Goal: Entertainment & Leisure: Consume media (video, audio)

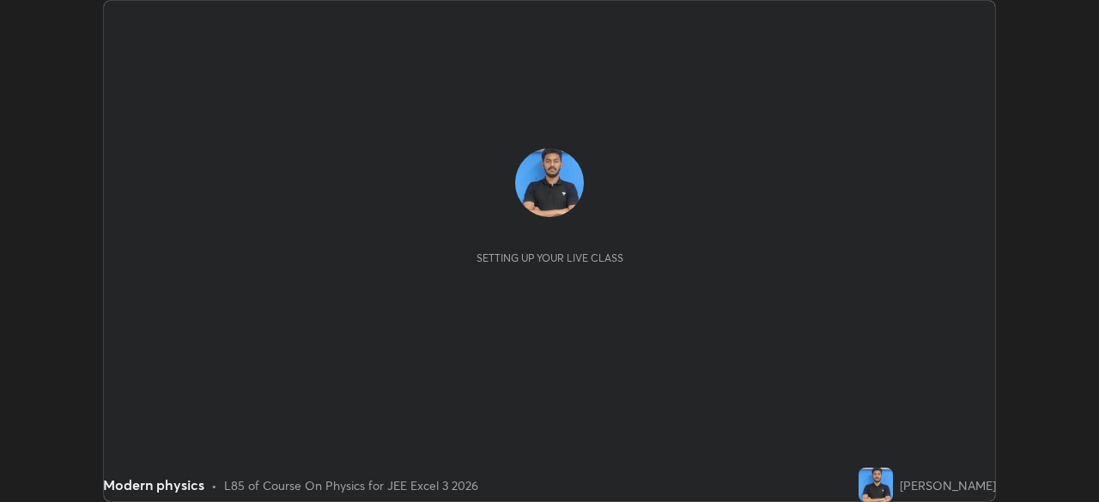
scroll to position [502, 1098]
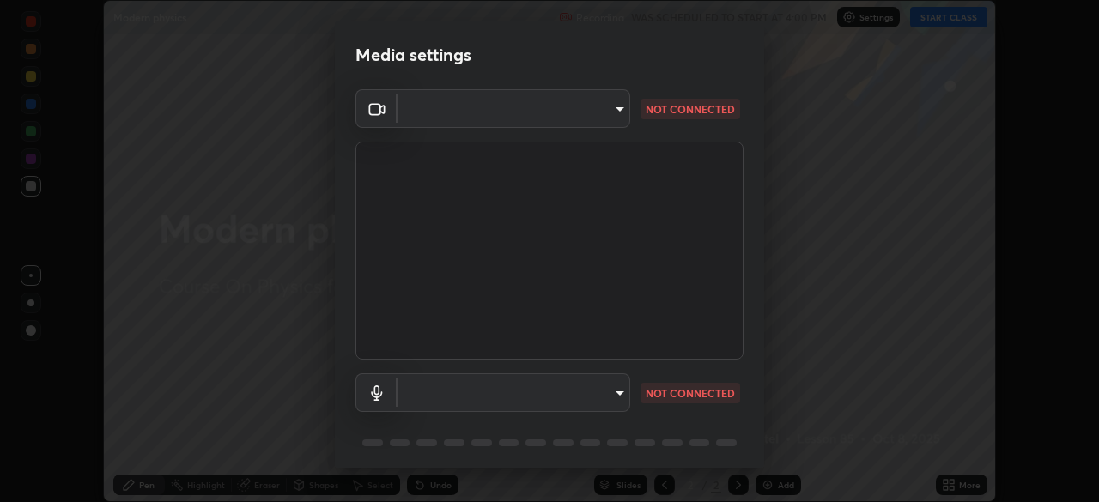
type input "5e1da8a903b220cac6b31686ac77a2afb6daddba6b0fd13541602d8cc7df4534"
type input "7957ec2547c54944d229c1ea233b2155d921ed1212eedb0e7043564289facb68"
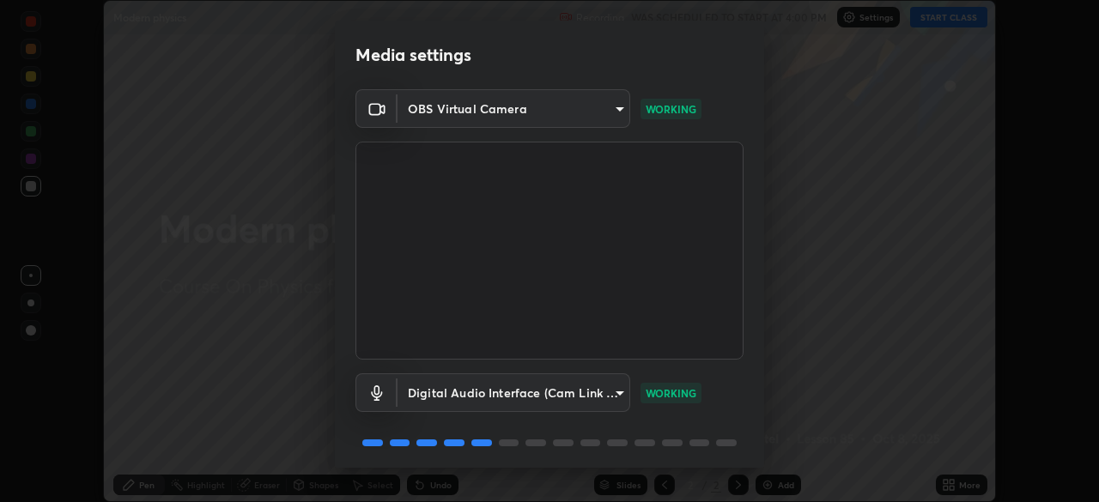
scroll to position [61, 0]
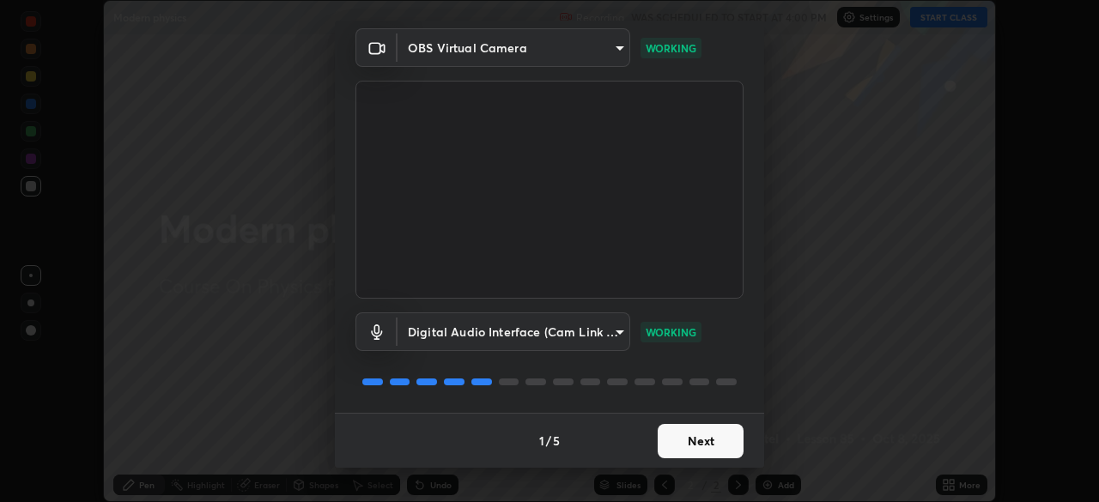
click at [662, 434] on button "Next" at bounding box center [701, 441] width 86 height 34
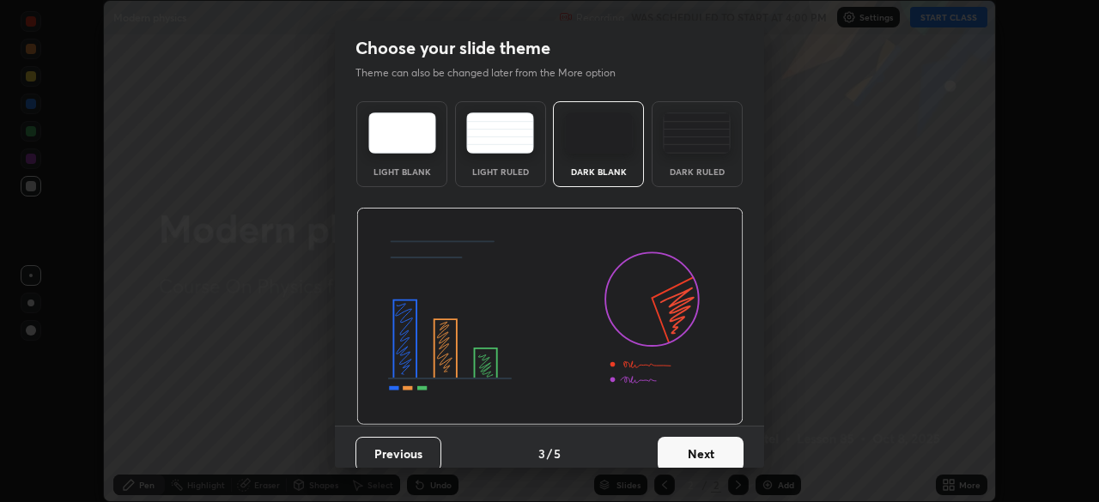
click at [671, 445] on button "Next" at bounding box center [701, 454] width 86 height 34
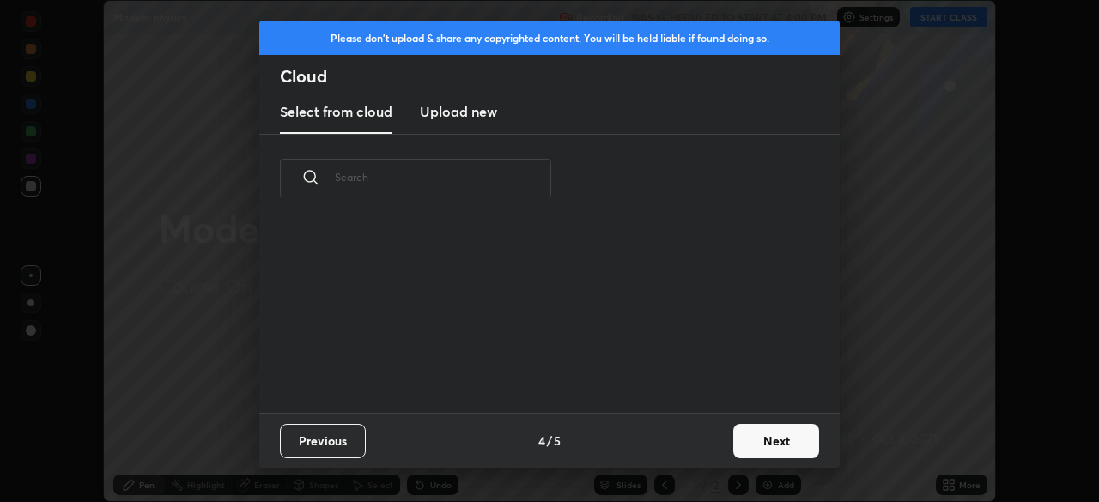
click at [672, 448] on div "Previous 4 / 5 Next" at bounding box center [549, 440] width 581 height 55
click at [742, 445] on button "Next" at bounding box center [776, 441] width 86 height 34
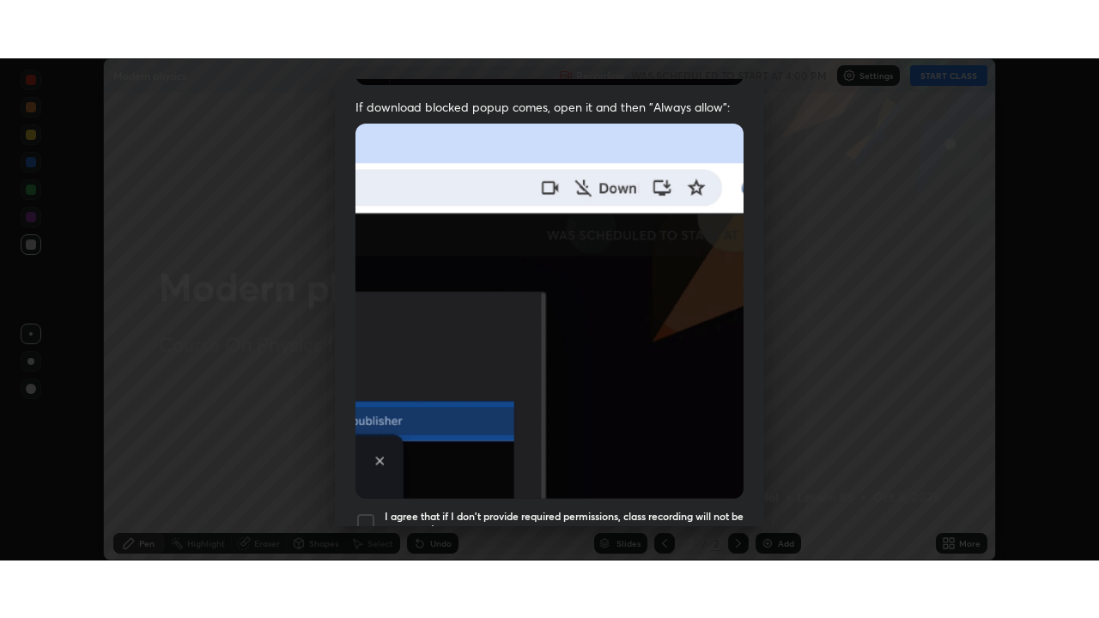
scroll to position [411, 0]
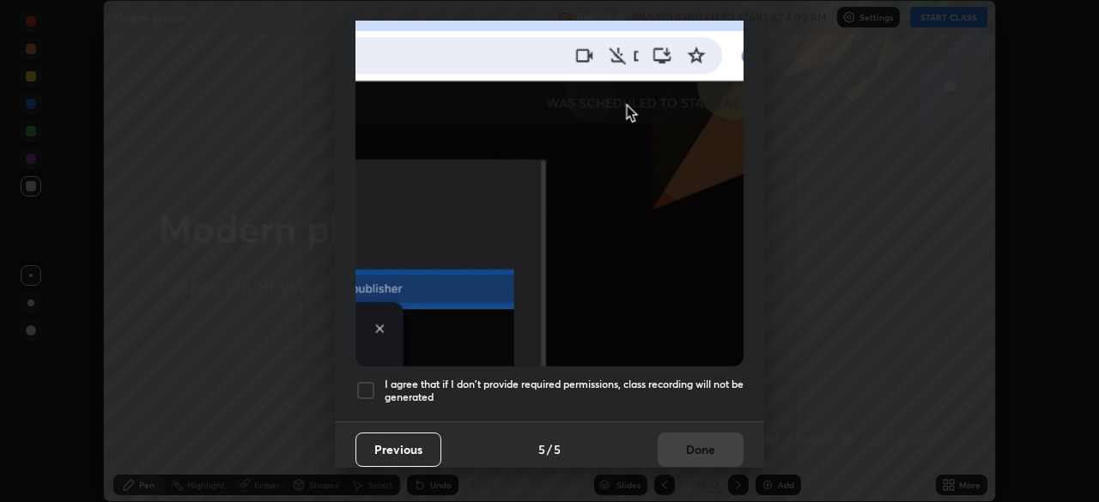
click at [368, 380] on div at bounding box center [366, 390] width 21 height 21
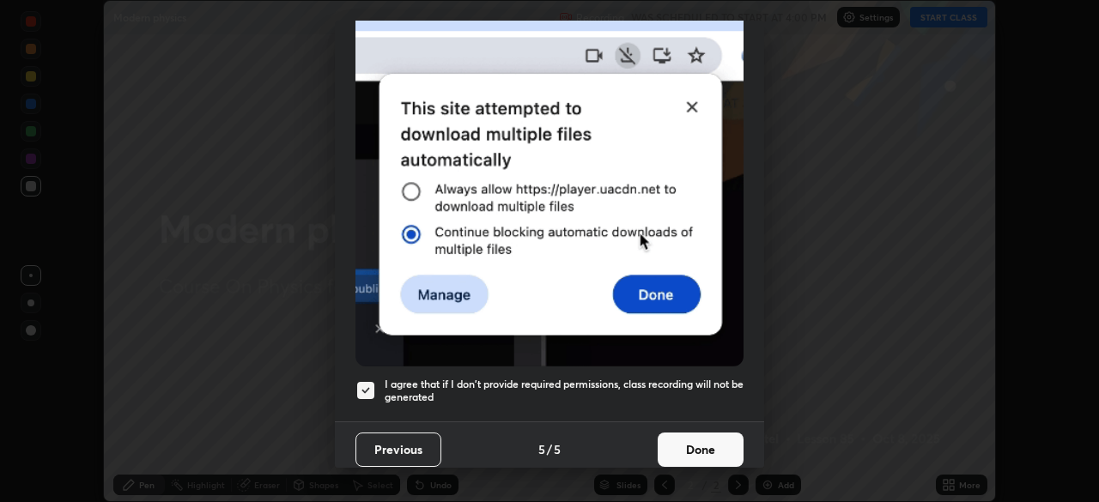
click at [670, 437] on button "Done" at bounding box center [701, 450] width 86 height 34
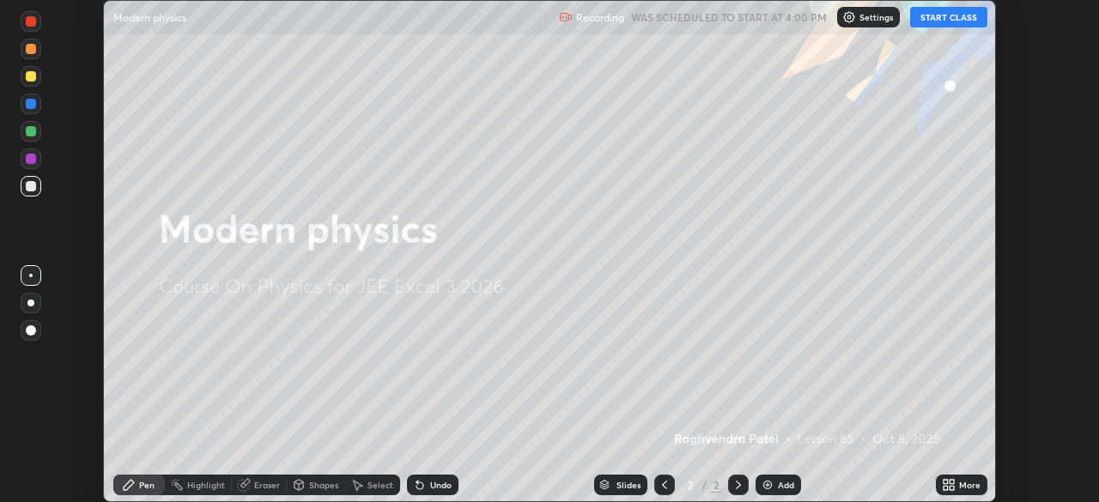
click at [946, 481] on icon at bounding box center [946, 482] width 4 height 4
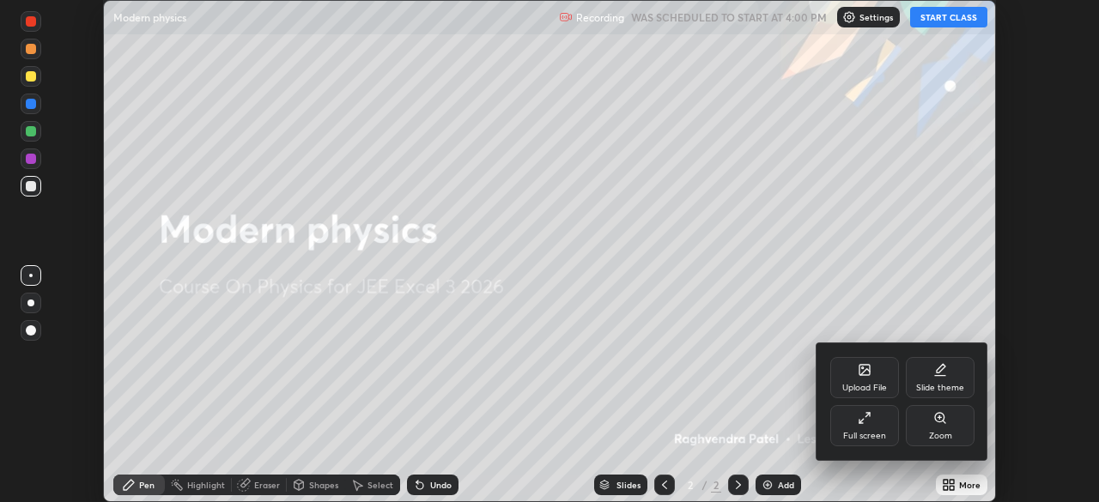
click at [869, 423] on icon at bounding box center [865, 418] width 14 height 14
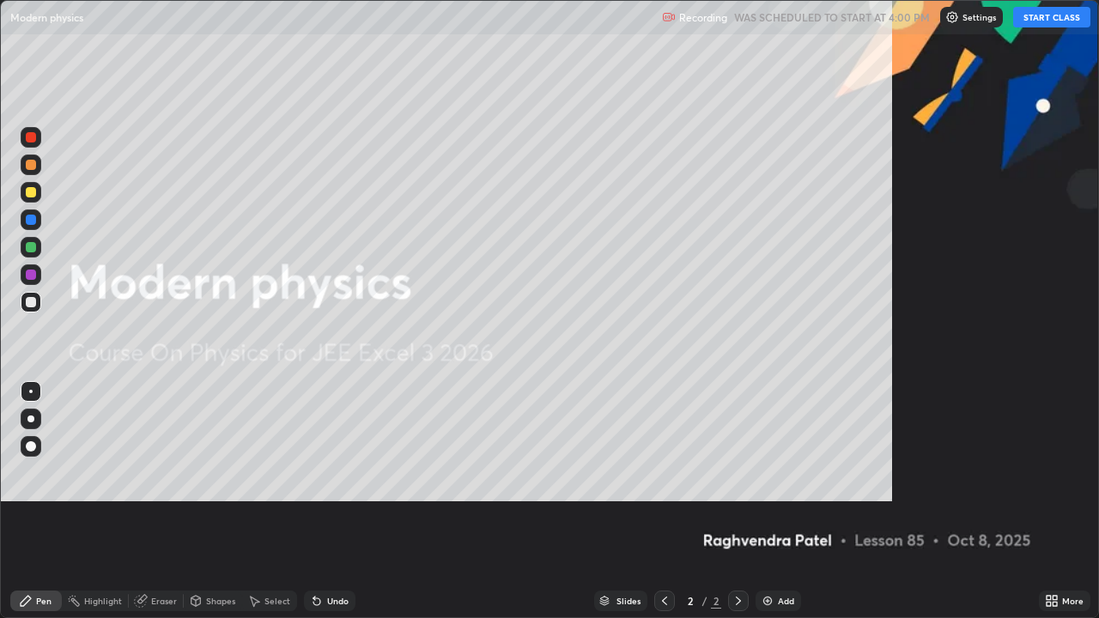
scroll to position [618, 1099]
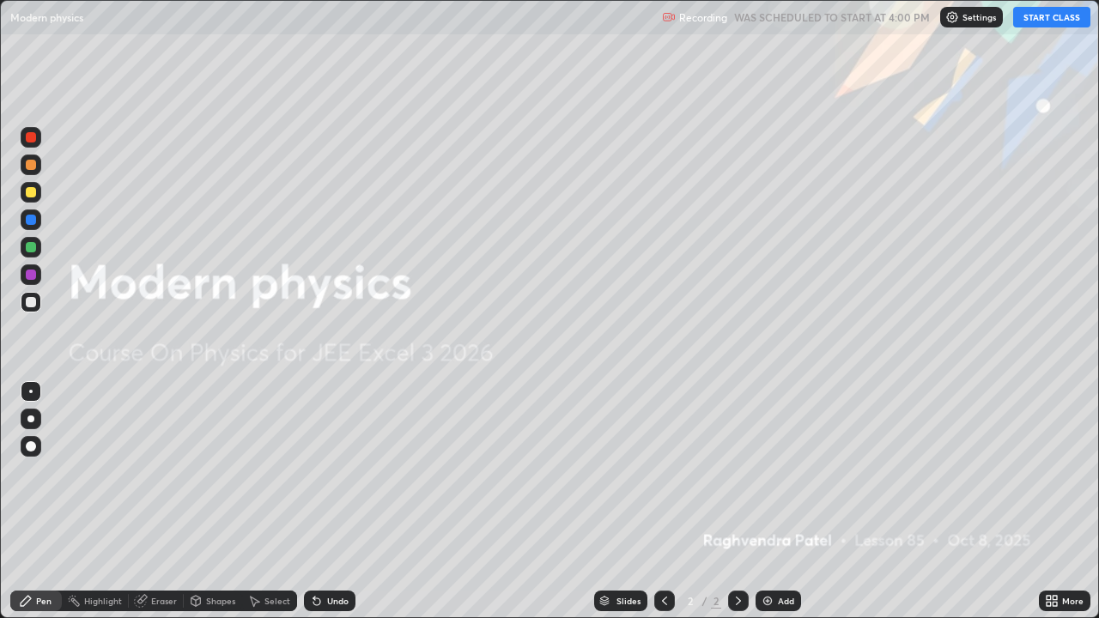
click at [1041, 15] on button "START CLASS" at bounding box center [1051, 17] width 77 height 21
click at [780, 502] on div "Add" at bounding box center [786, 601] width 16 height 9
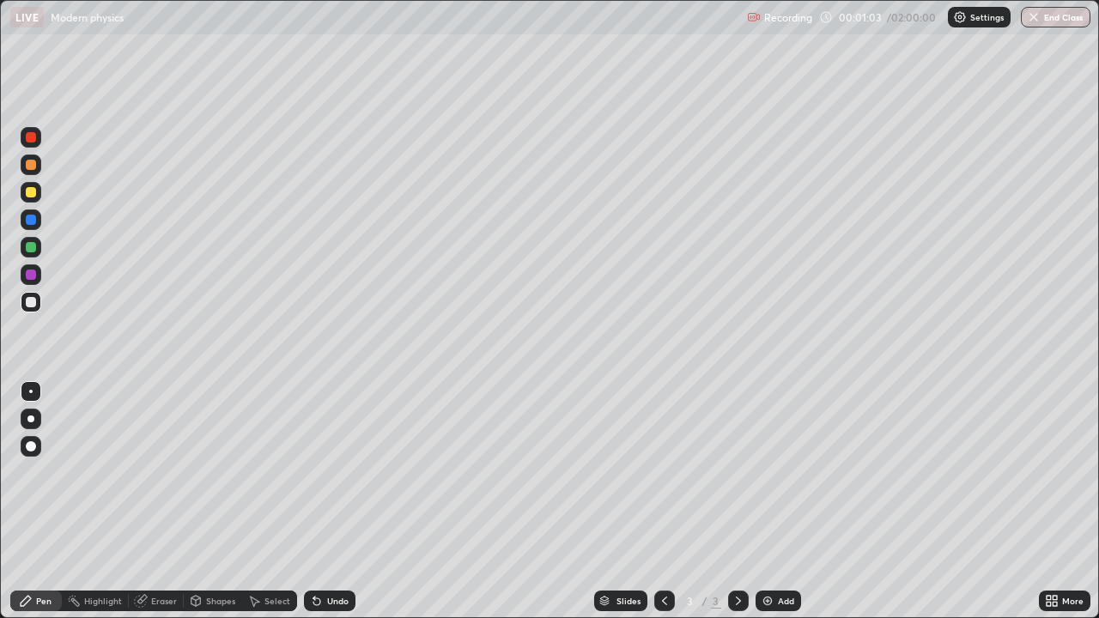
click at [27, 191] on div at bounding box center [31, 192] width 10 height 10
click at [341, 502] on div "Undo" at bounding box center [337, 601] width 21 height 9
click at [337, 502] on div "Undo" at bounding box center [337, 601] width 21 height 9
click at [332, 502] on div "Undo" at bounding box center [337, 601] width 21 height 9
click at [40, 295] on div at bounding box center [31, 302] width 21 height 21
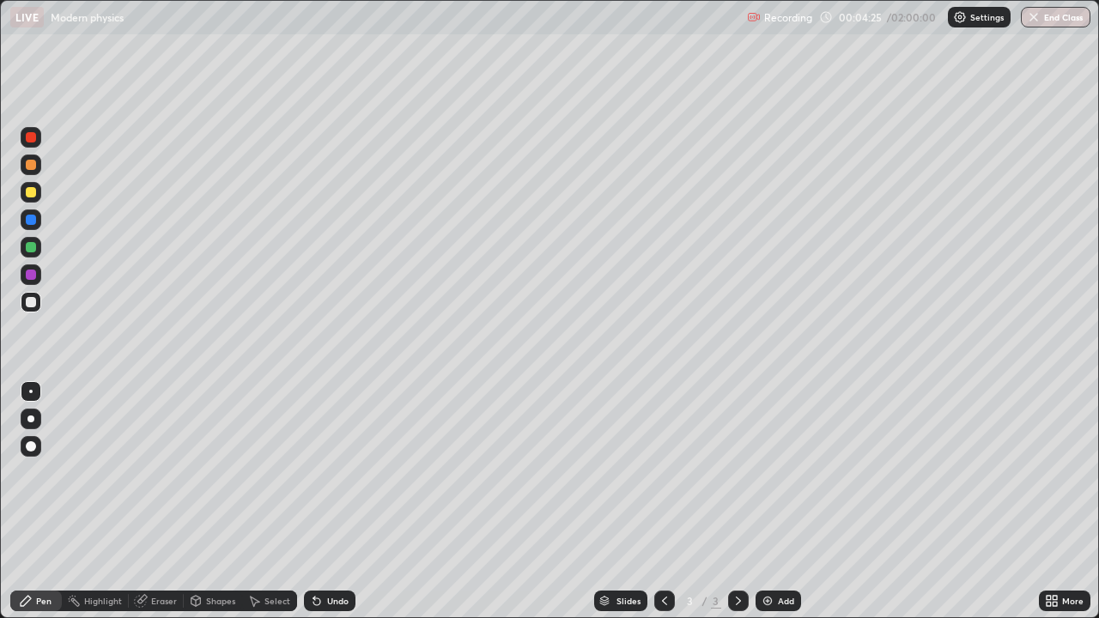
click at [33, 307] on div at bounding box center [31, 302] width 10 height 10
click at [333, 502] on div "Undo" at bounding box center [330, 601] width 52 height 21
click at [335, 502] on div "Undo" at bounding box center [337, 601] width 21 height 9
click at [332, 502] on div "Undo" at bounding box center [337, 601] width 21 height 9
click at [329, 502] on div "Undo" at bounding box center [330, 601] width 52 height 21
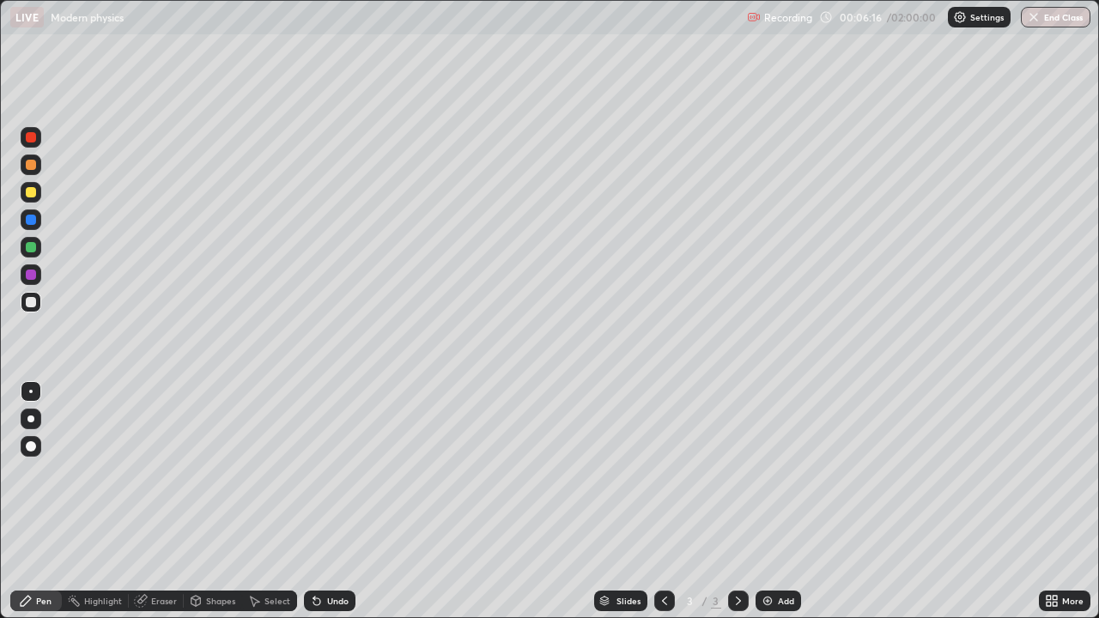
click at [327, 502] on div "Undo" at bounding box center [330, 601] width 52 height 21
click at [33, 192] on div at bounding box center [31, 192] width 10 height 10
click at [38, 447] on div at bounding box center [31, 446] width 21 height 21
click at [317, 502] on icon at bounding box center [316, 602] width 7 height 7
click at [313, 502] on icon at bounding box center [314, 598] width 2 height 2
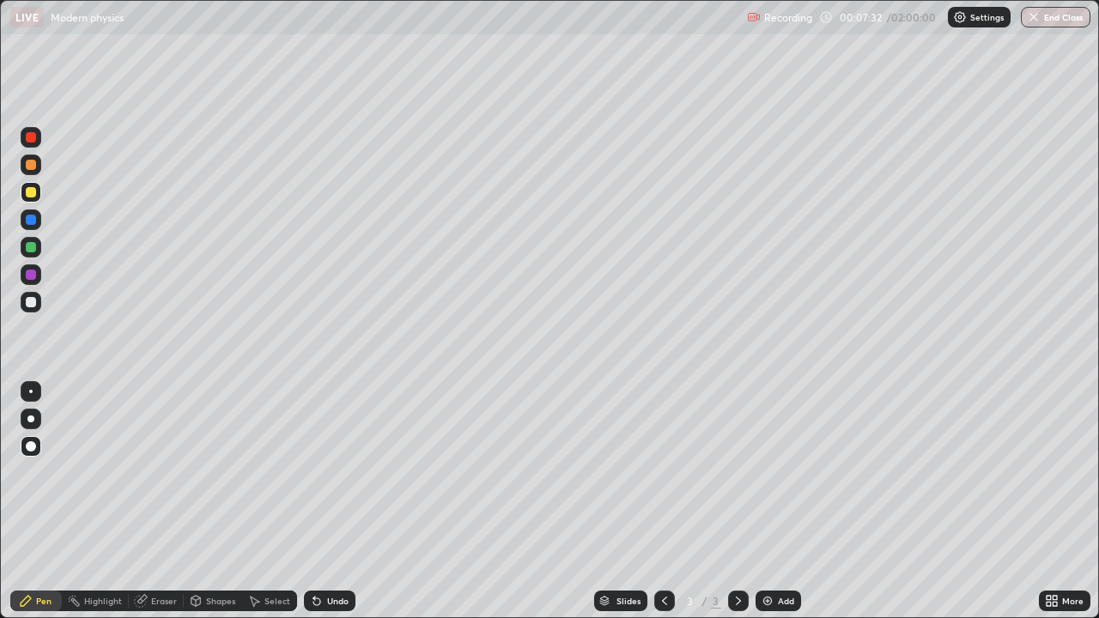
click at [31, 392] on div at bounding box center [30, 391] width 3 height 3
click at [40, 299] on div at bounding box center [31, 302] width 21 height 21
click at [774, 502] on div "Add" at bounding box center [779, 601] width 46 height 21
click at [37, 302] on div at bounding box center [31, 302] width 21 height 21
click at [35, 192] on div at bounding box center [31, 192] width 10 height 10
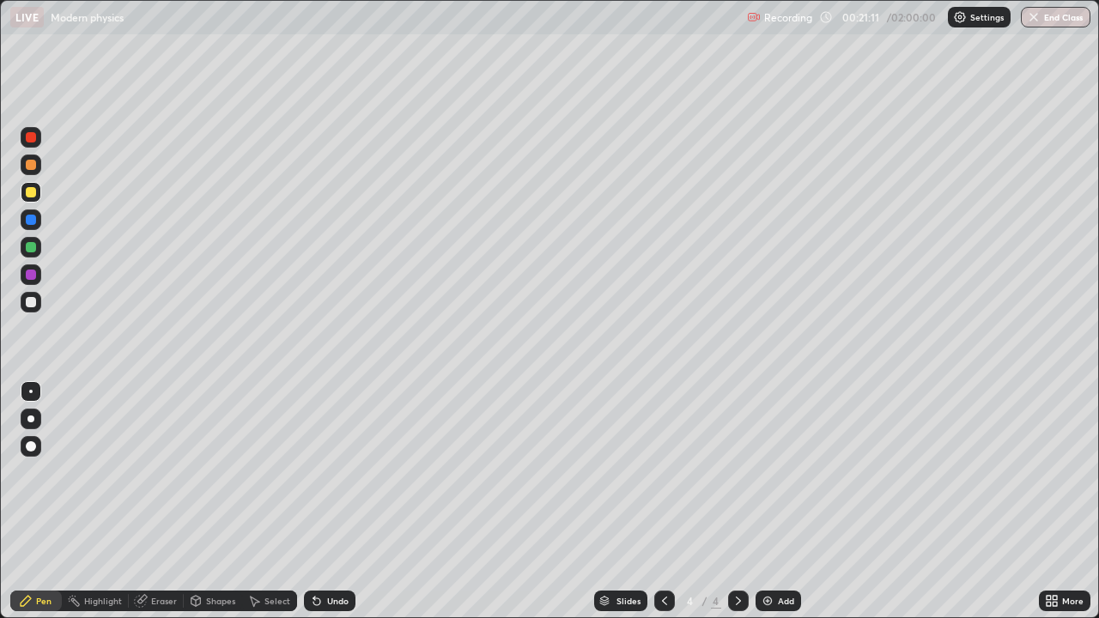
click at [217, 502] on div "Shapes" at bounding box center [213, 601] width 58 height 21
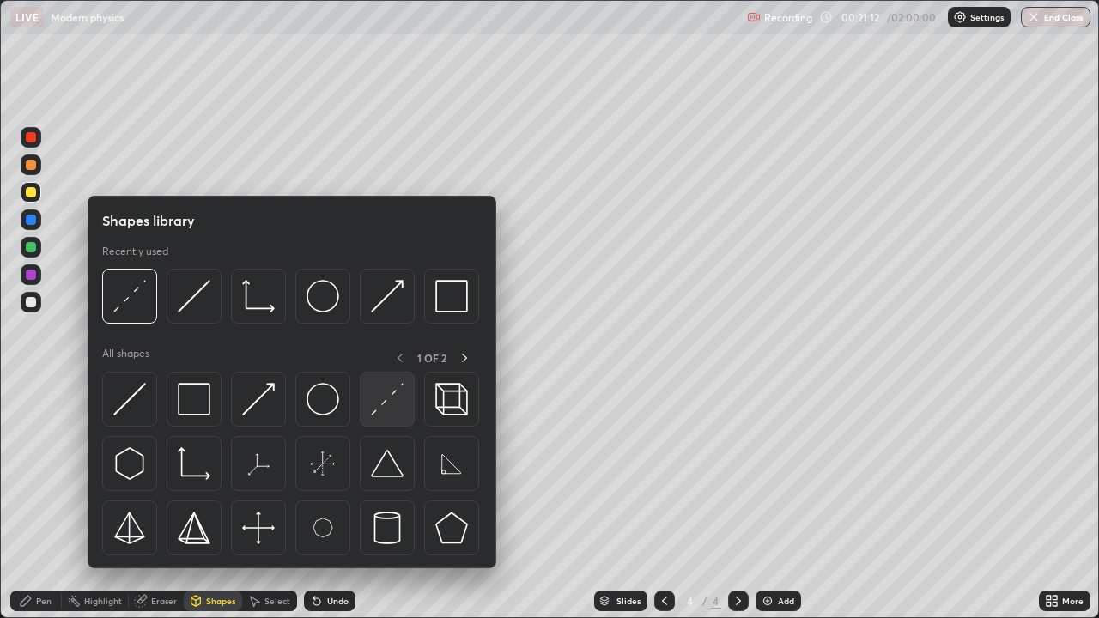
click at [380, 410] on img at bounding box center [387, 399] width 33 height 33
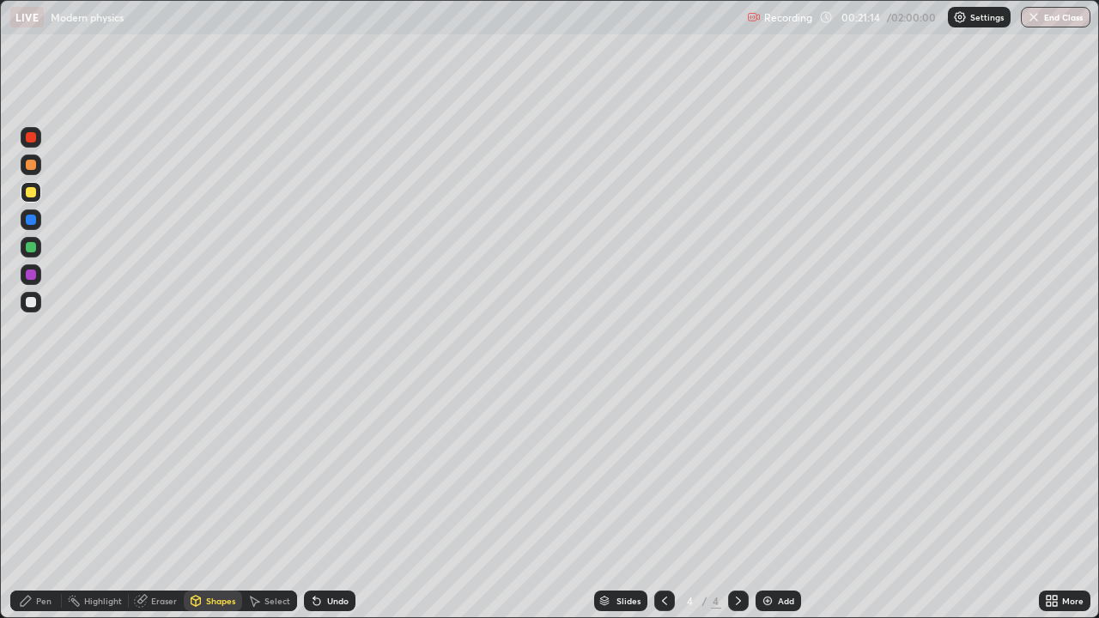
click at [39, 306] on div at bounding box center [31, 302] width 21 height 21
click at [327, 502] on div "Undo" at bounding box center [337, 601] width 21 height 9
click at [47, 502] on div "Pen" at bounding box center [43, 601] width 15 height 9
click at [340, 502] on div "Undo" at bounding box center [337, 601] width 21 height 9
click at [216, 502] on div "Shapes" at bounding box center [220, 601] width 29 height 9
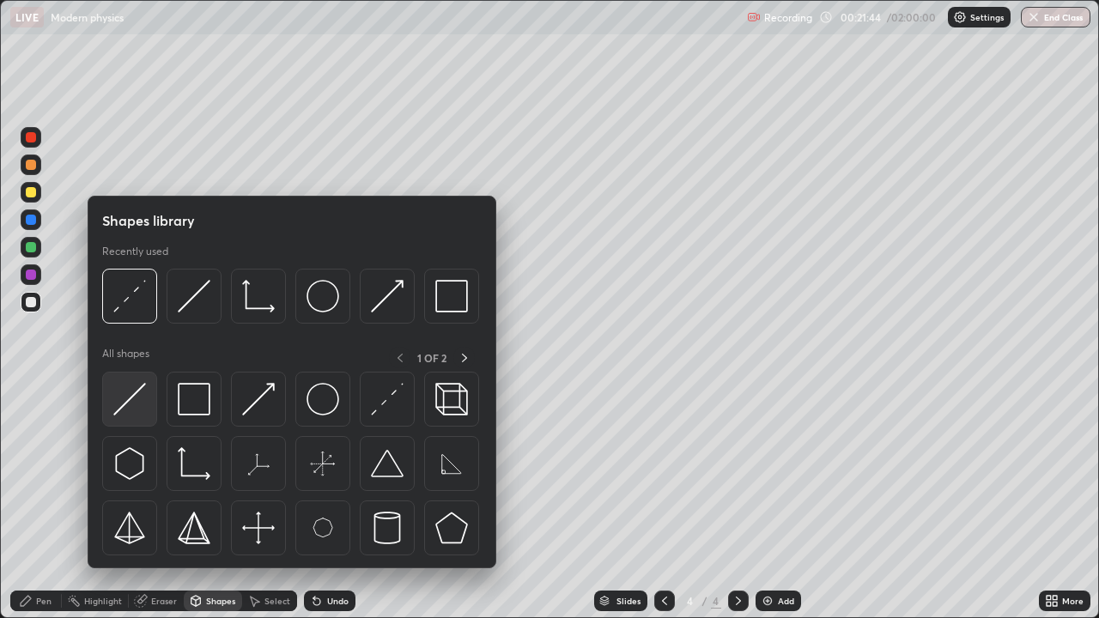
click at [149, 404] on div at bounding box center [129, 399] width 55 height 55
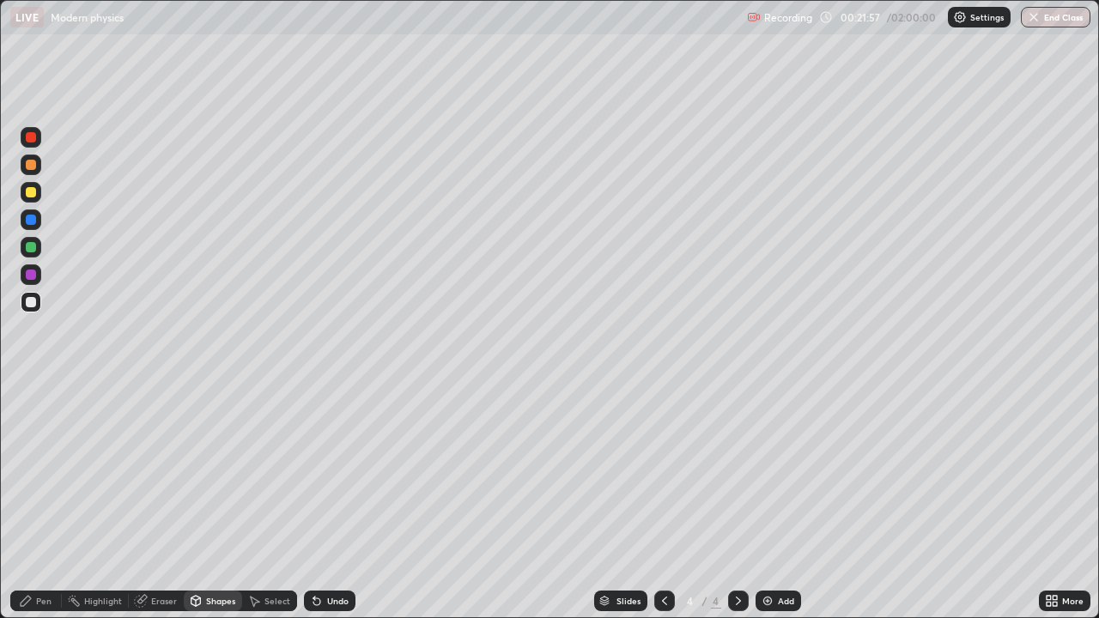
click at [42, 502] on div "Pen" at bounding box center [43, 601] width 15 height 9
click at [164, 502] on div "Eraser" at bounding box center [164, 601] width 26 height 9
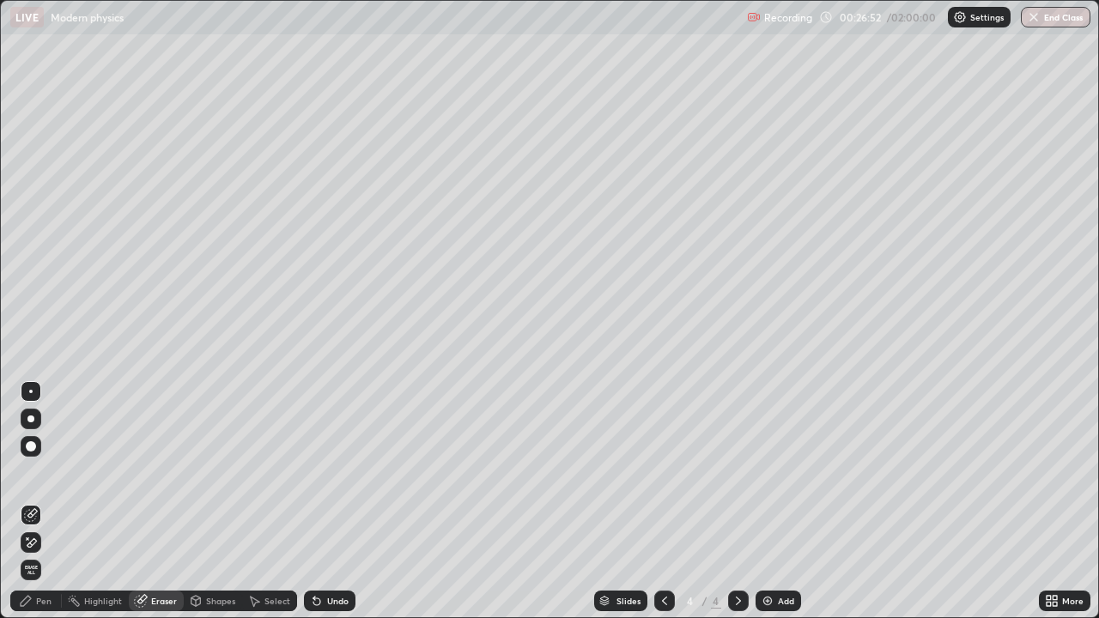
click at [36, 502] on div "Pen" at bounding box center [43, 601] width 15 height 9
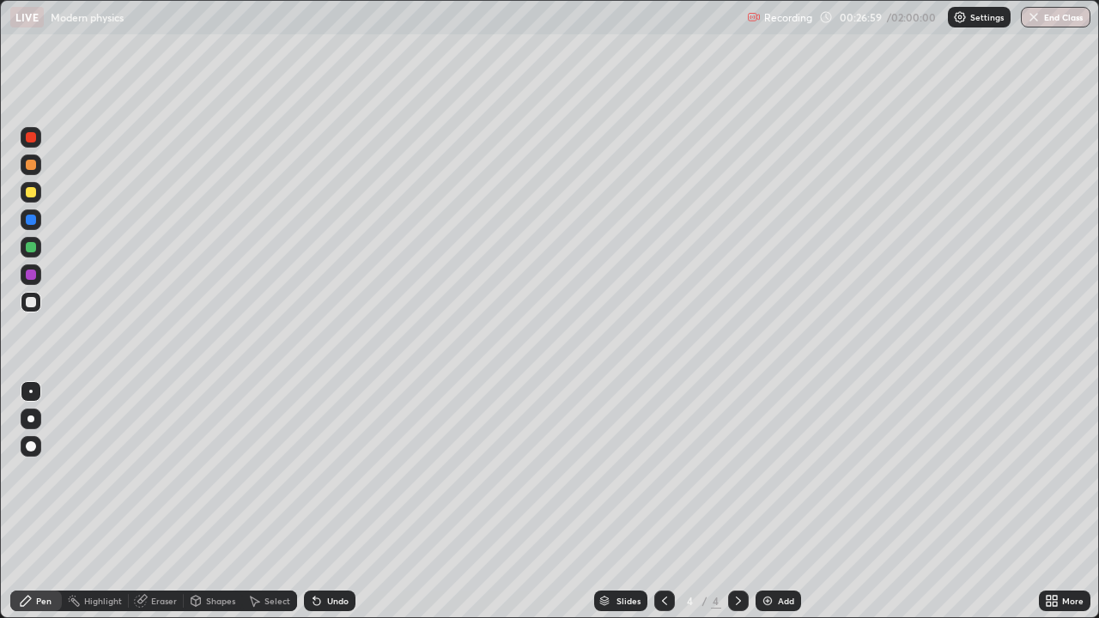
click at [340, 502] on div "Undo" at bounding box center [330, 601] width 52 height 21
click at [774, 502] on div "Add" at bounding box center [779, 601] width 46 height 21
click at [40, 301] on div at bounding box center [31, 302] width 21 height 21
click at [779, 502] on div "Add" at bounding box center [786, 601] width 16 height 9
click at [33, 303] on div at bounding box center [31, 302] width 10 height 10
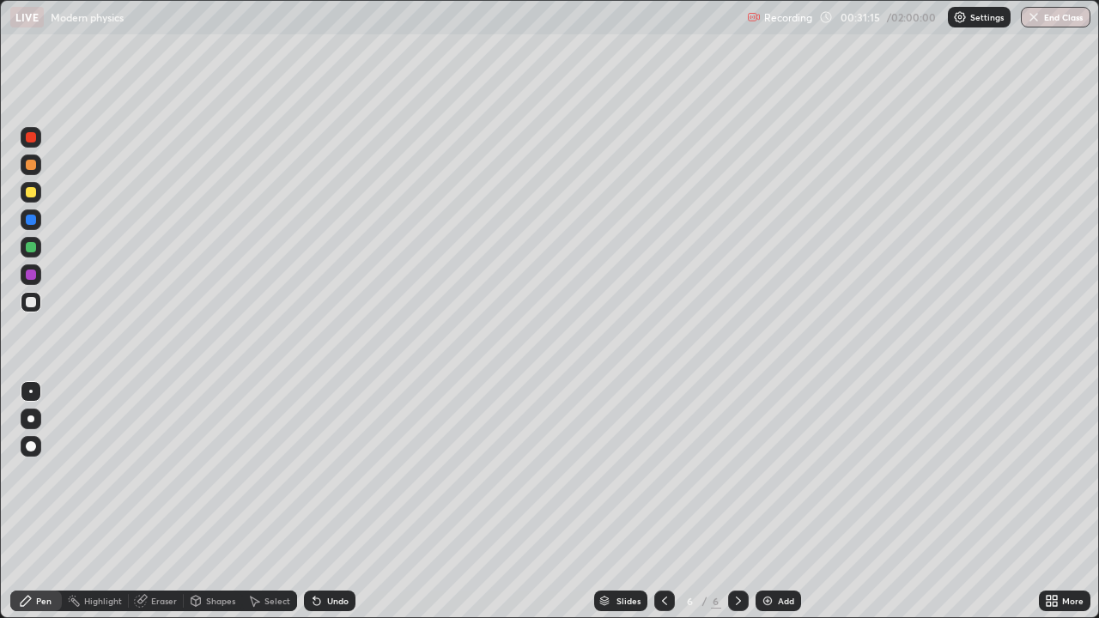
click at [214, 502] on div "Shapes" at bounding box center [213, 601] width 58 height 21
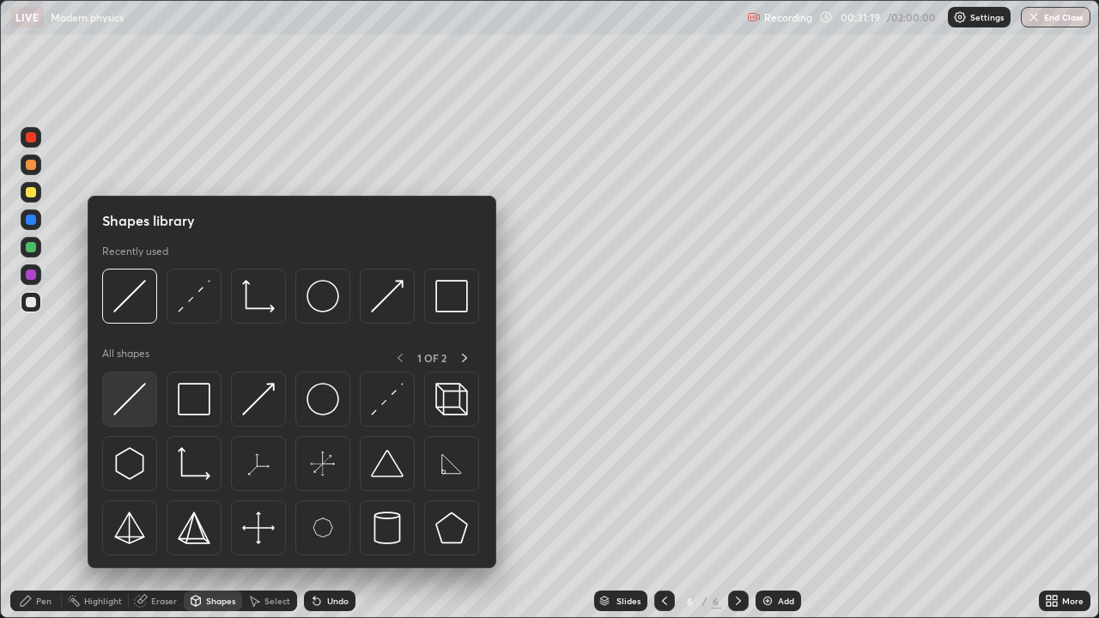
click at [136, 395] on img at bounding box center [129, 399] width 33 height 33
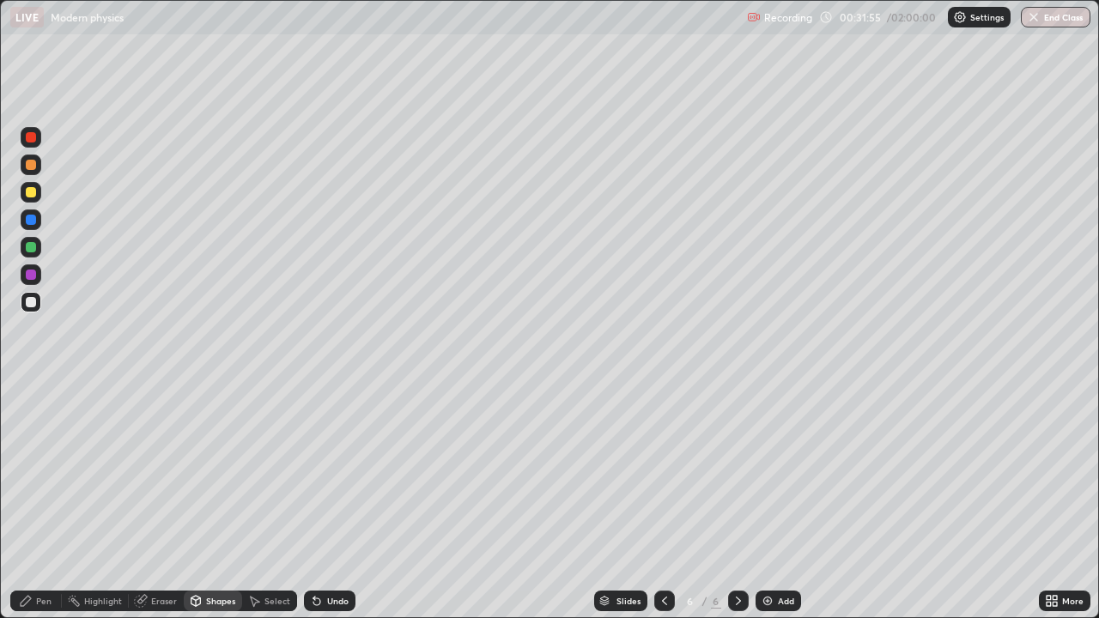
click at [46, 502] on div "Pen" at bounding box center [43, 601] width 15 height 9
click at [161, 502] on div "Eraser" at bounding box center [164, 601] width 26 height 9
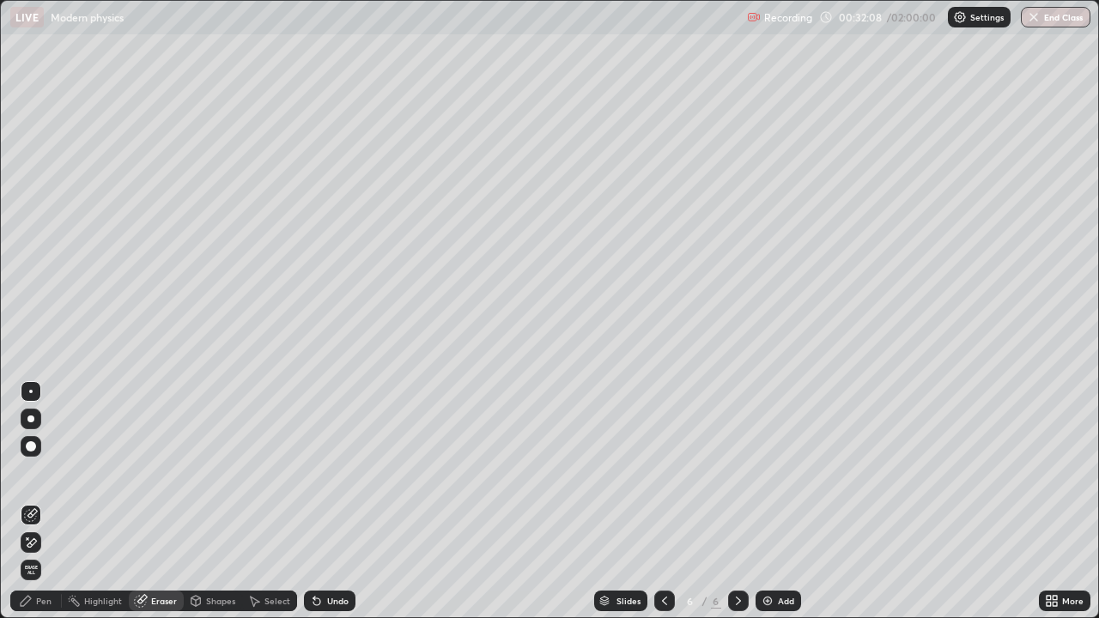
click at [210, 502] on div "Shapes" at bounding box center [213, 601] width 58 height 21
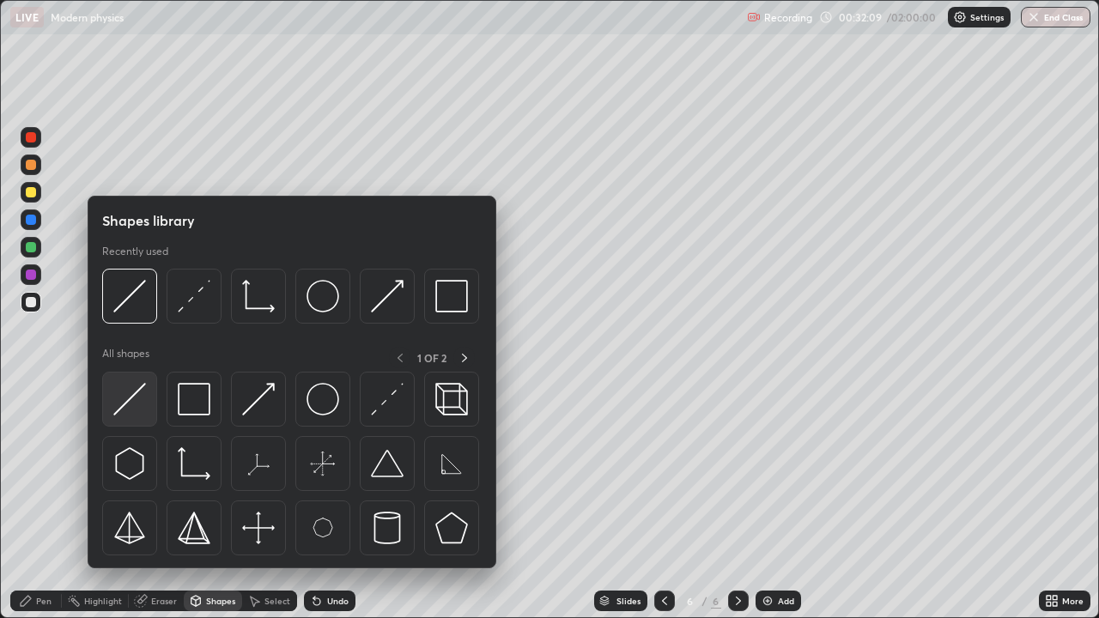
click at [136, 404] on img at bounding box center [129, 399] width 33 height 33
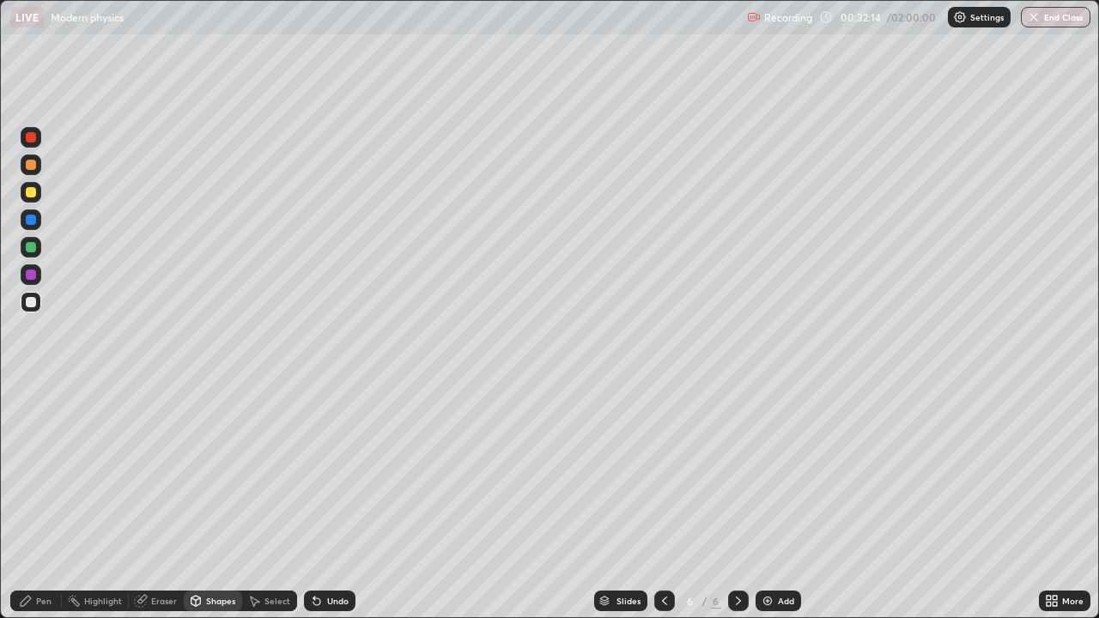
click at [35, 502] on div "Pen" at bounding box center [36, 601] width 52 height 21
click at [37, 190] on div at bounding box center [31, 192] width 21 height 21
click at [40, 302] on div at bounding box center [31, 302] width 21 height 21
click at [322, 502] on div "Undo" at bounding box center [330, 601] width 52 height 21
click at [328, 502] on div "Undo" at bounding box center [337, 601] width 21 height 9
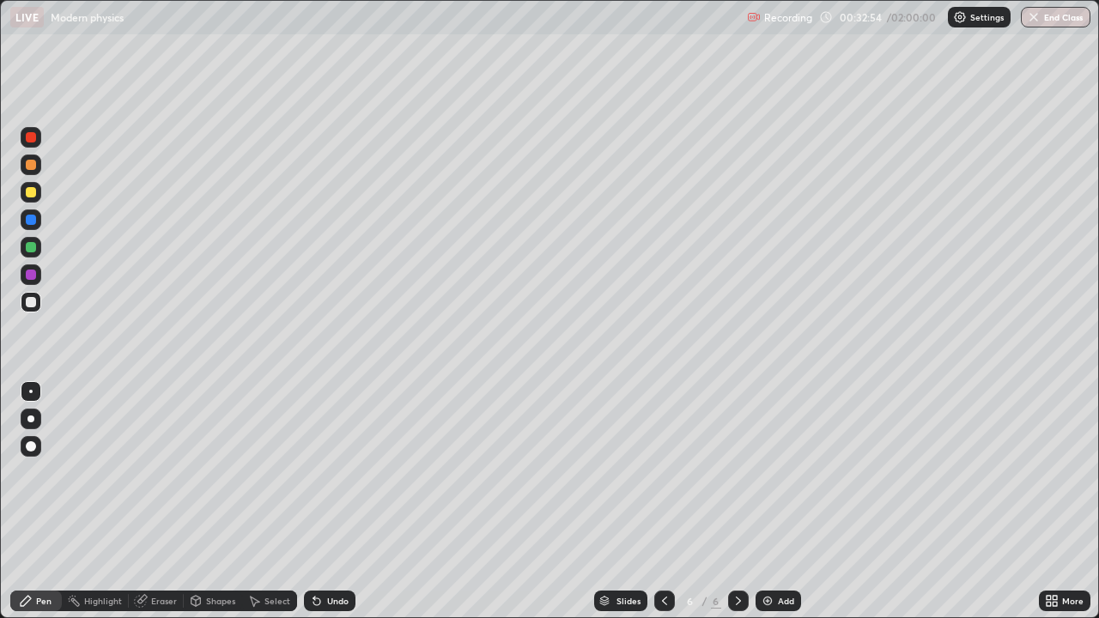
click at [318, 502] on icon at bounding box center [317, 601] width 14 height 14
click at [37, 200] on div at bounding box center [31, 192] width 21 height 21
click at [37, 191] on div at bounding box center [31, 192] width 21 height 21
click at [214, 502] on div "Shapes" at bounding box center [220, 601] width 29 height 9
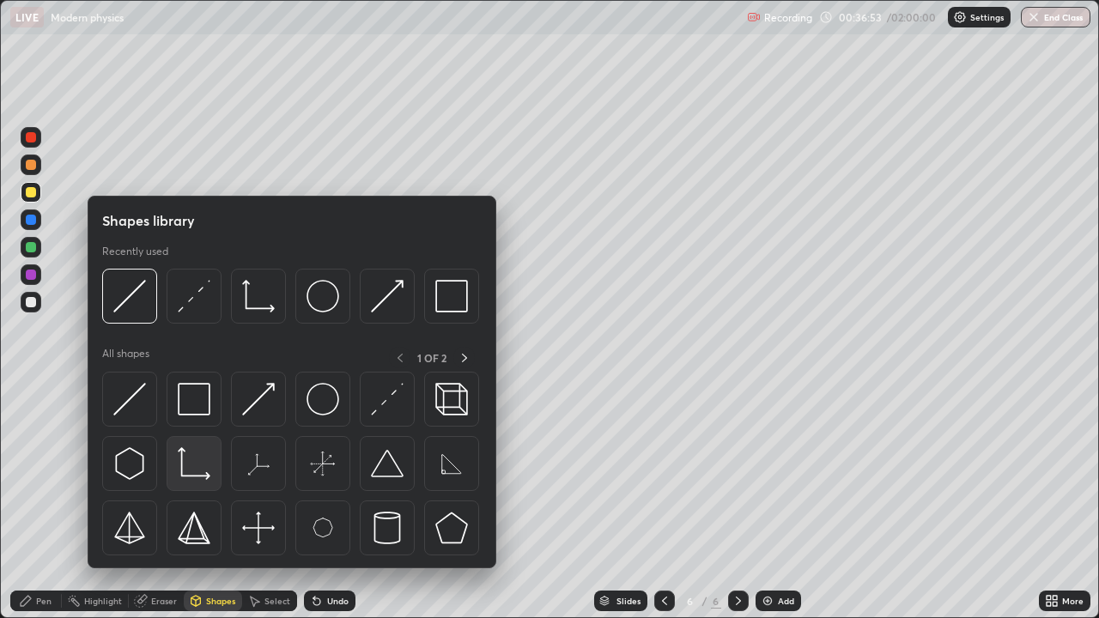
click at [191, 465] on img at bounding box center [194, 463] width 33 height 33
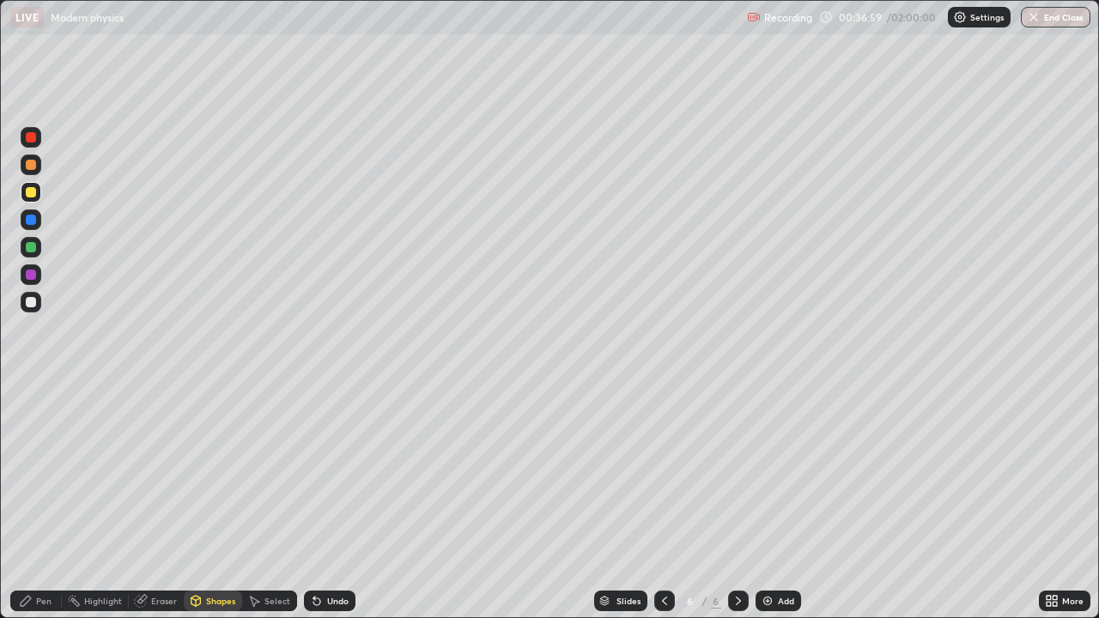
click at [328, 502] on div "Undo" at bounding box center [330, 601] width 52 height 21
click at [34, 305] on div at bounding box center [31, 302] width 10 height 10
click at [336, 502] on div "Undo" at bounding box center [337, 601] width 21 height 9
click at [217, 502] on div "Shapes" at bounding box center [220, 601] width 29 height 9
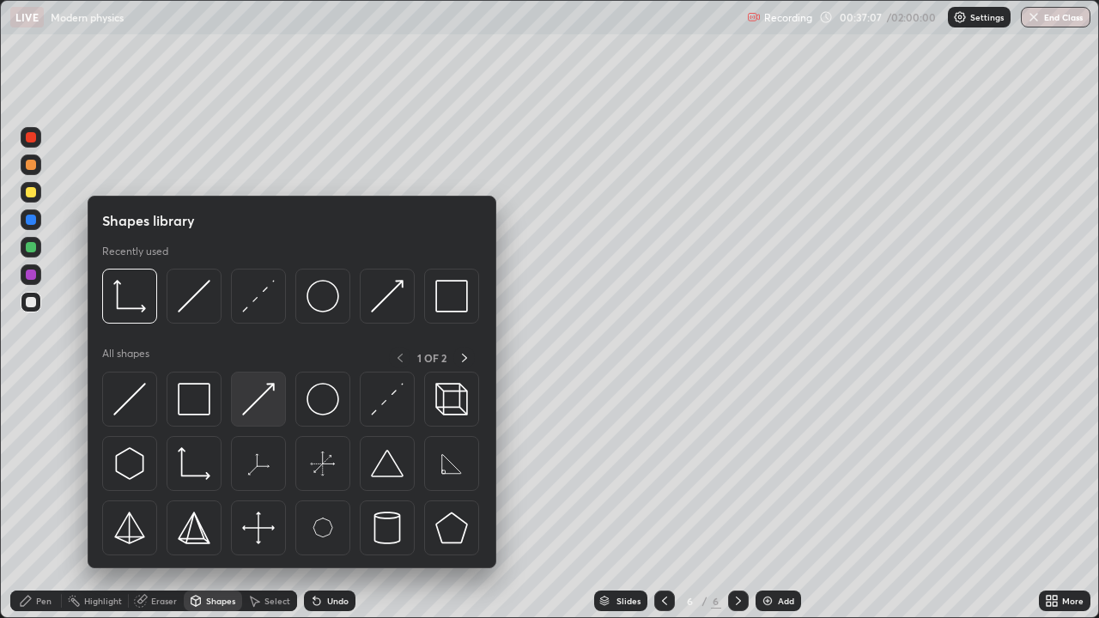
click at [270, 406] on img at bounding box center [258, 399] width 33 height 33
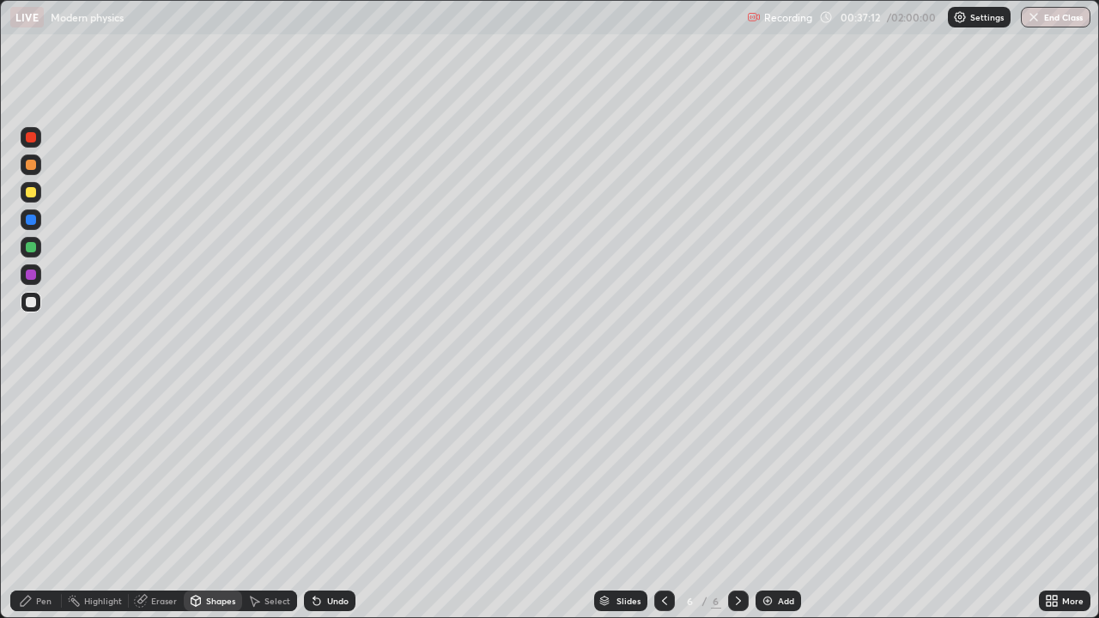
click at [49, 502] on div "Pen" at bounding box center [43, 601] width 15 height 9
click at [33, 305] on div at bounding box center [31, 302] width 10 height 10
click at [35, 191] on div at bounding box center [31, 192] width 10 height 10
click at [342, 502] on div "Undo" at bounding box center [330, 601] width 52 height 21
click at [161, 502] on div "Eraser" at bounding box center [164, 601] width 26 height 9
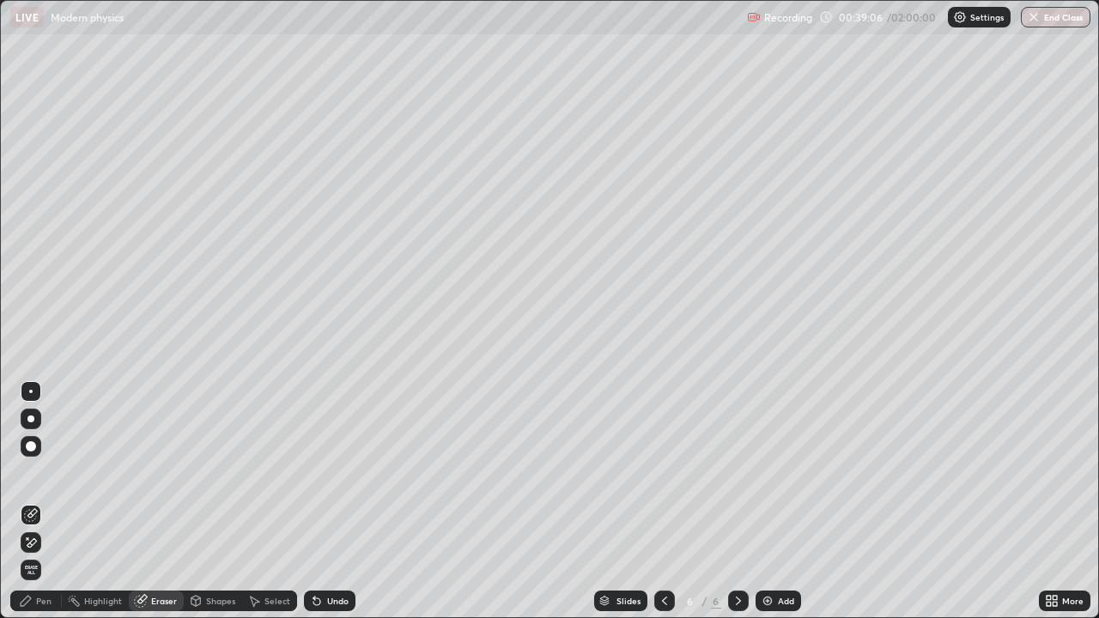
click at [38, 502] on div "Pen" at bounding box center [43, 601] width 15 height 9
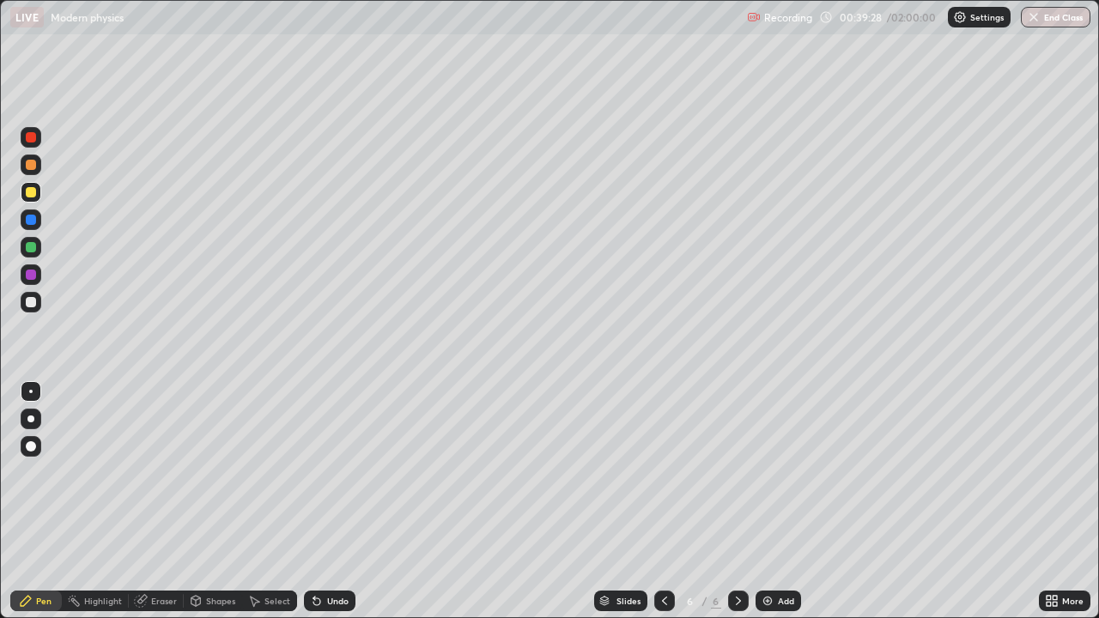
click at [32, 247] on div at bounding box center [31, 247] width 10 height 10
click at [341, 502] on div "Undo" at bounding box center [337, 601] width 21 height 9
click at [779, 502] on div "Add" at bounding box center [786, 601] width 16 height 9
click at [39, 302] on div at bounding box center [31, 302] width 21 height 21
click at [325, 502] on div "Undo" at bounding box center [330, 601] width 52 height 21
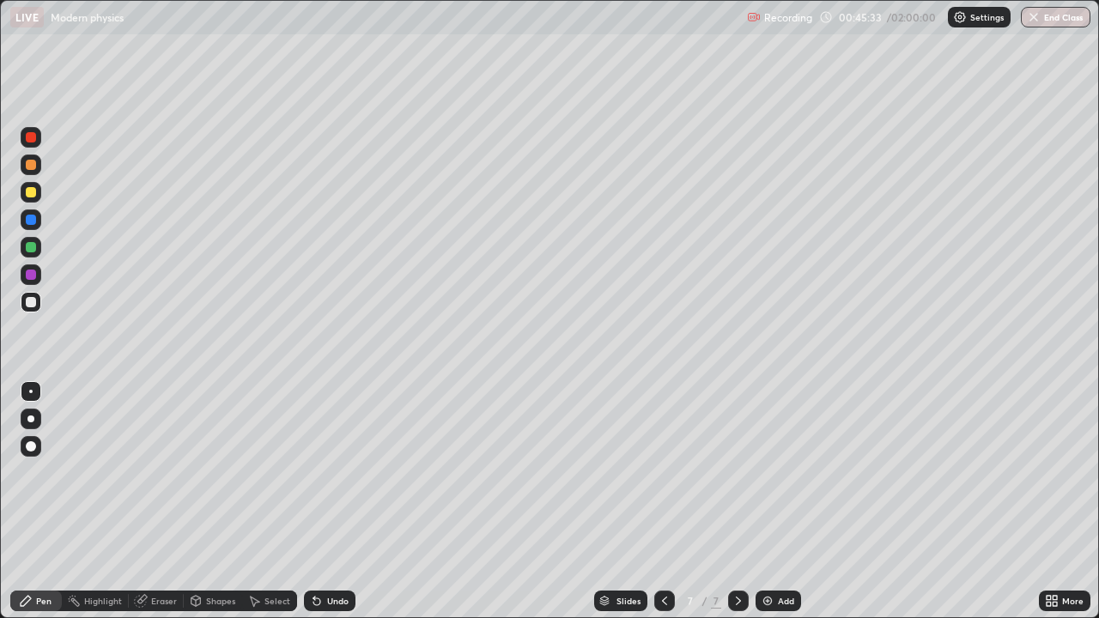
click at [323, 502] on div "Undo" at bounding box center [330, 601] width 52 height 21
click at [218, 502] on div "Shapes" at bounding box center [213, 601] width 58 height 21
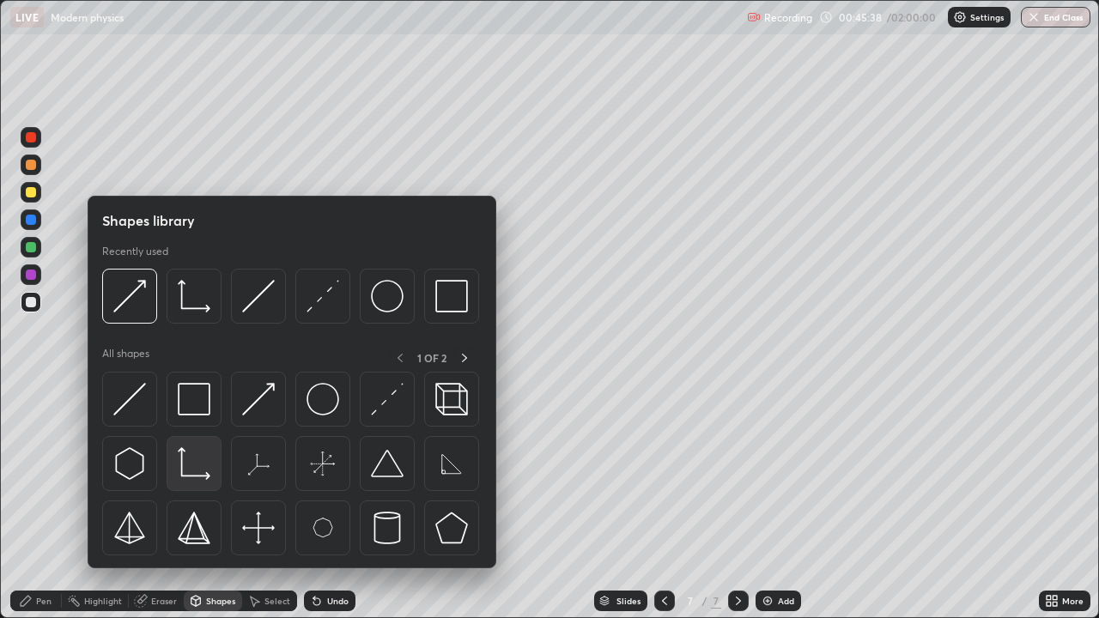
click at [197, 471] on img at bounding box center [194, 463] width 33 height 33
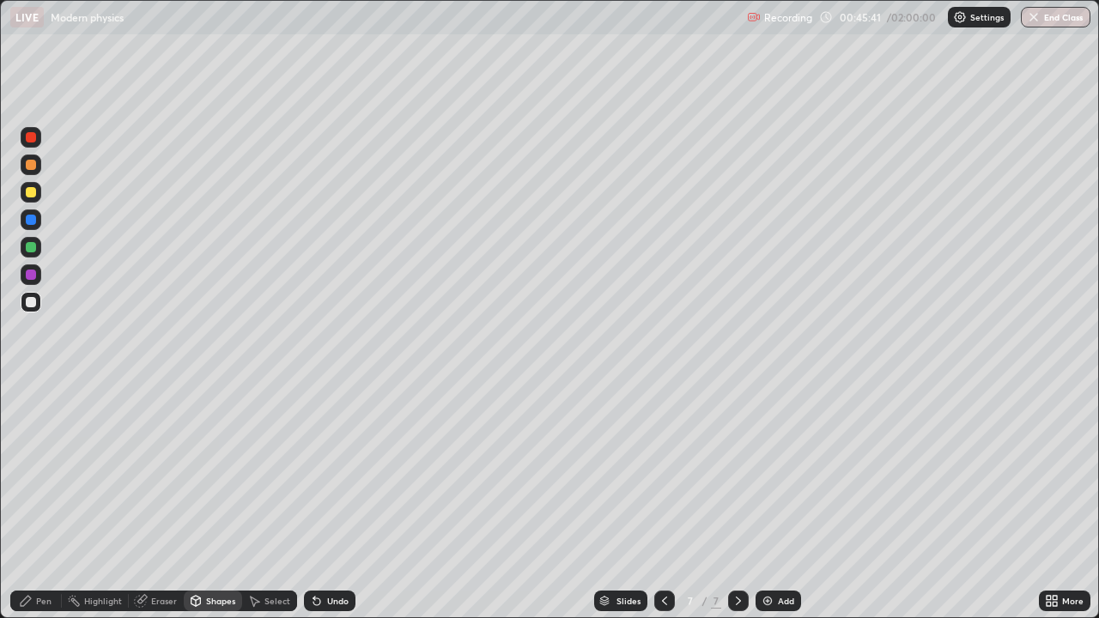
click at [44, 502] on div "Pen" at bounding box center [43, 601] width 15 height 9
click at [31, 191] on div at bounding box center [31, 192] width 10 height 10
click at [38, 300] on div at bounding box center [31, 302] width 21 height 21
click at [210, 502] on div "Shapes" at bounding box center [213, 601] width 58 height 21
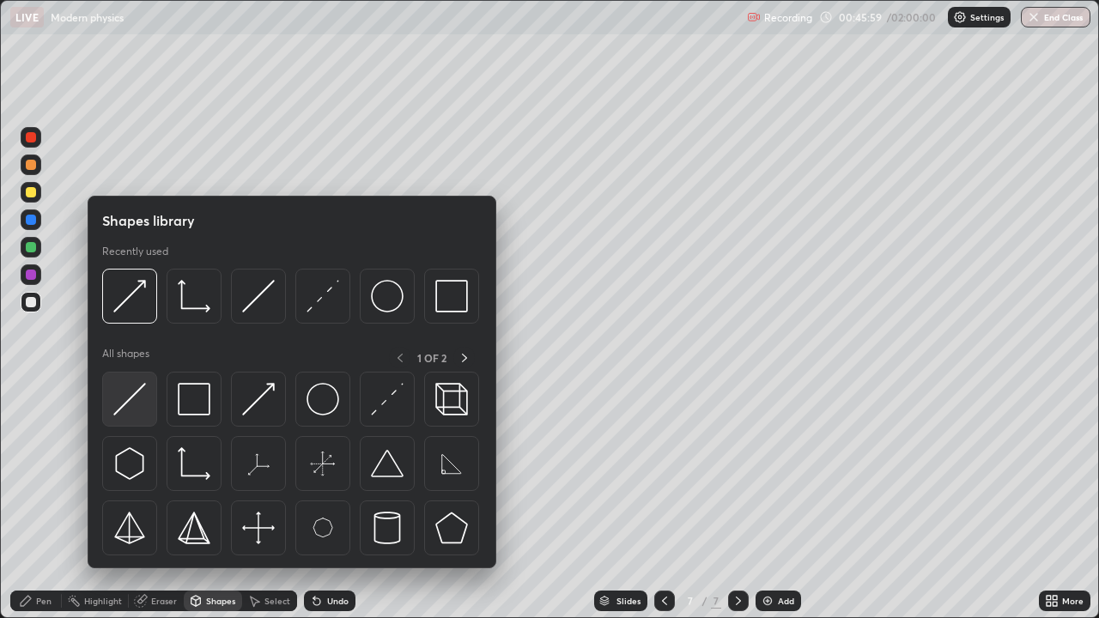
click at [138, 410] on img at bounding box center [129, 399] width 33 height 33
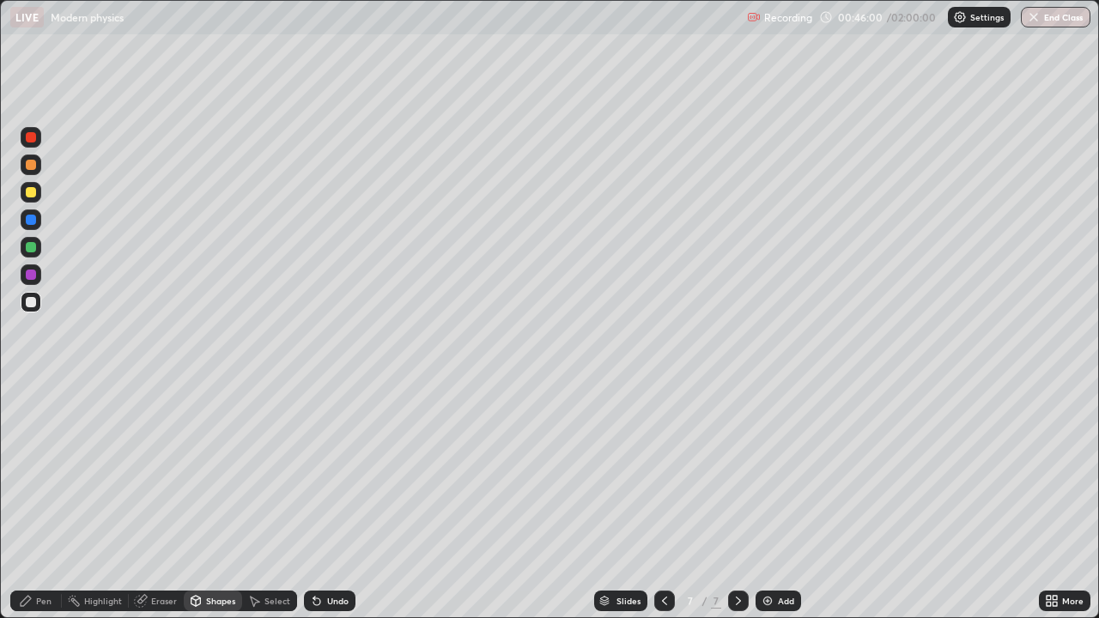
click at [32, 192] on div at bounding box center [31, 192] width 10 height 10
click at [46, 502] on div "Pen" at bounding box center [36, 601] width 52 height 21
click at [39, 299] on div at bounding box center [31, 302] width 21 height 21
click at [220, 502] on div "Shapes" at bounding box center [220, 601] width 29 height 9
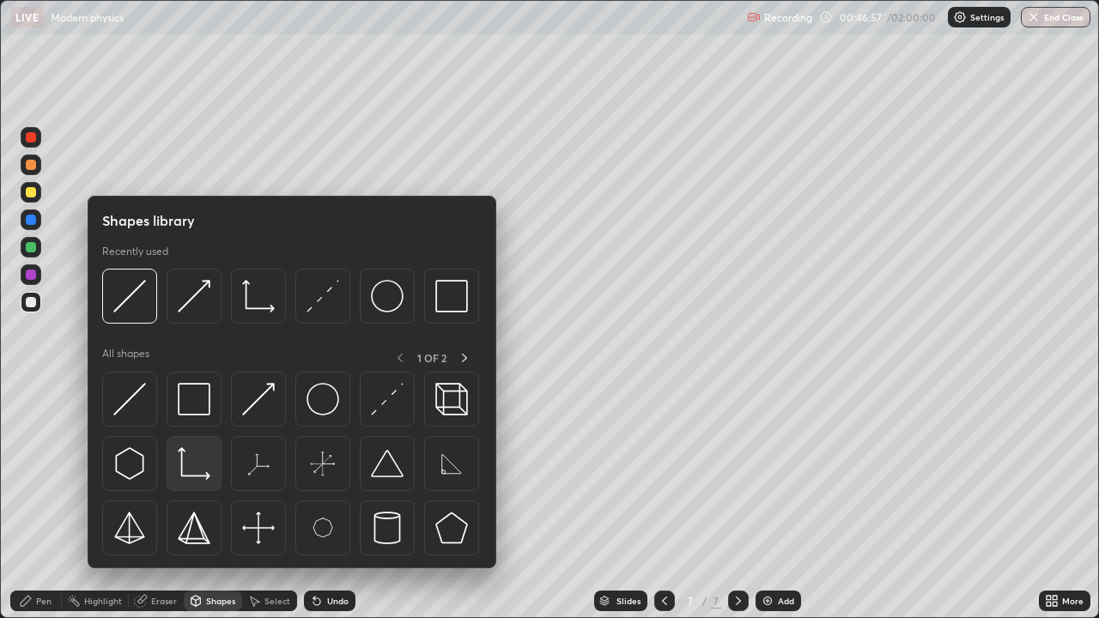
click at [203, 478] on img at bounding box center [194, 463] width 33 height 33
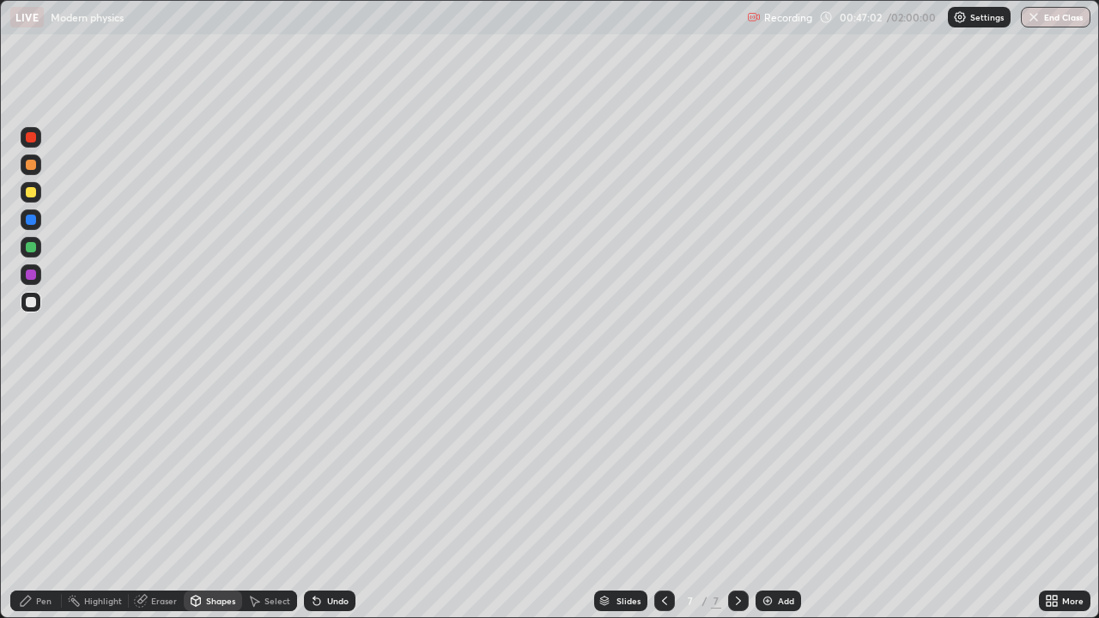
click at [324, 502] on div "Undo" at bounding box center [330, 601] width 52 height 21
click at [30, 502] on icon at bounding box center [26, 601] width 14 height 14
click at [215, 502] on div "Shapes" at bounding box center [220, 601] width 29 height 9
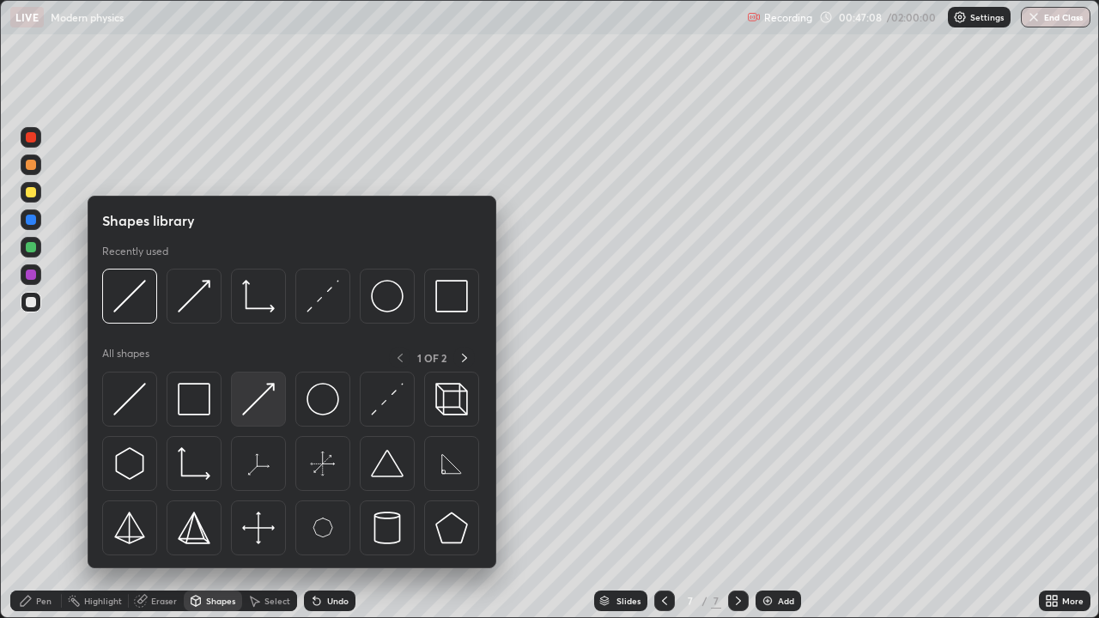
click at [268, 407] on img at bounding box center [258, 399] width 33 height 33
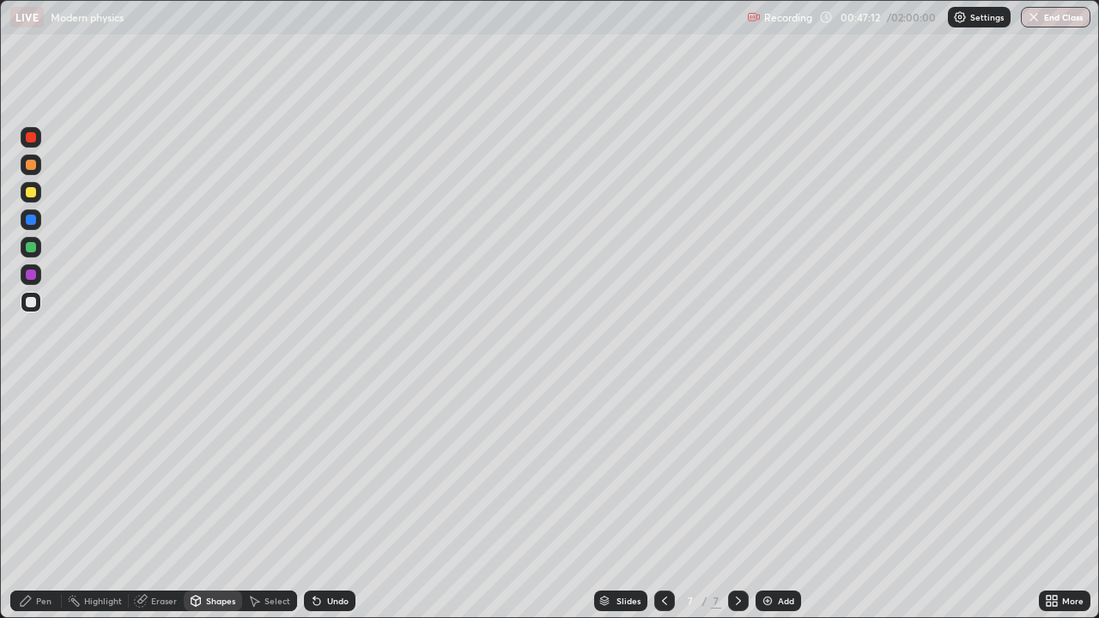
click at [48, 502] on div "Pen" at bounding box center [36, 601] width 52 height 21
click at [335, 502] on div "Undo" at bounding box center [337, 601] width 21 height 9
click at [39, 193] on div at bounding box center [31, 192] width 21 height 21
click at [671, 502] on div at bounding box center [664, 601] width 21 height 21
click at [33, 304] on div at bounding box center [31, 302] width 10 height 10
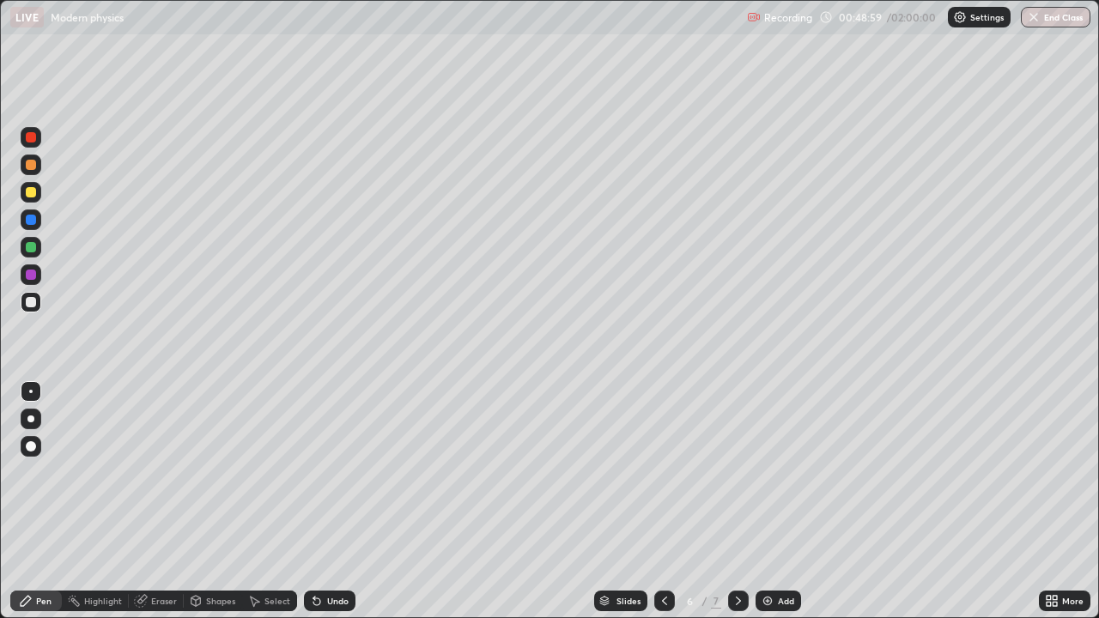
click at [738, 502] on icon at bounding box center [739, 601] width 14 height 14
click at [37, 249] on div at bounding box center [31, 247] width 21 height 21
click at [40, 302] on div at bounding box center [31, 302] width 21 height 21
click at [37, 193] on div at bounding box center [31, 192] width 21 height 21
click at [663, 502] on icon at bounding box center [665, 601] width 14 height 14
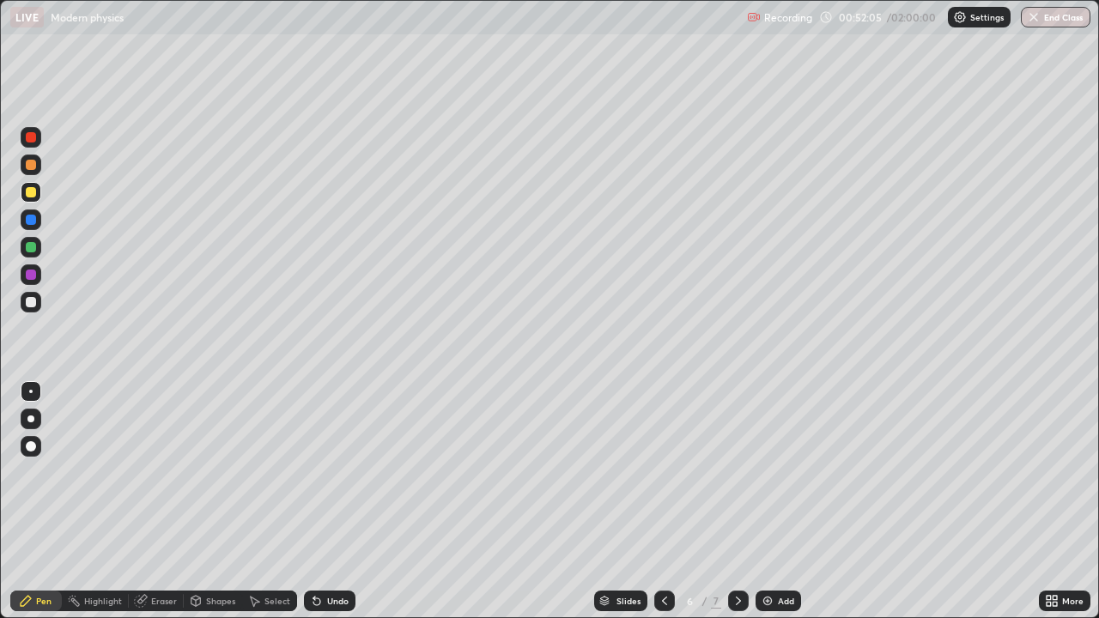
click at [734, 502] on icon at bounding box center [739, 601] width 14 height 14
click at [775, 502] on div "Add" at bounding box center [779, 601] width 46 height 21
click at [211, 502] on div "Shapes" at bounding box center [220, 601] width 29 height 9
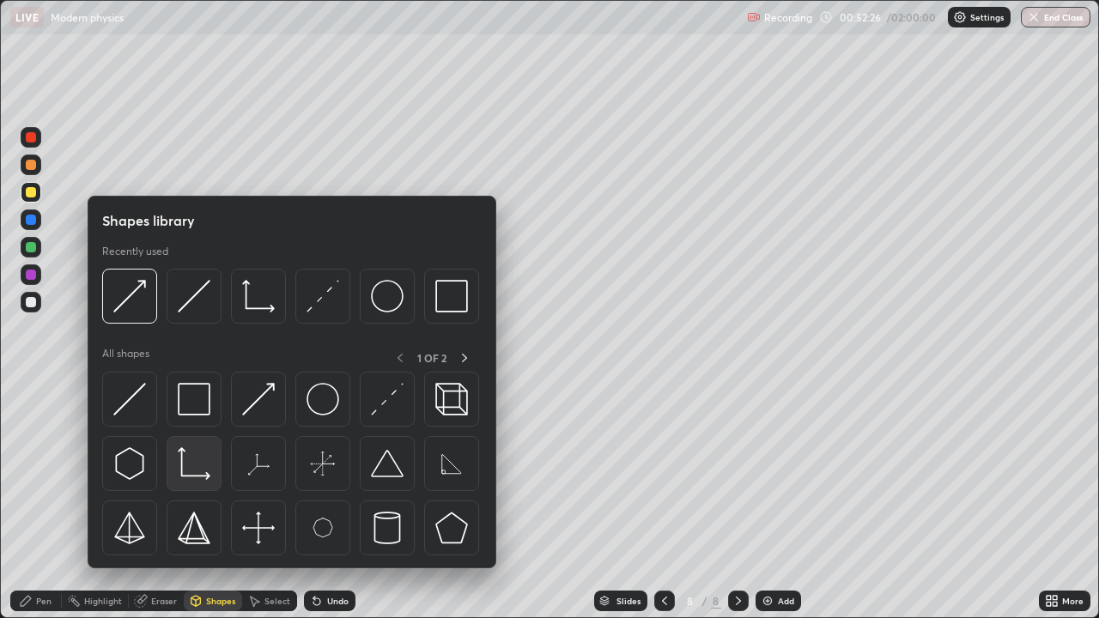
click at [193, 471] on img at bounding box center [194, 463] width 33 height 33
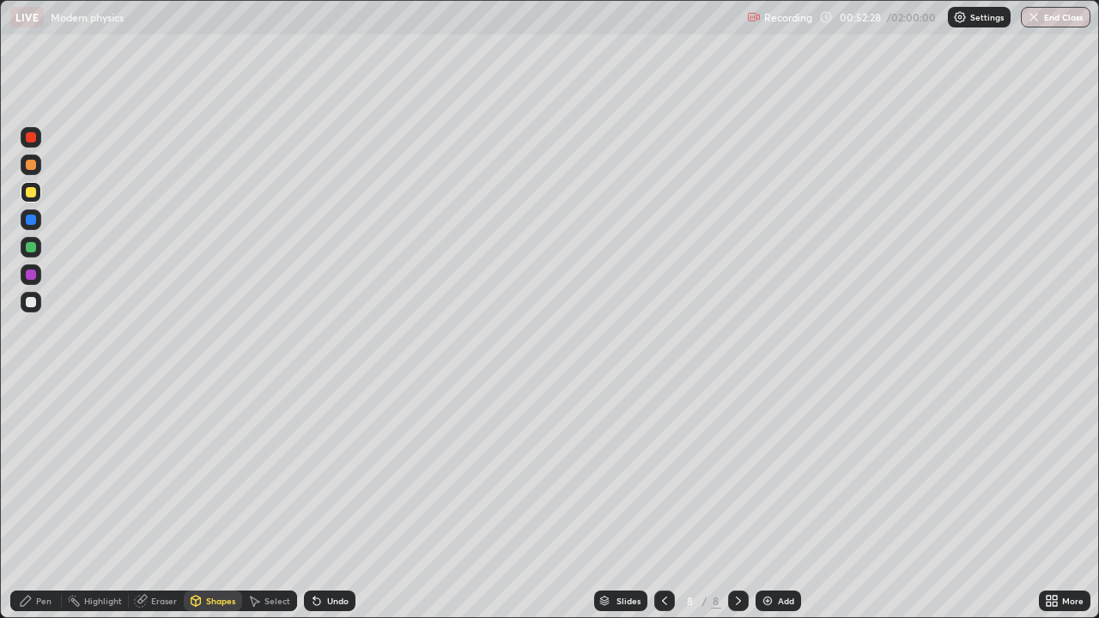
click at [339, 502] on div "Undo" at bounding box center [330, 601] width 52 height 21
click at [38, 298] on div at bounding box center [31, 302] width 21 height 21
click at [51, 502] on div "Pen" at bounding box center [36, 601] width 52 height 21
click at [658, 502] on icon at bounding box center [665, 601] width 14 height 14
click at [657, 502] on div at bounding box center [664, 601] width 21 height 21
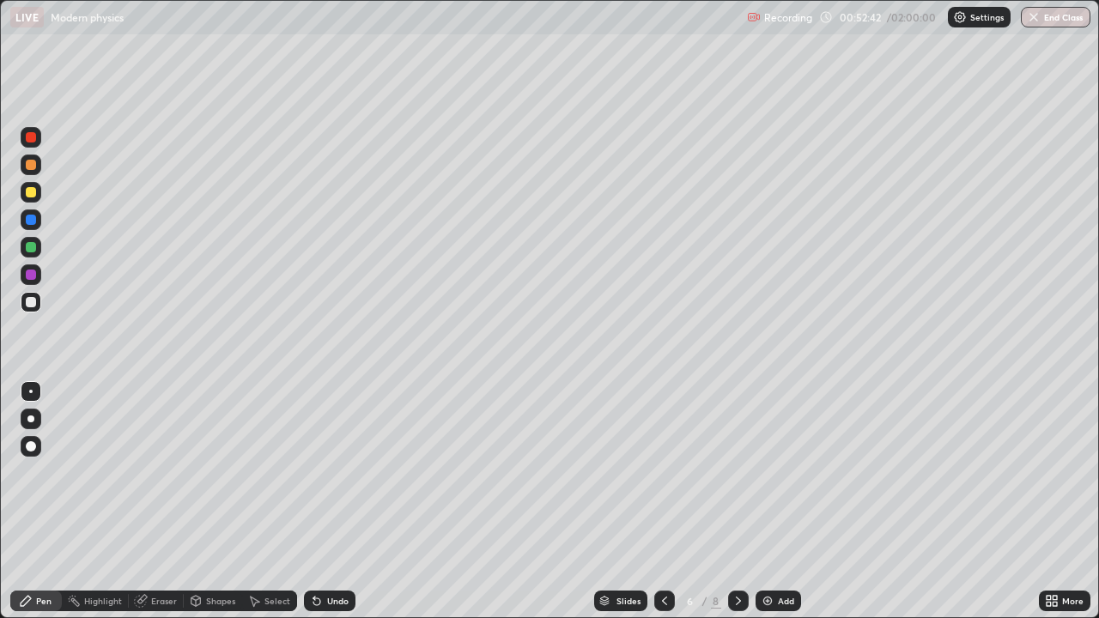
click at [737, 502] on icon at bounding box center [739, 601] width 14 height 14
click at [734, 502] on div at bounding box center [738, 601] width 21 height 21
click at [33, 307] on div at bounding box center [31, 302] width 10 height 10
click at [37, 191] on div at bounding box center [31, 192] width 21 height 21
click at [663, 502] on icon at bounding box center [665, 601] width 14 height 14
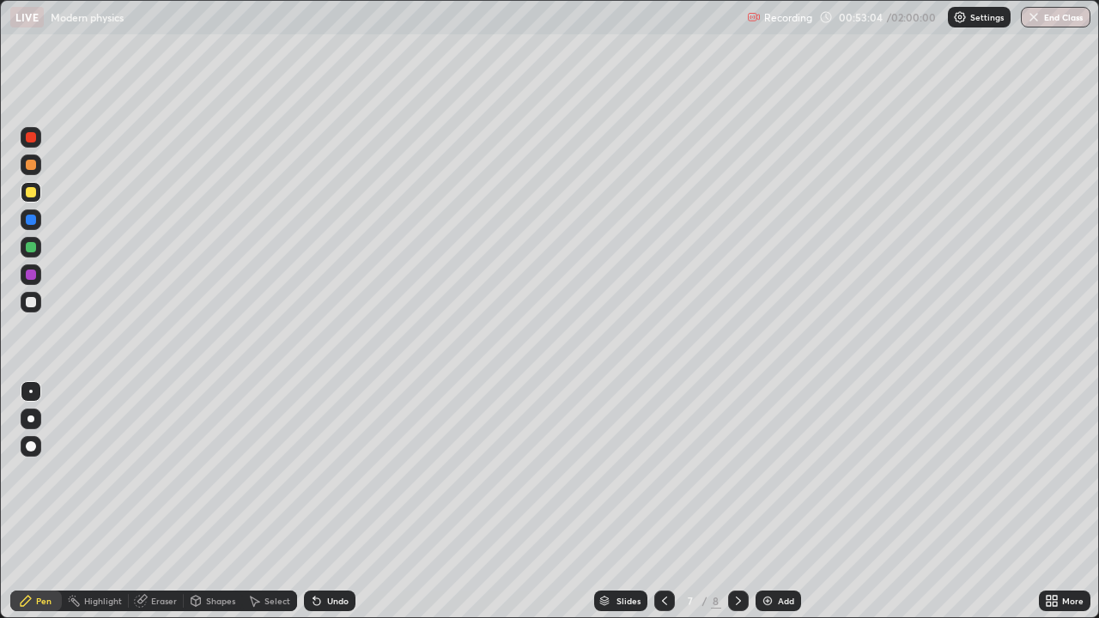
click at [663, 502] on icon at bounding box center [665, 601] width 14 height 14
click at [737, 502] on icon at bounding box center [739, 601] width 14 height 14
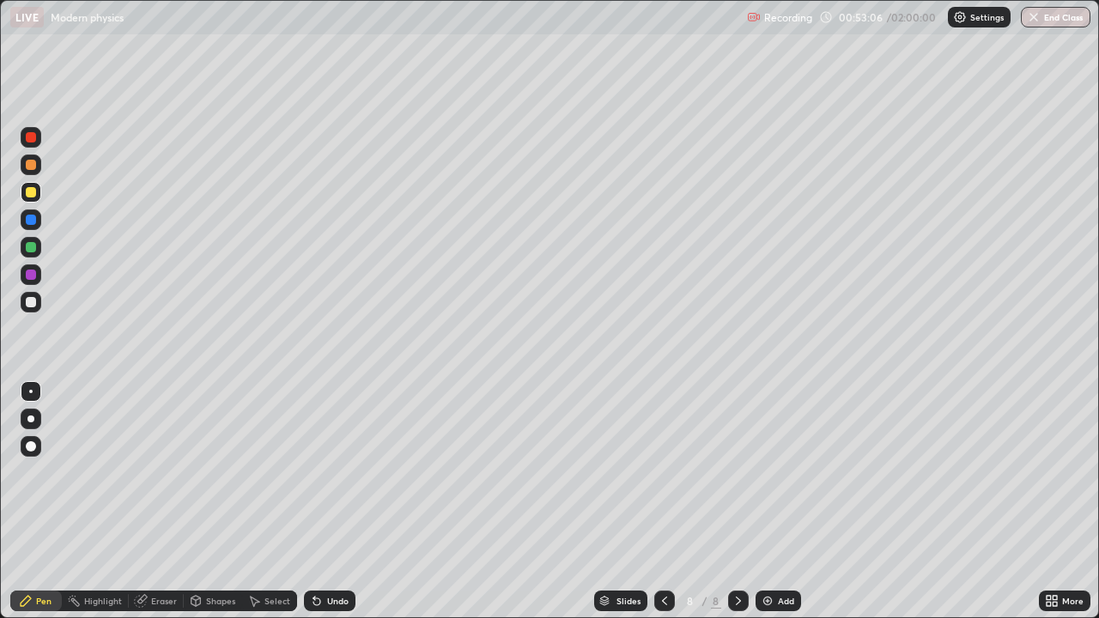
click at [741, 502] on div at bounding box center [738, 601] width 21 height 21
click at [663, 502] on icon at bounding box center [665, 601] width 14 height 14
click at [663, 502] on div at bounding box center [664, 601] width 21 height 34
click at [737, 502] on icon at bounding box center [739, 601] width 14 height 14
click at [732, 502] on icon at bounding box center [739, 601] width 14 height 14
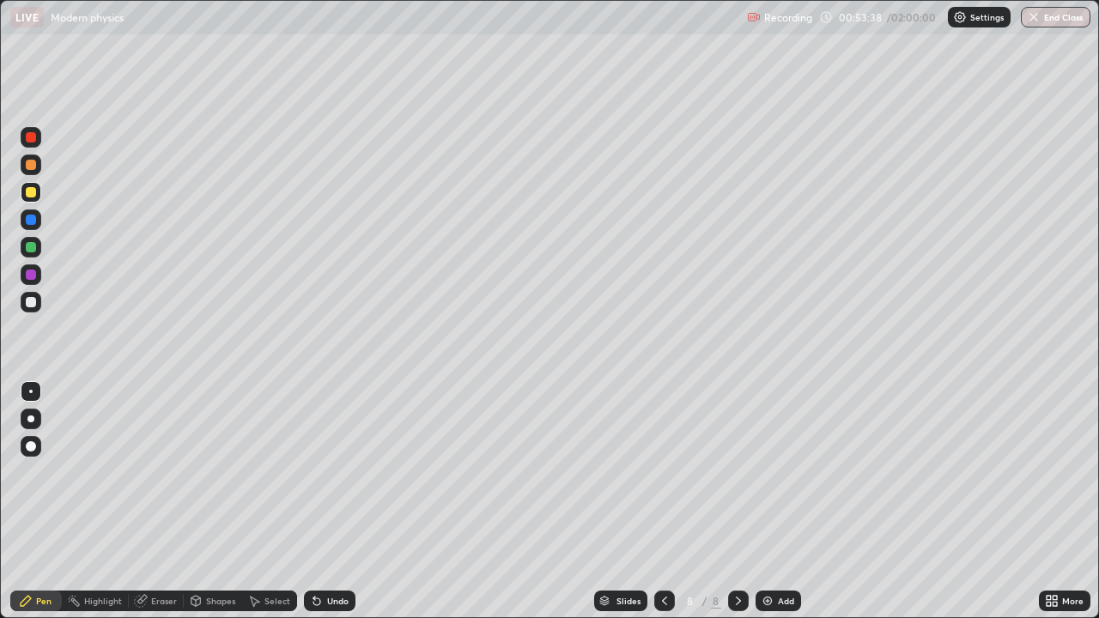
click at [217, 502] on div "Shapes" at bounding box center [220, 601] width 29 height 9
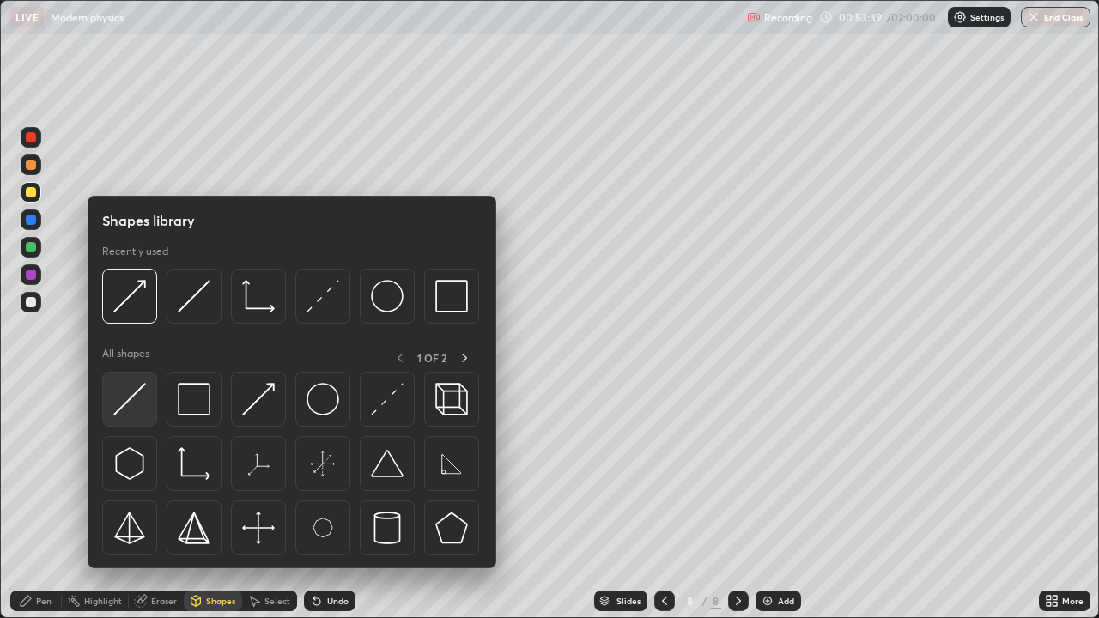
click at [143, 399] on img at bounding box center [129, 399] width 33 height 33
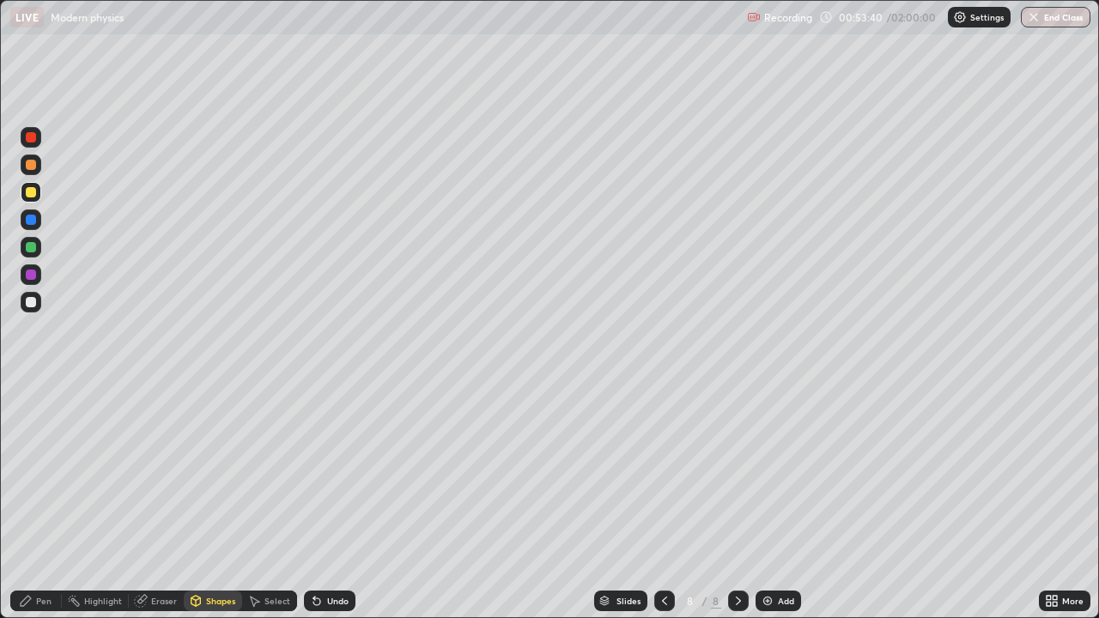
click at [37, 301] on div at bounding box center [31, 302] width 21 height 21
click at [34, 193] on div at bounding box center [31, 192] width 10 height 10
click at [330, 502] on div "Undo" at bounding box center [330, 601] width 52 height 21
click at [44, 502] on div "Pen" at bounding box center [43, 601] width 15 height 9
click at [343, 502] on div "Undo" at bounding box center [330, 601] width 52 height 21
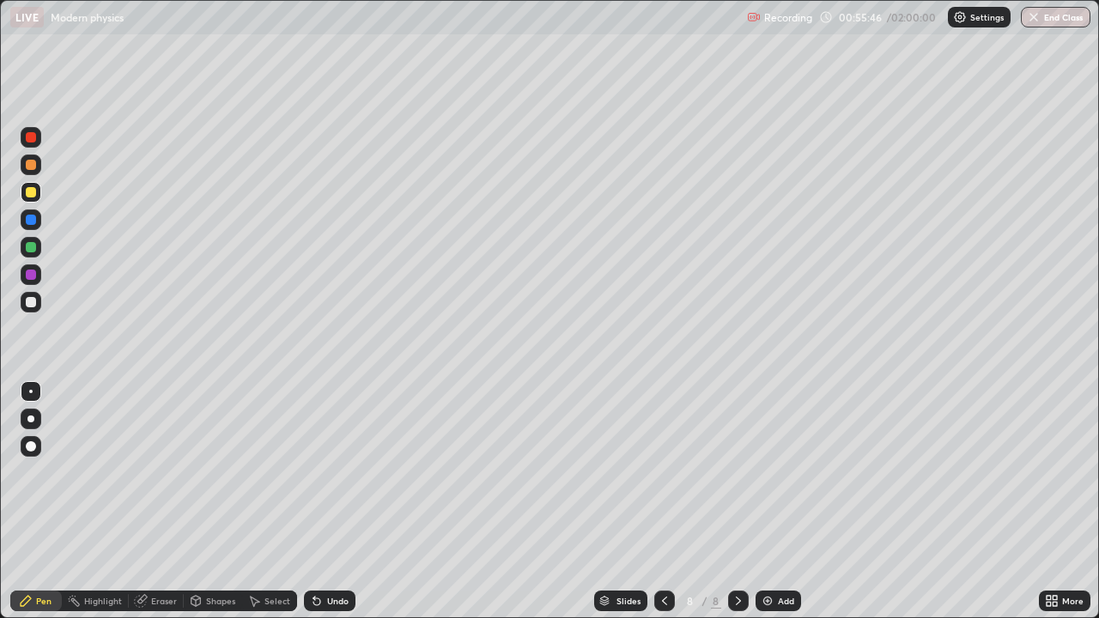
click at [40, 301] on div at bounding box center [31, 302] width 21 height 21
click at [772, 502] on img at bounding box center [768, 601] width 14 height 14
click at [33, 307] on div at bounding box center [31, 302] width 10 height 10
click at [327, 502] on div "Undo" at bounding box center [337, 601] width 21 height 9
click at [37, 191] on div at bounding box center [31, 192] width 21 height 21
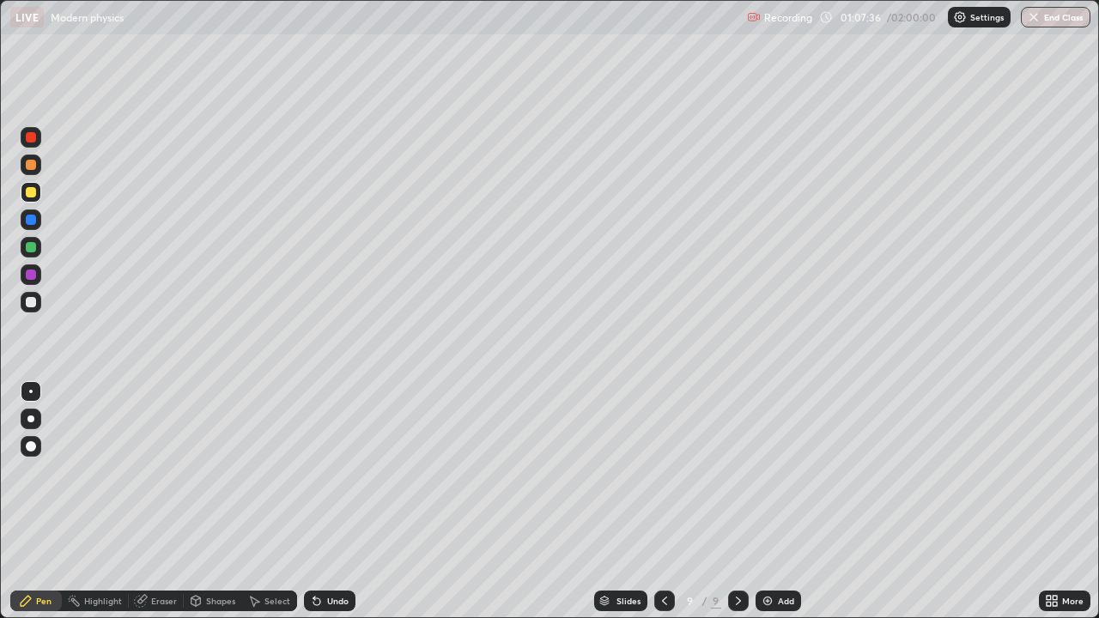
click at [215, 502] on div "Shapes" at bounding box center [220, 601] width 29 height 9
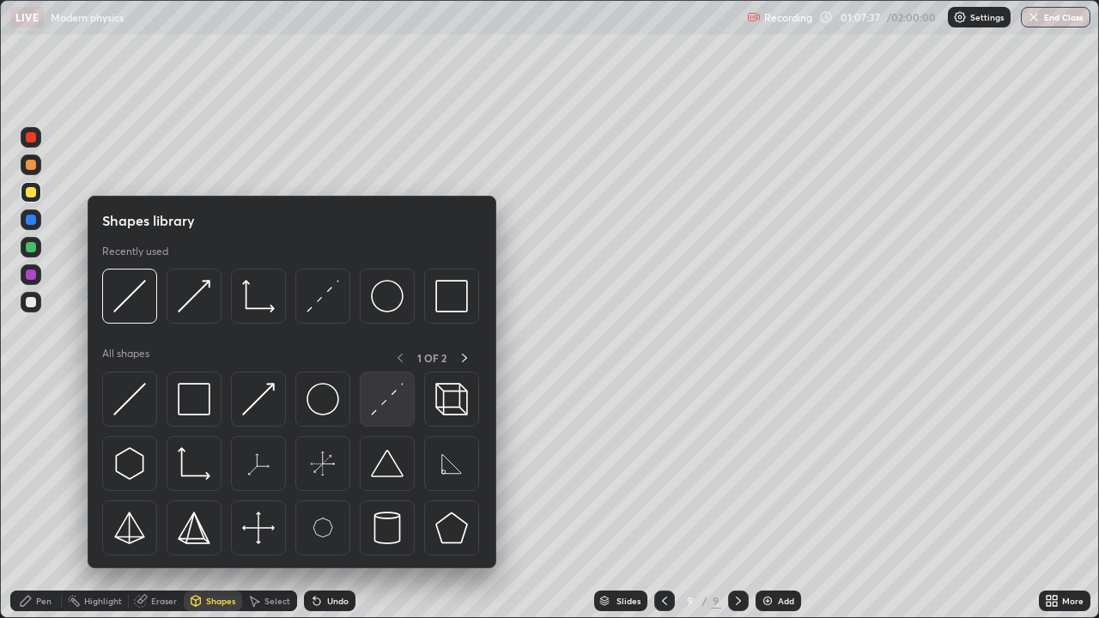
click at [397, 418] on div at bounding box center [387, 399] width 55 height 55
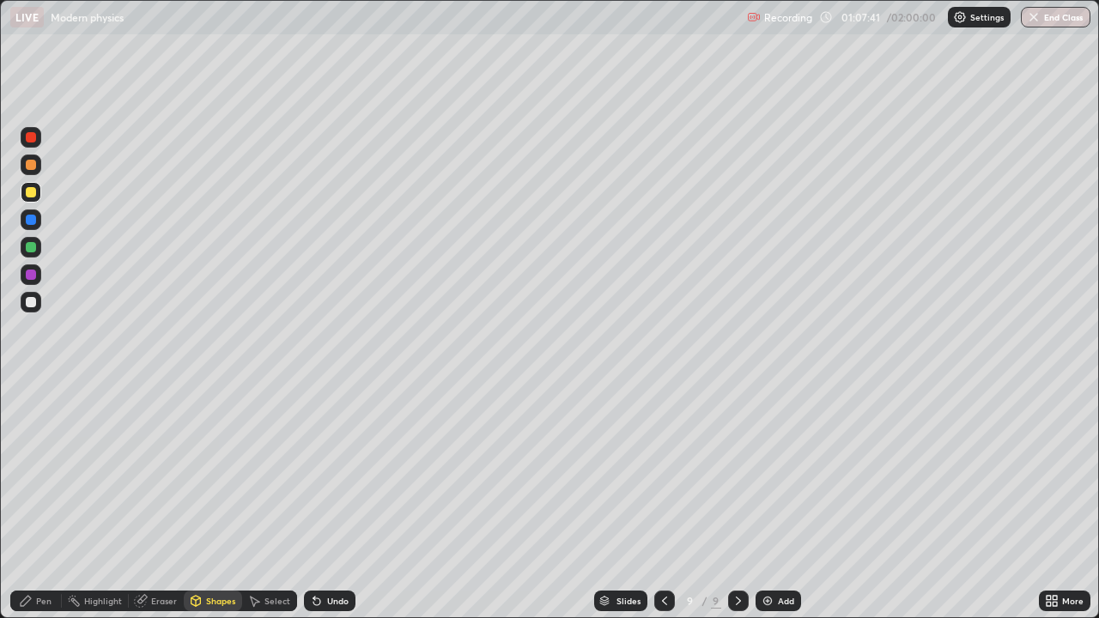
click at [43, 502] on div "Pen" at bounding box center [43, 601] width 15 height 9
click at [37, 300] on div at bounding box center [31, 302] width 21 height 21
click at [343, 502] on div "Undo" at bounding box center [337, 601] width 21 height 9
click at [321, 502] on div "Undo" at bounding box center [330, 601] width 52 height 21
click at [327, 502] on div "Undo" at bounding box center [330, 601] width 52 height 21
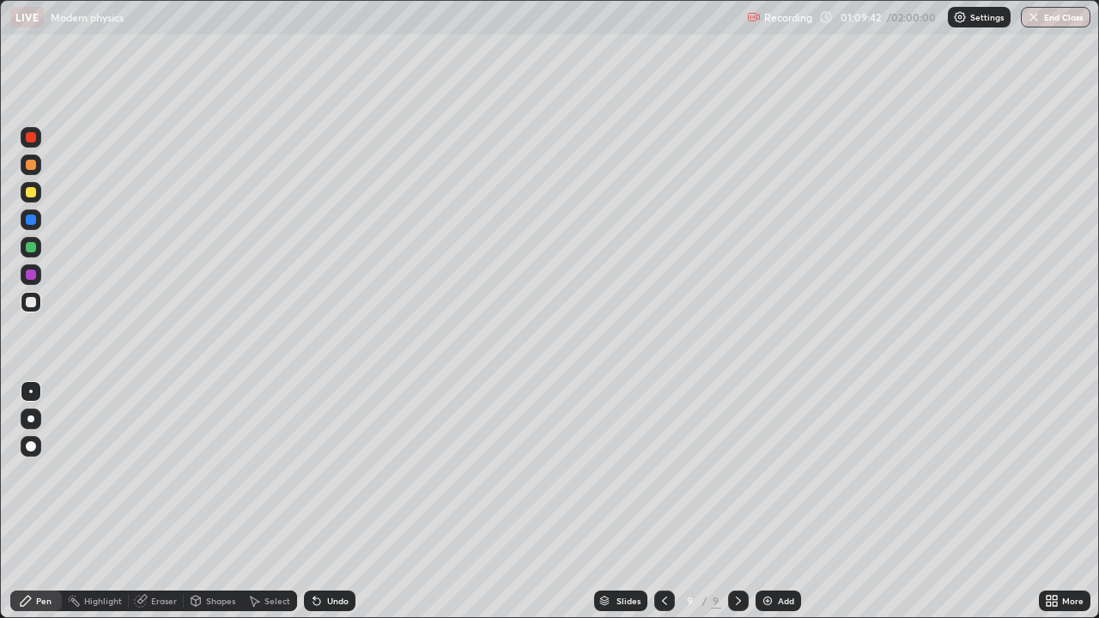
click at [327, 502] on div "Undo" at bounding box center [330, 601] width 52 height 21
click at [159, 502] on div "Eraser" at bounding box center [164, 601] width 26 height 9
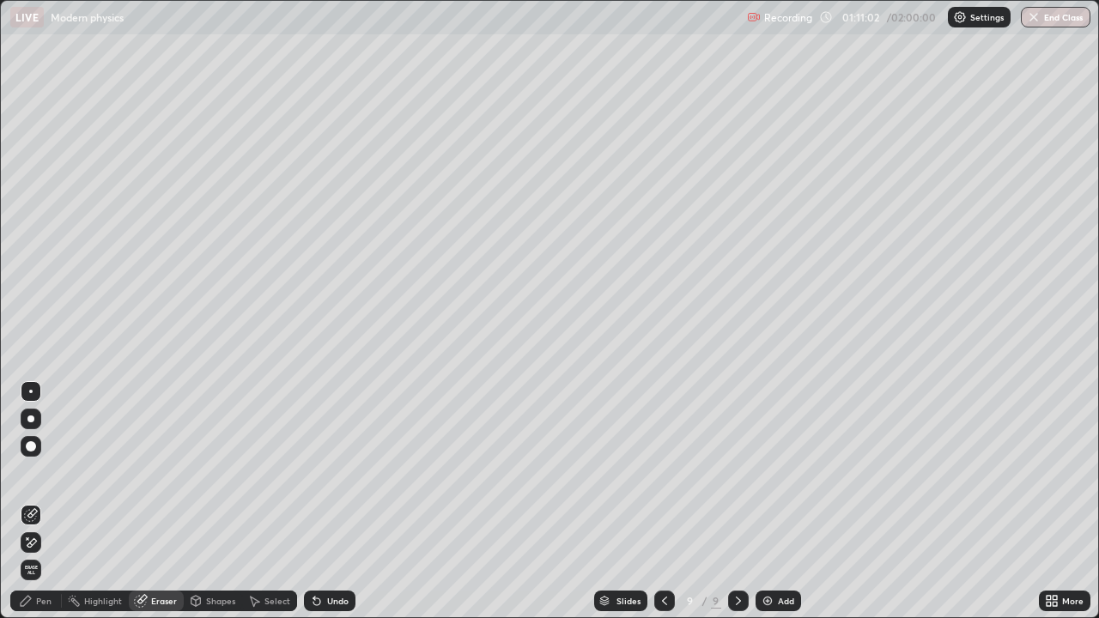
click at [47, 502] on div "Pen" at bounding box center [36, 601] width 52 height 21
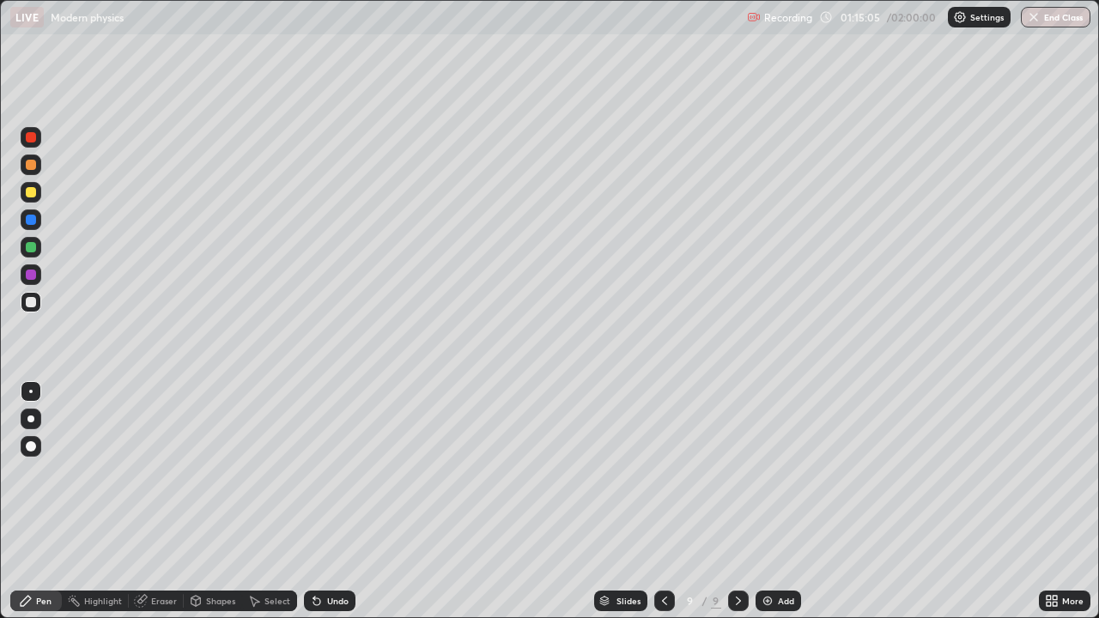
click at [772, 502] on img at bounding box center [768, 601] width 14 height 14
click at [32, 302] on div at bounding box center [31, 302] width 10 height 10
click at [38, 304] on div at bounding box center [31, 302] width 21 height 21
click at [39, 191] on div at bounding box center [31, 192] width 21 height 21
click at [38, 306] on div at bounding box center [31, 302] width 21 height 21
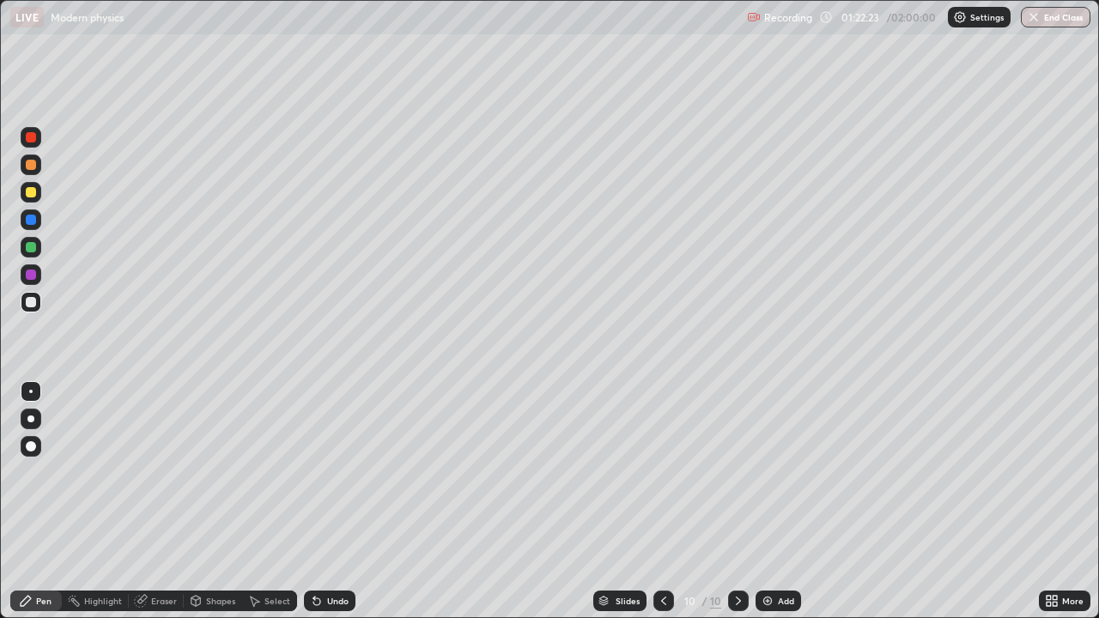
click at [206, 502] on div "Shapes" at bounding box center [220, 601] width 29 height 9
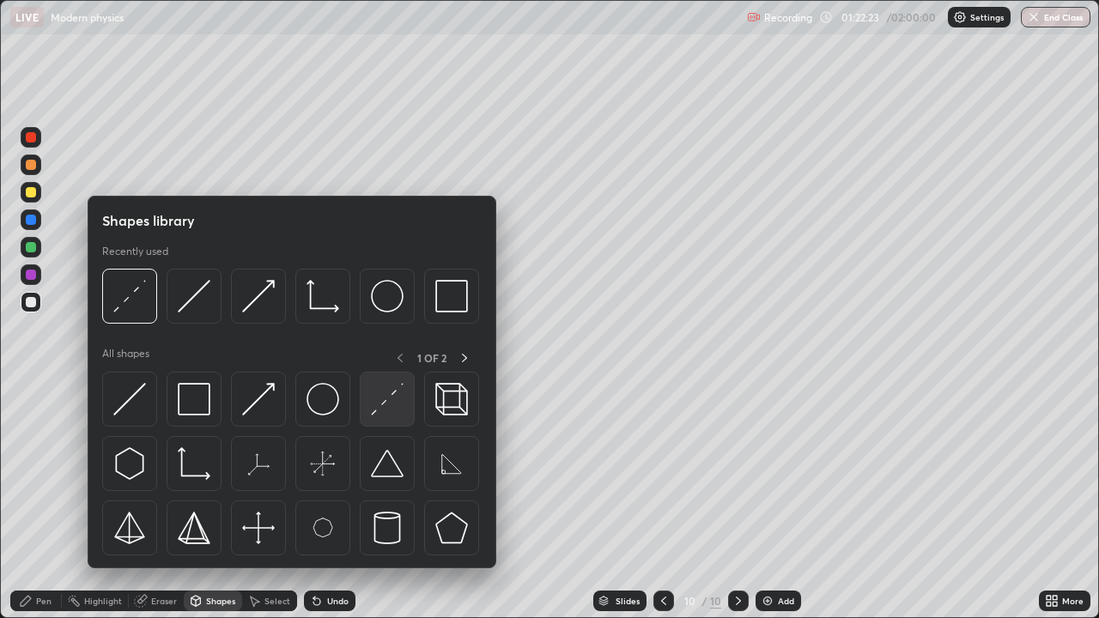
click at [384, 405] on img at bounding box center [387, 399] width 33 height 33
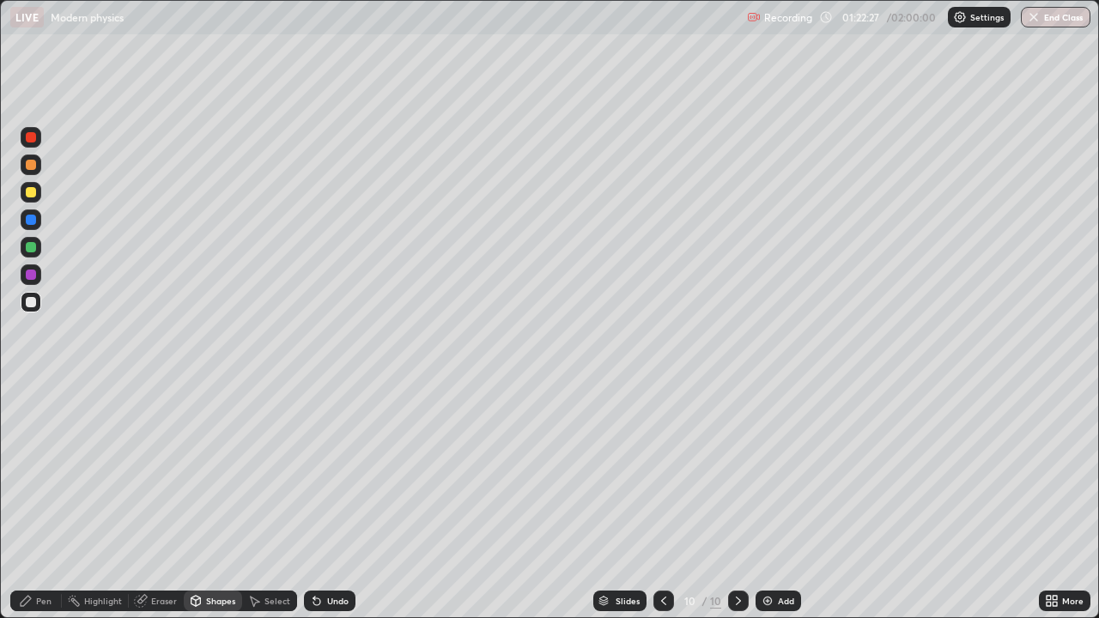
click at [36, 502] on div "Pen" at bounding box center [36, 601] width 52 height 21
click at [778, 502] on div "Add" at bounding box center [786, 601] width 16 height 9
click at [222, 502] on div "Shapes" at bounding box center [220, 601] width 29 height 9
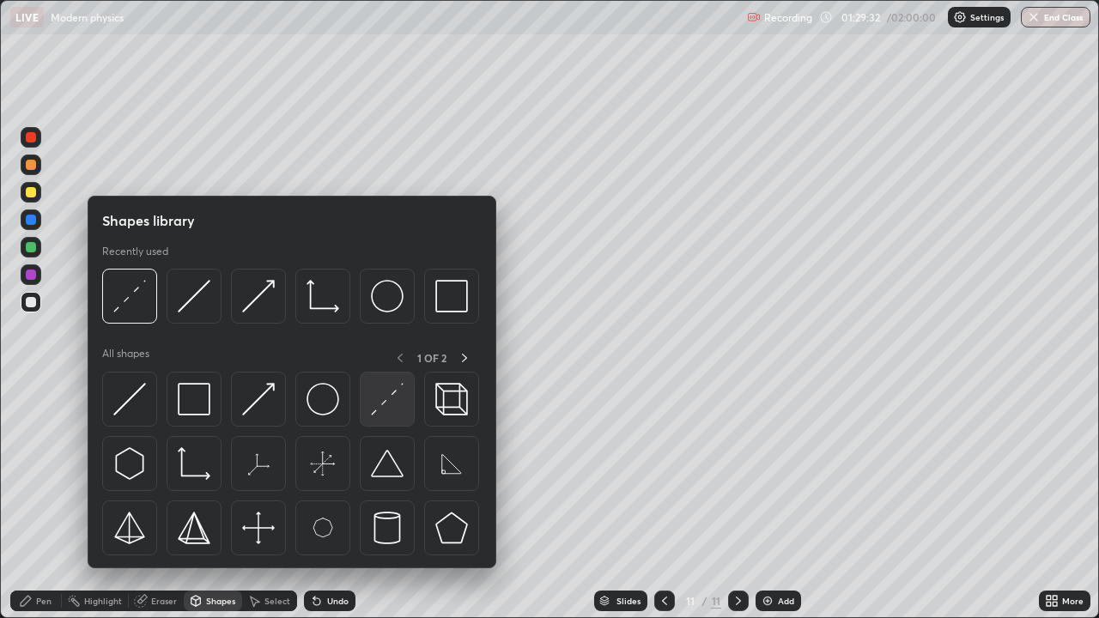
click at [395, 416] on div at bounding box center [387, 399] width 55 height 55
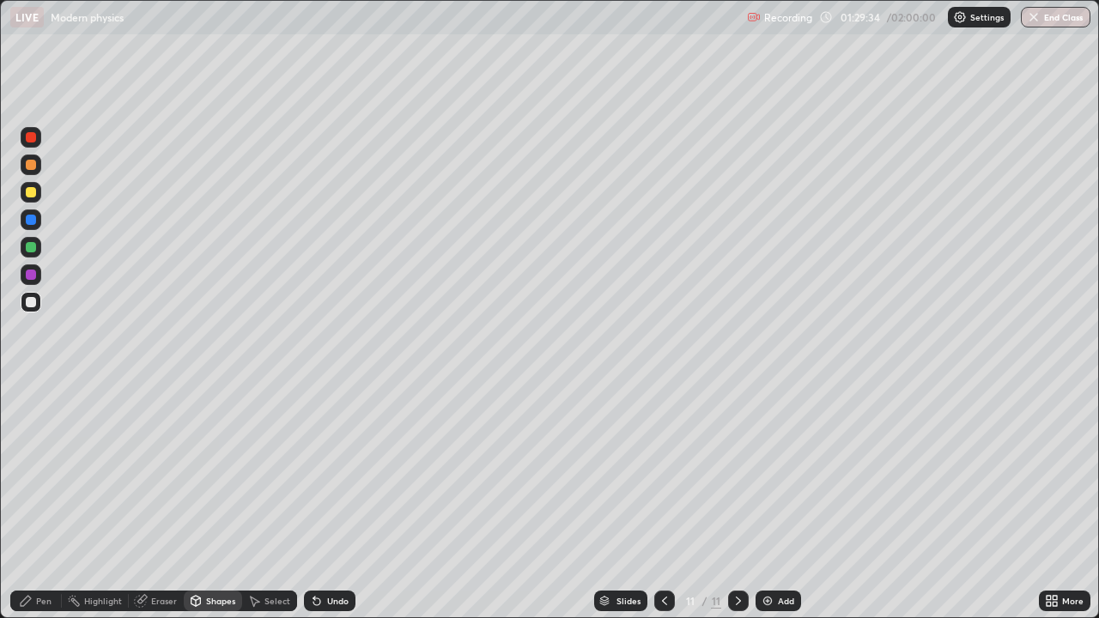
click at [37, 190] on div at bounding box center [31, 192] width 21 height 21
click at [331, 502] on div "Undo" at bounding box center [337, 601] width 21 height 9
click at [335, 502] on div "Undo" at bounding box center [337, 601] width 21 height 9
click at [40, 502] on div "Pen" at bounding box center [36, 601] width 52 height 21
click at [332, 502] on div "Undo" at bounding box center [330, 601] width 52 height 21
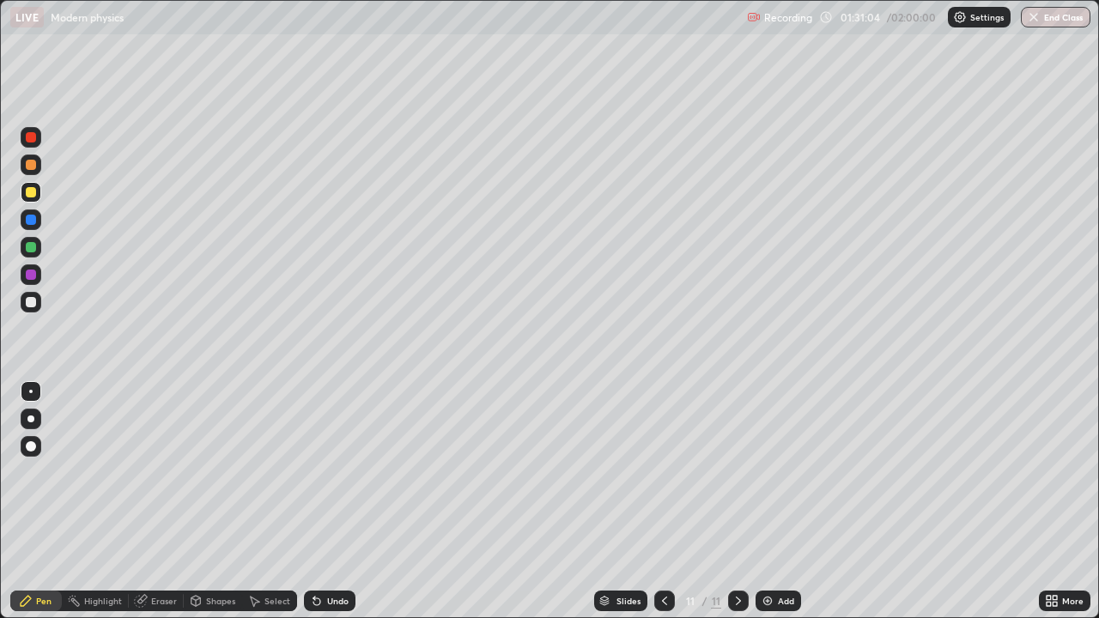
click at [353, 502] on div "Undo" at bounding box center [330, 601] width 52 height 21
click at [350, 502] on div "Undo" at bounding box center [330, 601] width 52 height 21
click at [774, 502] on div "Add" at bounding box center [779, 601] width 46 height 21
click at [38, 305] on div at bounding box center [31, 302] width 21 height 21
click at [34, 306] on div at bounding box center [31, 302] width 10 height 10
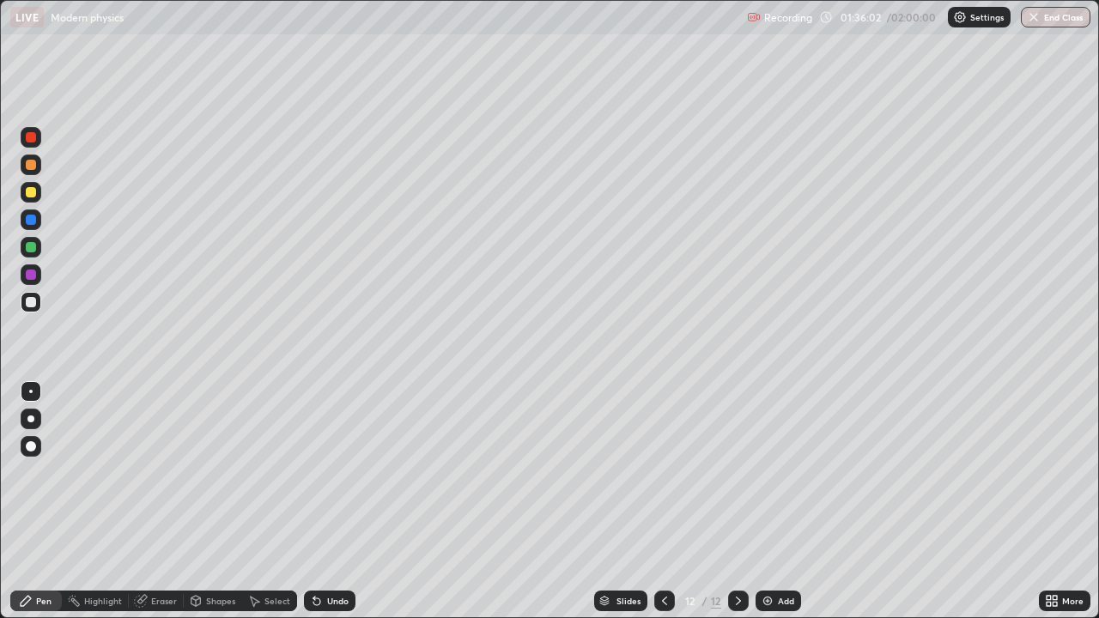
click at [32, 192] on div at bounding box center [31, 192] width 10 height 10
click at [32, 302] on div at bounding box center [31, 302] width 10 height 10
click at [771, 502] on img at bounding box center [768, 601] width 14 height 14
click at [164, 502] on div "Eraser" at bounding box center [156, 601] width 55 height 21
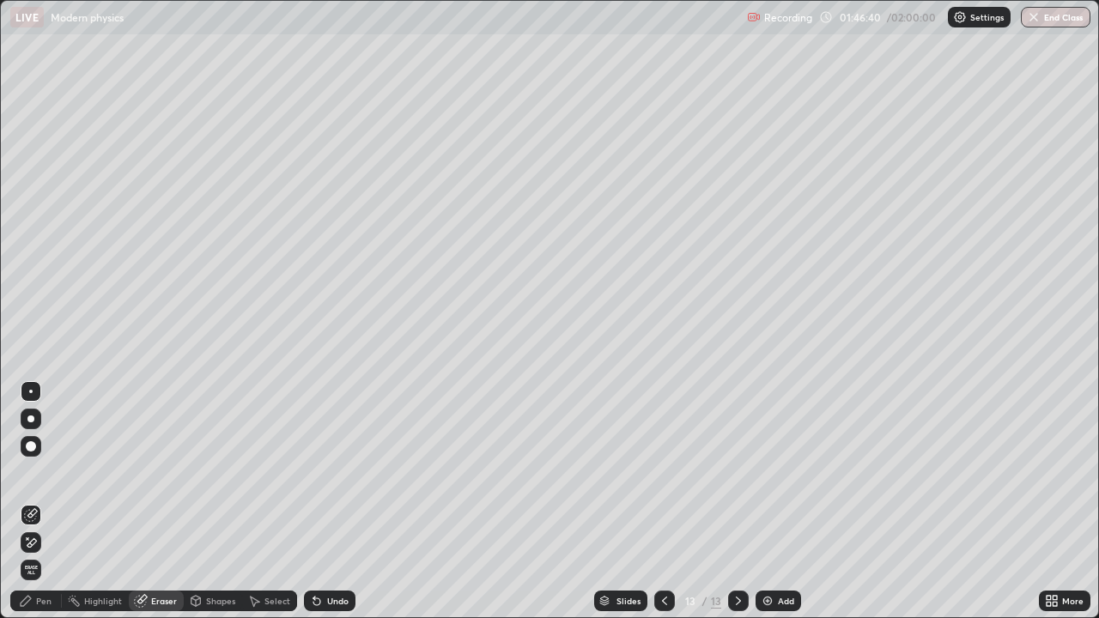
click at [37, 502] on div "Pen" at bounding box center [36, 601] width 52 height 21
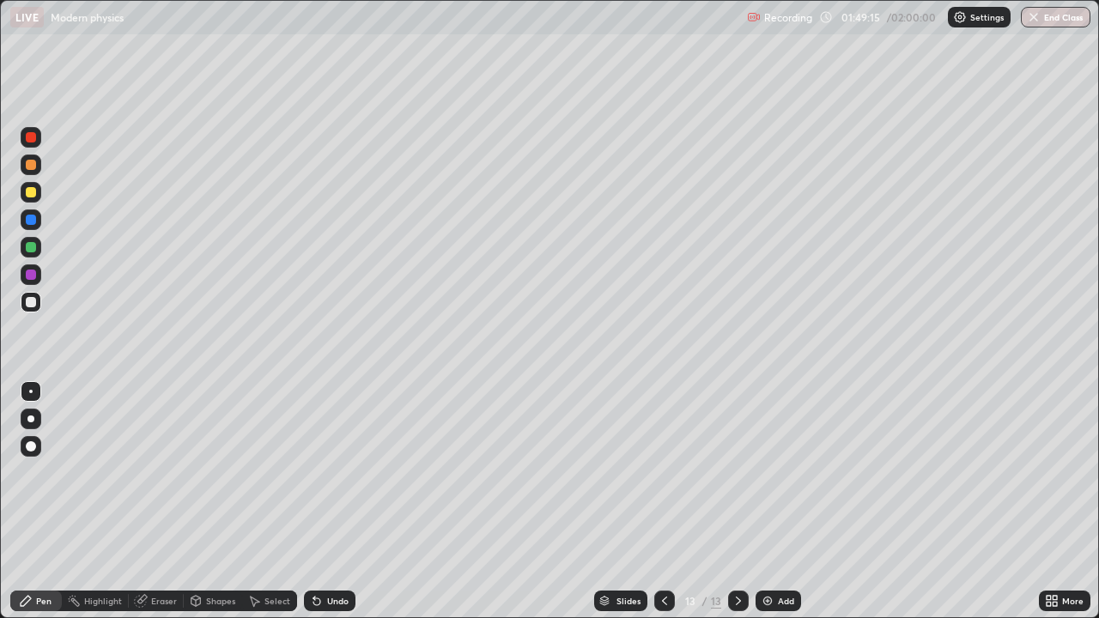
click at [220, 502] on div "Shapes" at bounding box center [220, 601] width 29 height 9
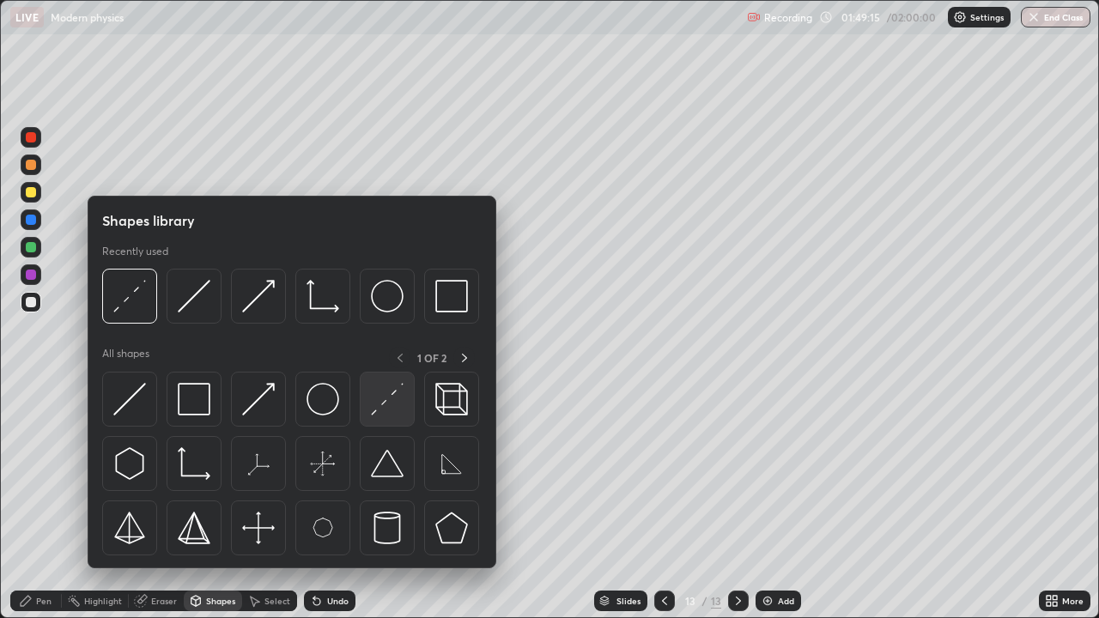
click at [384, 399] on img at bounding box center [387, 399] width 33 height 33
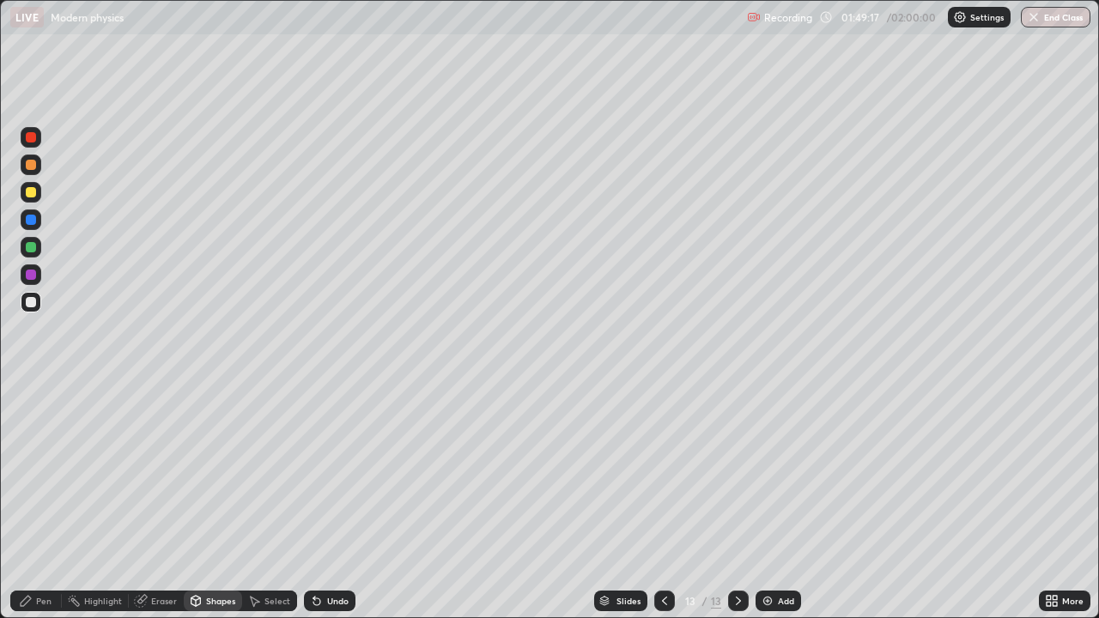
click at [55, 502] on div "Pen" at bounding box center [36, 601] width 52 height 21
click at [765, 502] on img at bounding box center [768, 601] width 14 height 14
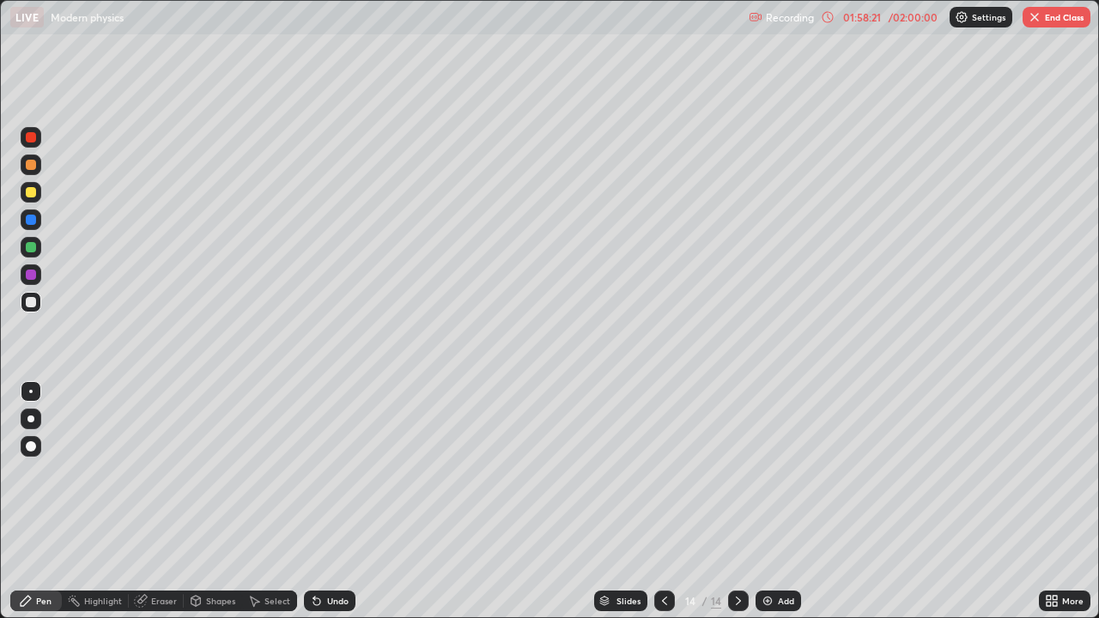
click at [334, 502] on div "Undo" at bounding box center [330, 601] width 52 height 21
click at [324, 502] on div "Undo" at bounding box center [330, 601] width 52 height 21
click at [321, 502] on icon at bounding box center [317, 601] width 14 height 14
click at [319, 502] on icon at bounding box center [317, 601] width 14 height 14
click at [332, 502] on div "Undo" at bounding box center [337, 601] width 21 height 9
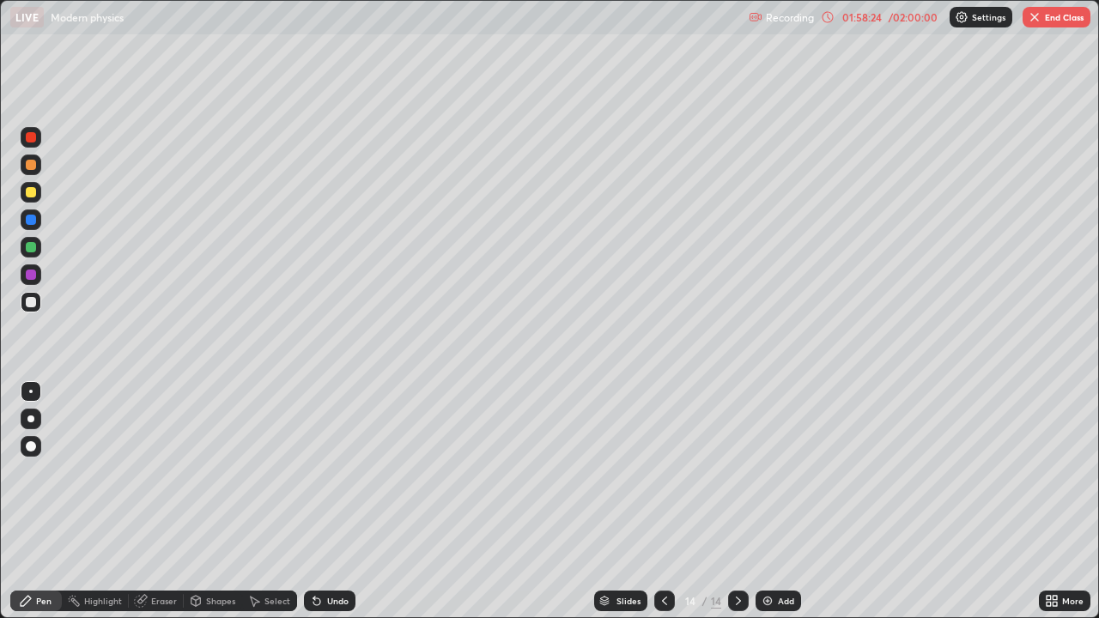
click at [162, 502] on div "Eraser" at bounding box center [156, 601] width 55 height 21
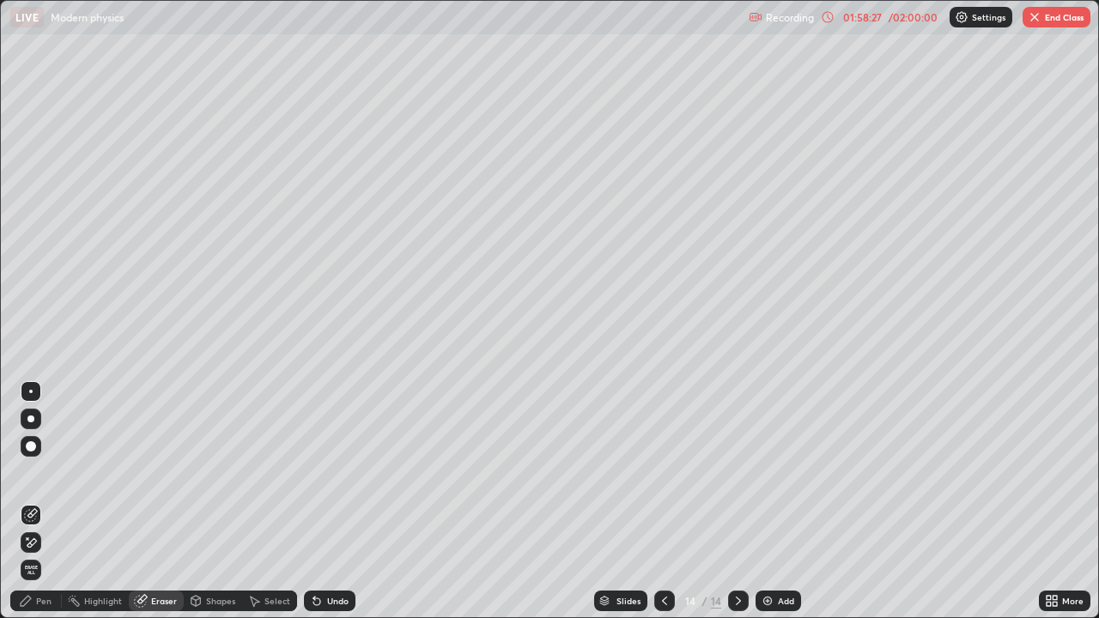
click at [40, 502] on div "Pen" at bounding box center [36, 601] width 52 height 21
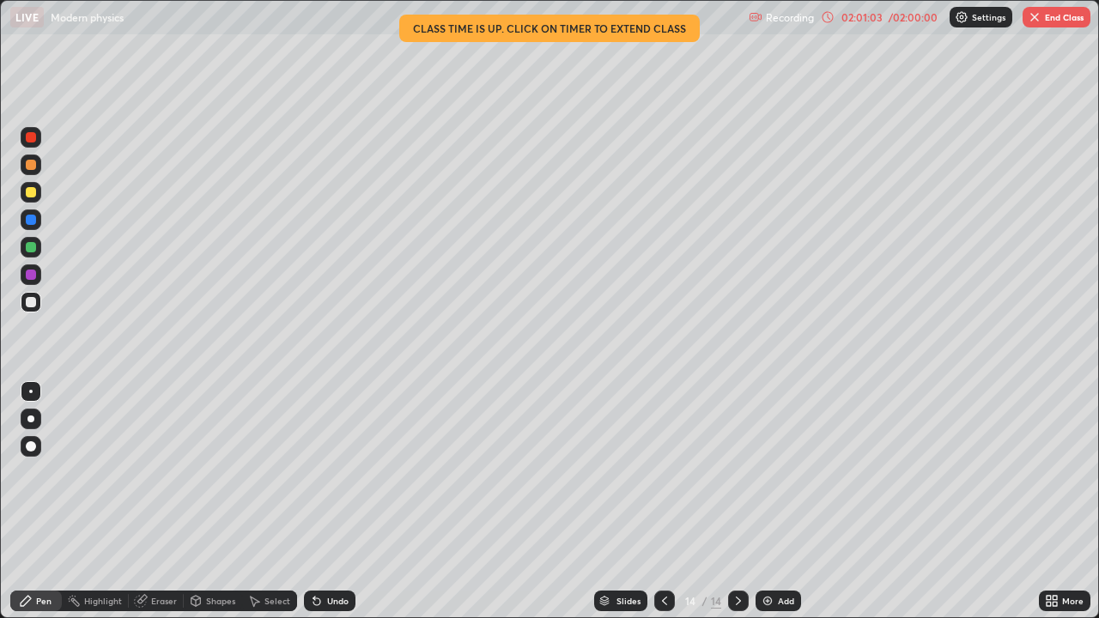
click at [1037, 23] on img "button" at bounding box center [1035, 17] width 14 height 14
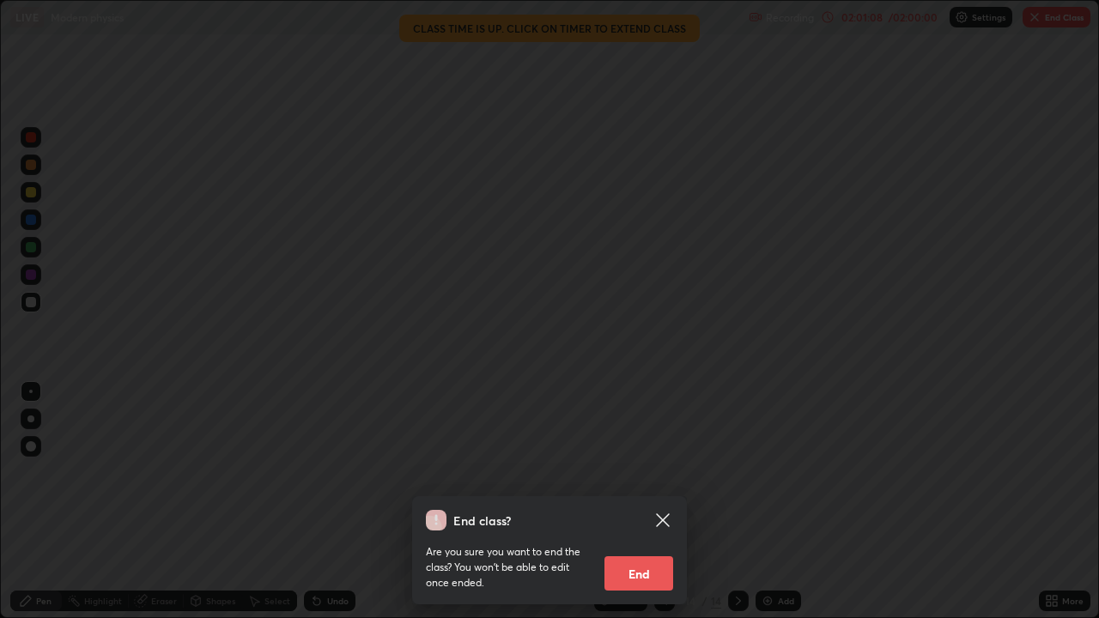
click at [631, 502] on button "End" at bounding box center [639, 573] width 69 height 34
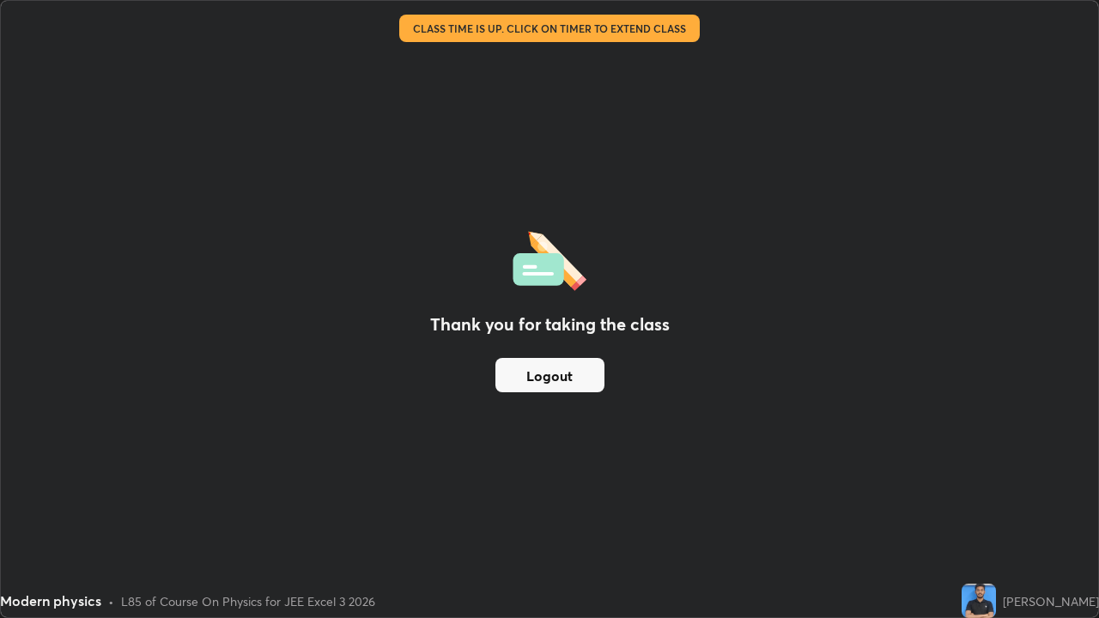
click at [520, 375] on button "Logout" at bounding box center [549, 375] width 109 height 34
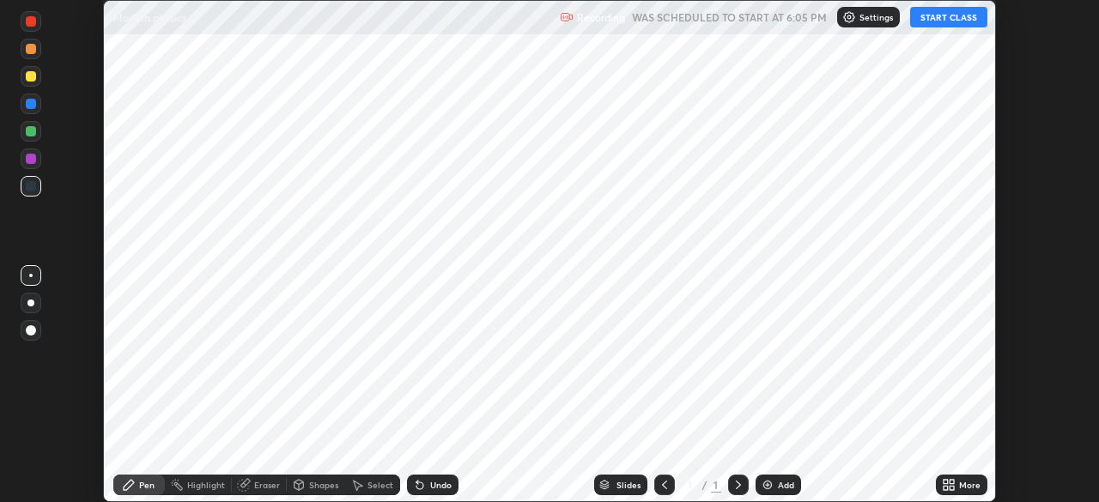
scroll to position [502, 1099]
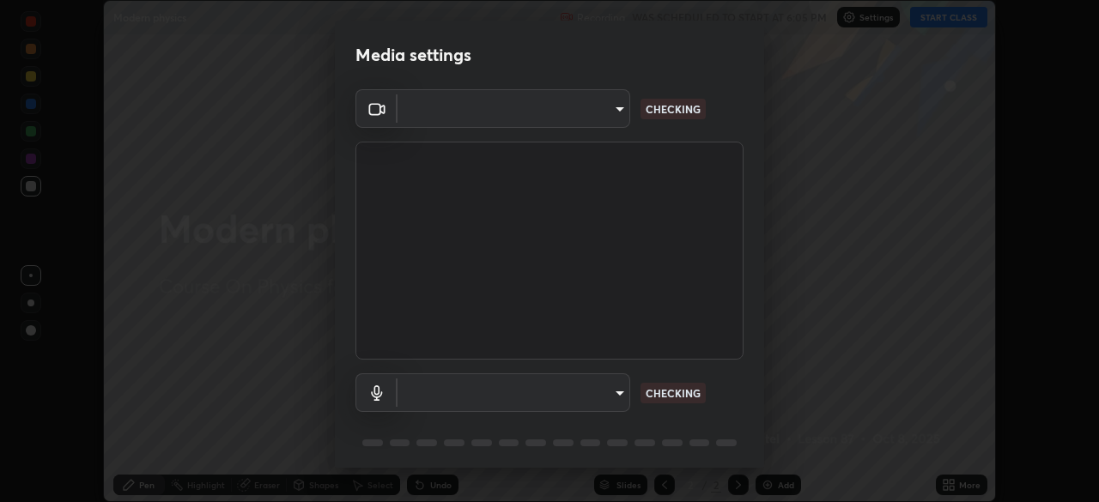
type input "5e1da8a903b220cac6b31686ac77a2afb6daddba6b0fd13541602d8cc7df4534"
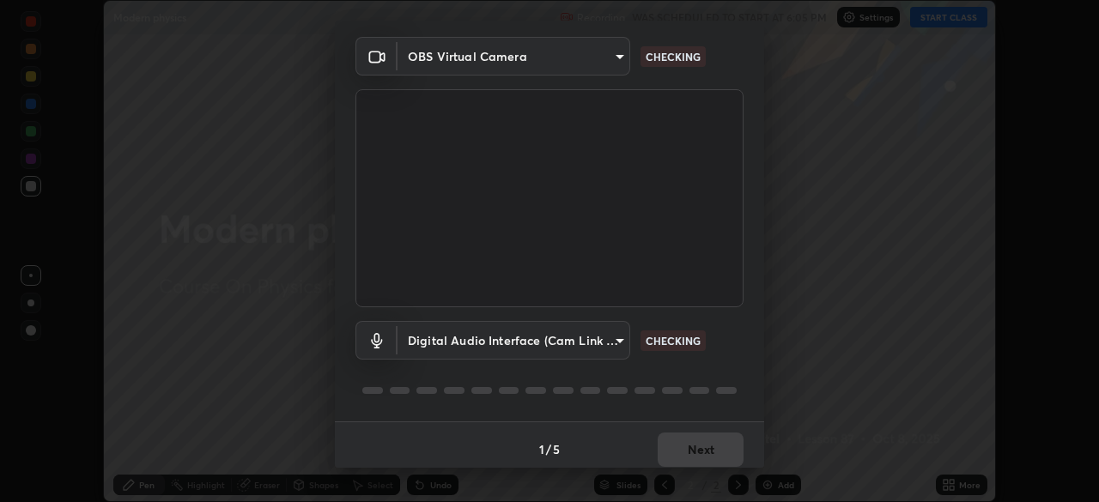
scroll to position [61, 0]
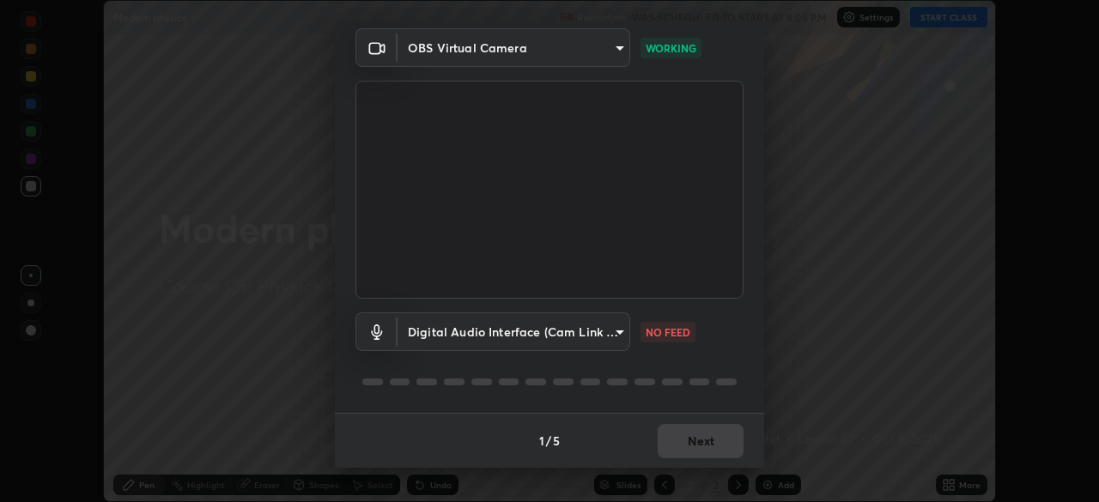
click at [604, 337] on body "Erase all Modern physics Recording WAS SCHEDULED TO START AT 6:05 PM Settings S…" at bounding box center [549, 251] width 1099 height 502
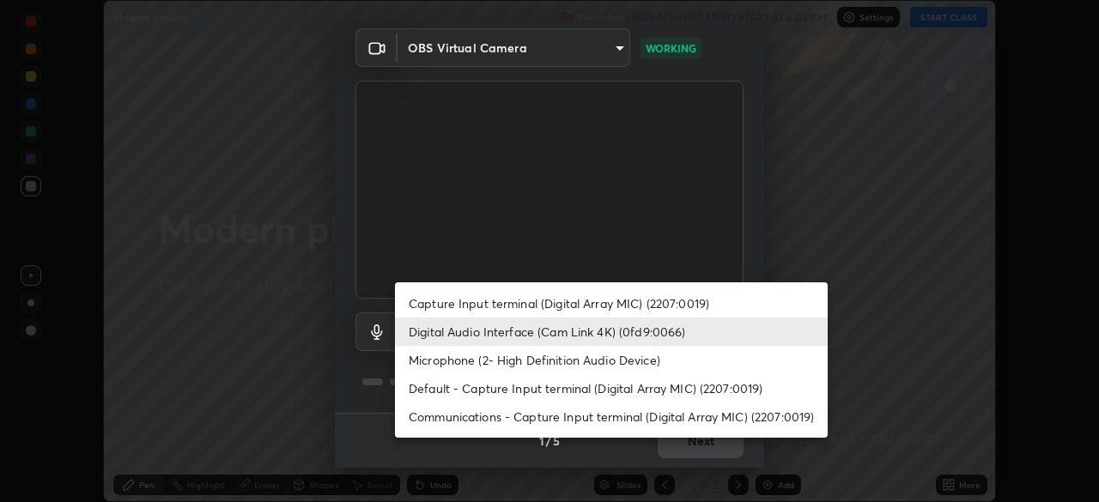
click at [607, 340] on li "Digital Audio Interface (Cam Link 4K) (0fd9:0066)" at bounding box center [611, 332] width 433 height 28
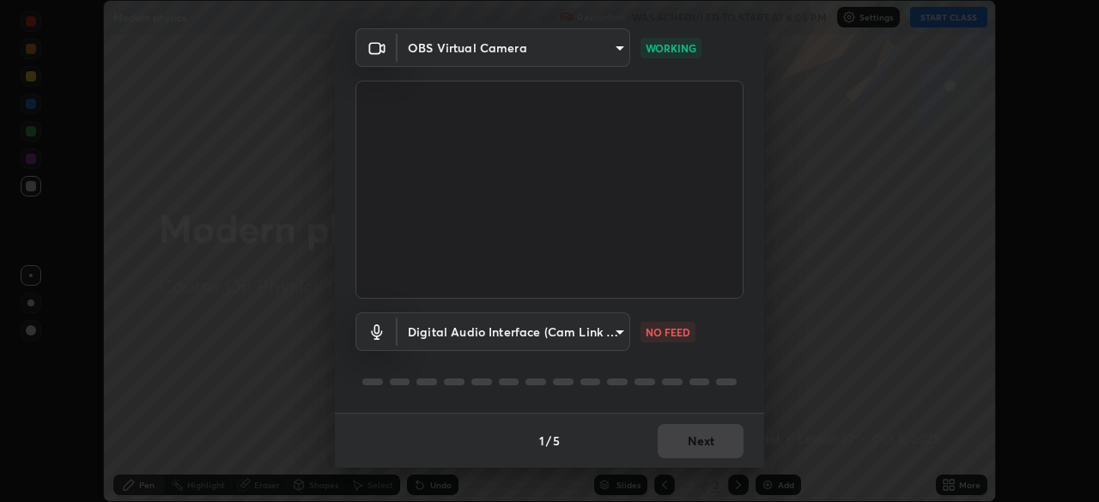
click at [608, 333] on body "Erase all Modern physics Recording WAS SCHEDULED TO START AT 6:05 PM Settings S…" at bounding box center [549, 251] width 1099 height 502
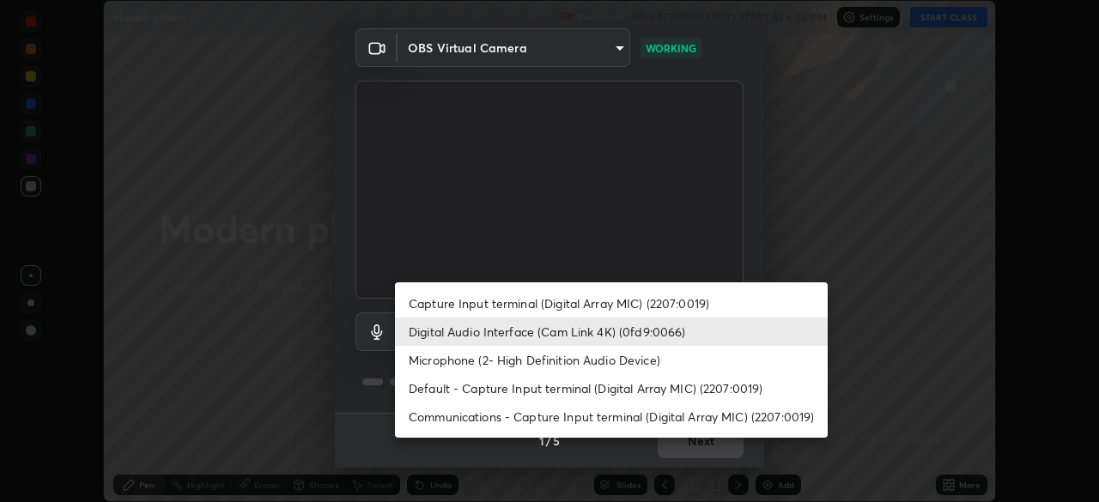
click at [612, 303] on li "Capture Input terminal (Digital Array MIC) (2207:0019)" at bounding box center [611, 303] width 433 height 28
type input "4d16ab44165bf5c46e2cd37366e4cac206229eeca596e5c209da5c9d20a00c2c"
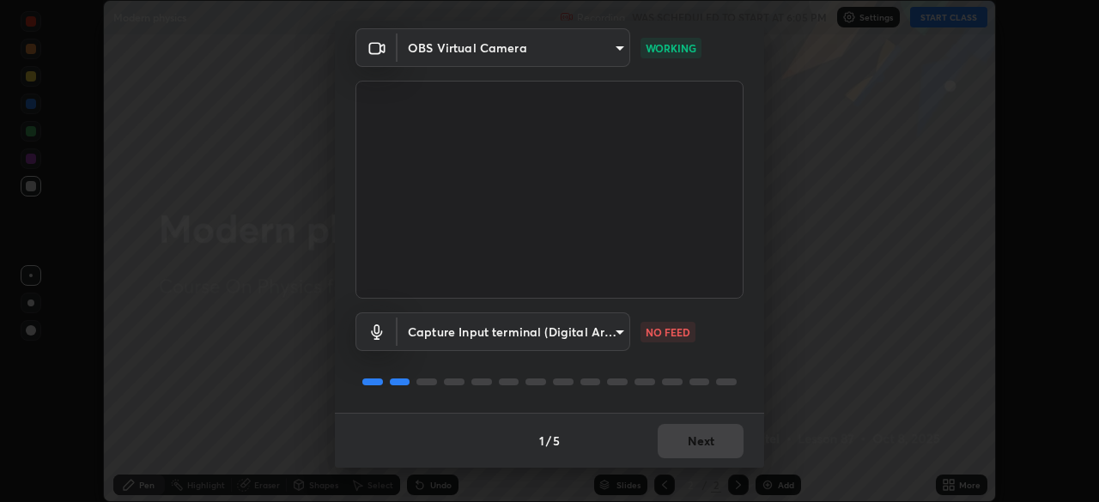
click at [600, 331] on body "Erase all Modern physics Recording WAS SCHEDULED TO START AT 6:05 PM Settings S…" at bounding box center [549, 251] width 1099 height 502
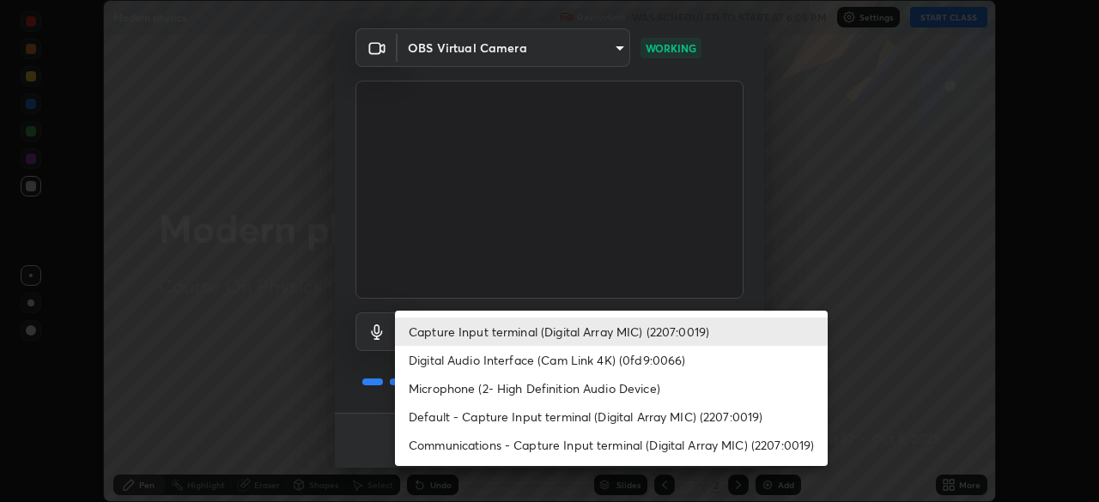
click at [728, 304] on div at bounding box center [549, 251] width 1099 height 502
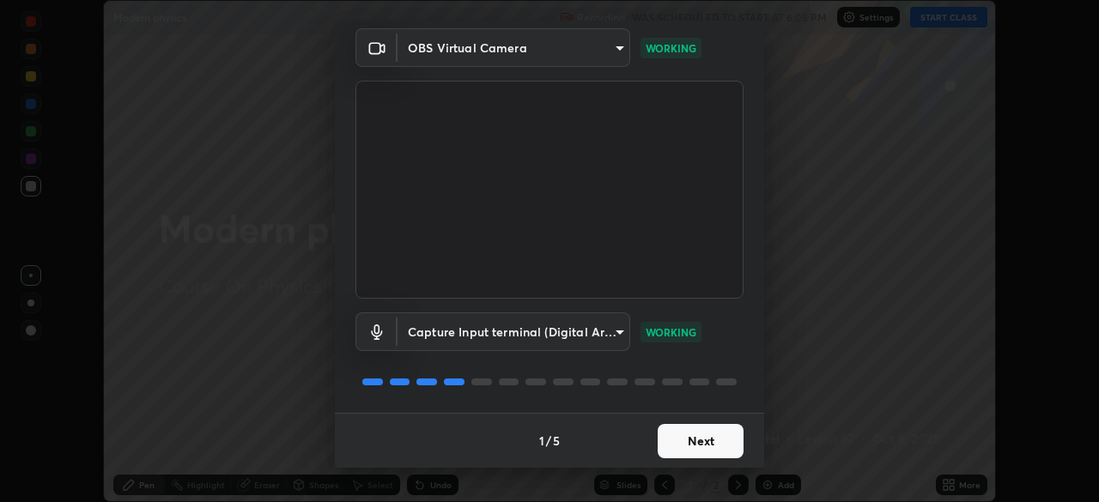
click at [697, 441] on button "Next" at bounding box center [701, 441] width 86 height 34
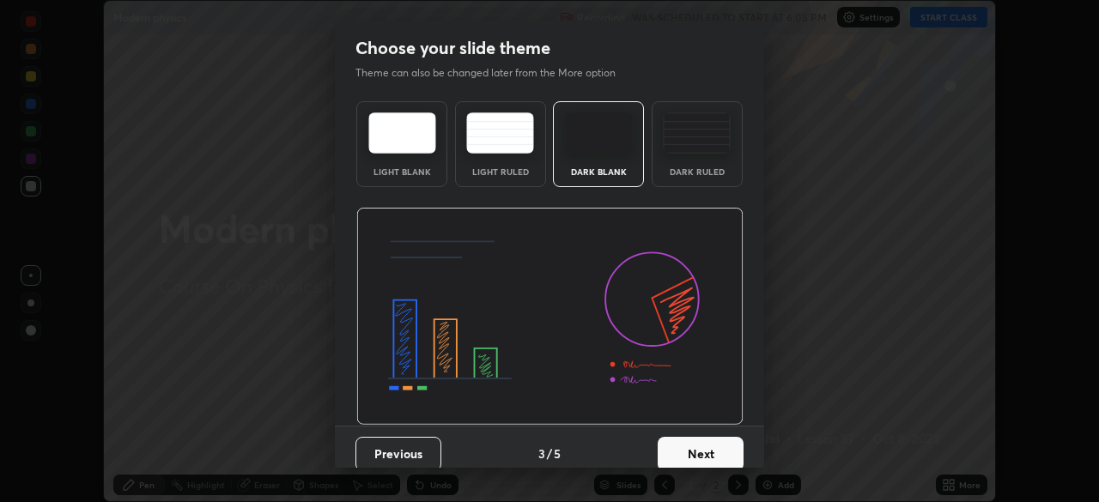
click at [698, 439] on button "Next" at bounding box center [701, 454] width 86 height 34
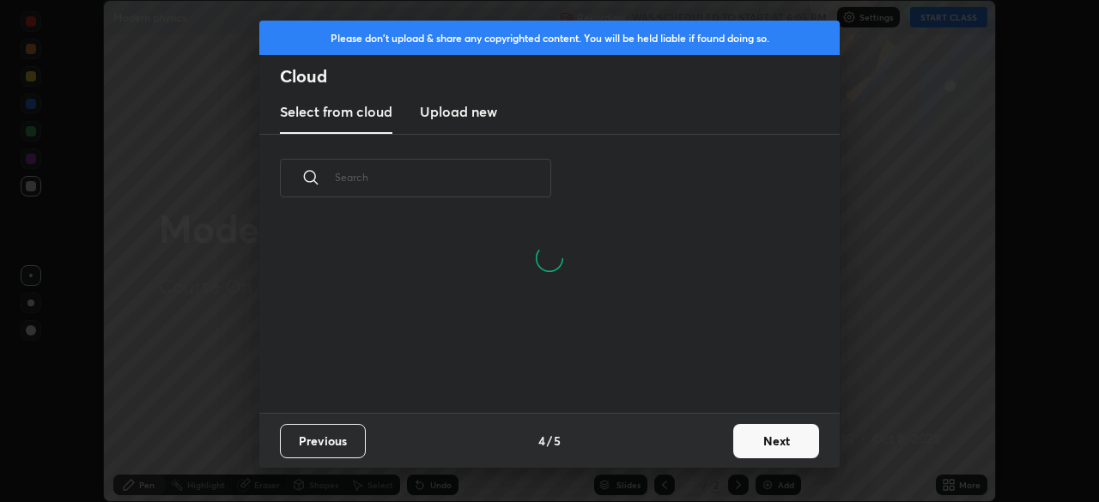
click at [748, 443] on button "Next" at bounding box center [776, 441] width 86 height 34
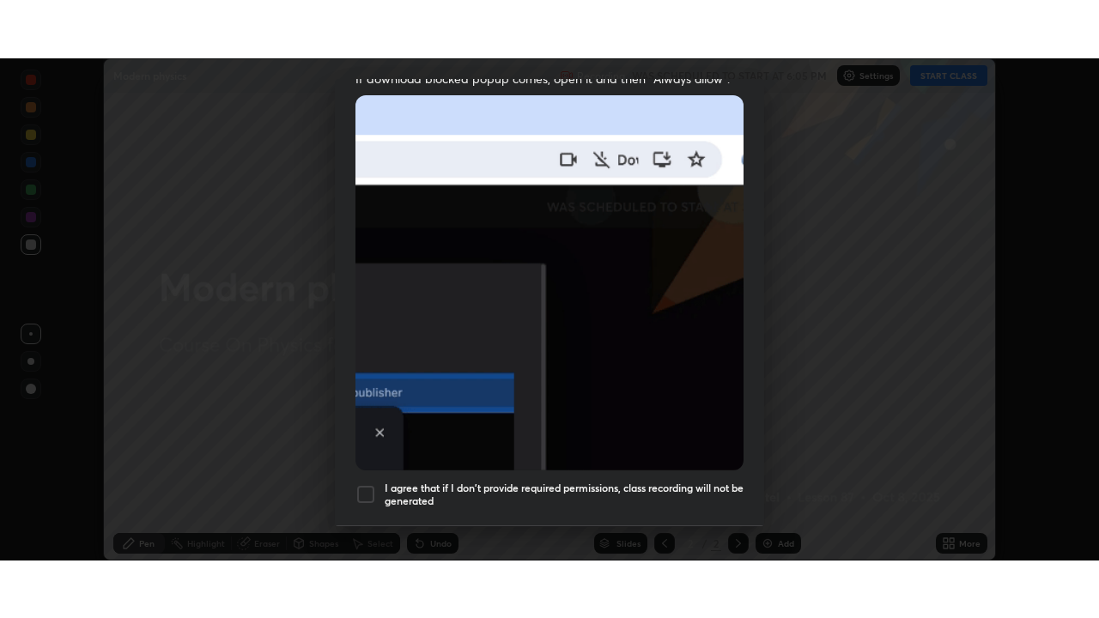
scroll to position [411, 0]
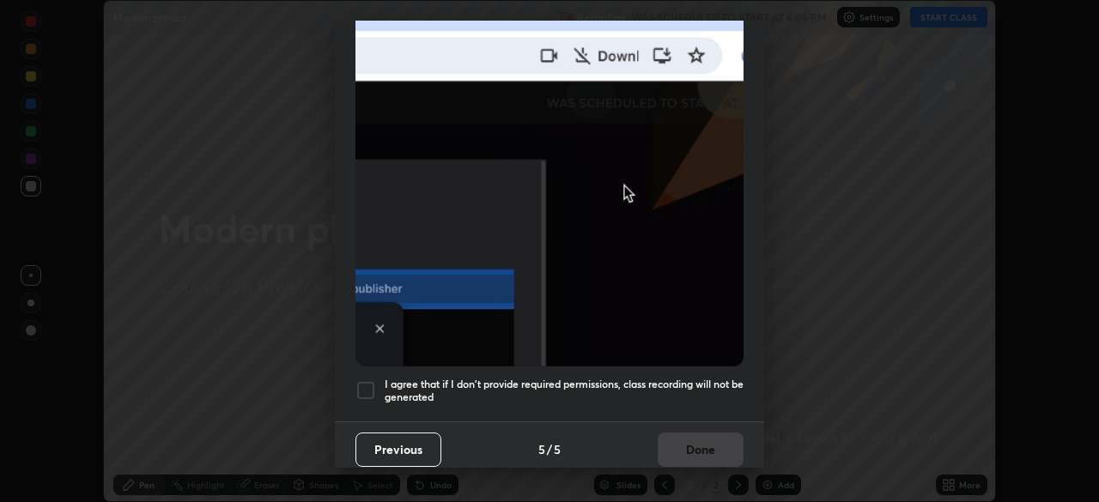
click at [365, 385] on div at bounding box center [366, 390] width 21 height 21
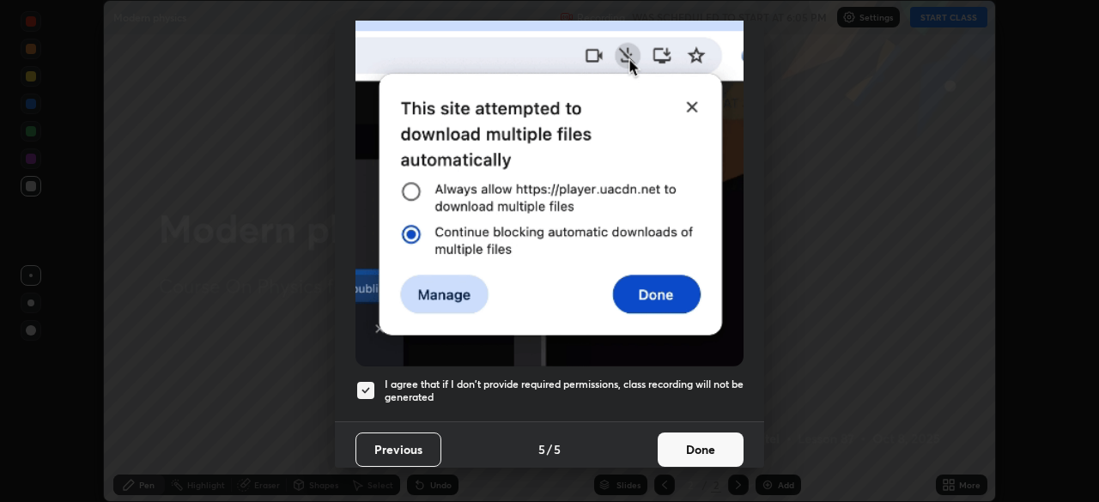
click at [691, 441] on button "Done" at bounding box center [701, 450] width 86 height 34
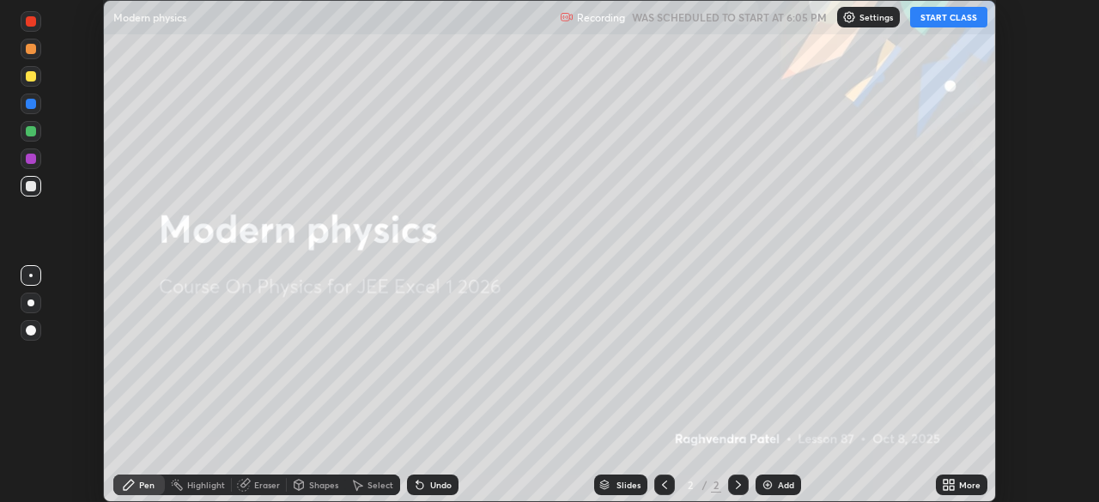
click at [953, 489] on icon at bounding box center [952, 488] width 4 height 4
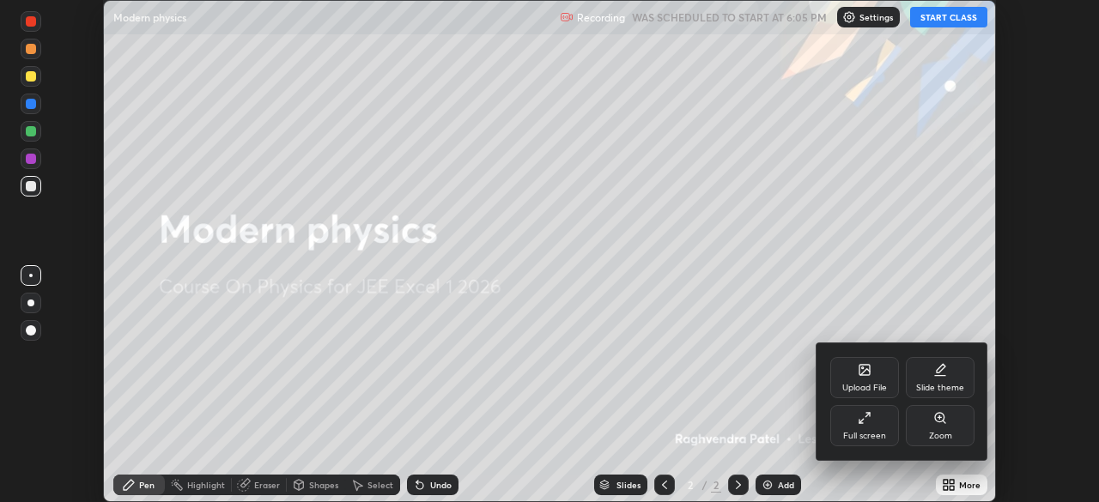
click at [860, 429] on div "Full screen" at bounding box center [864, 425] width 69 height 41
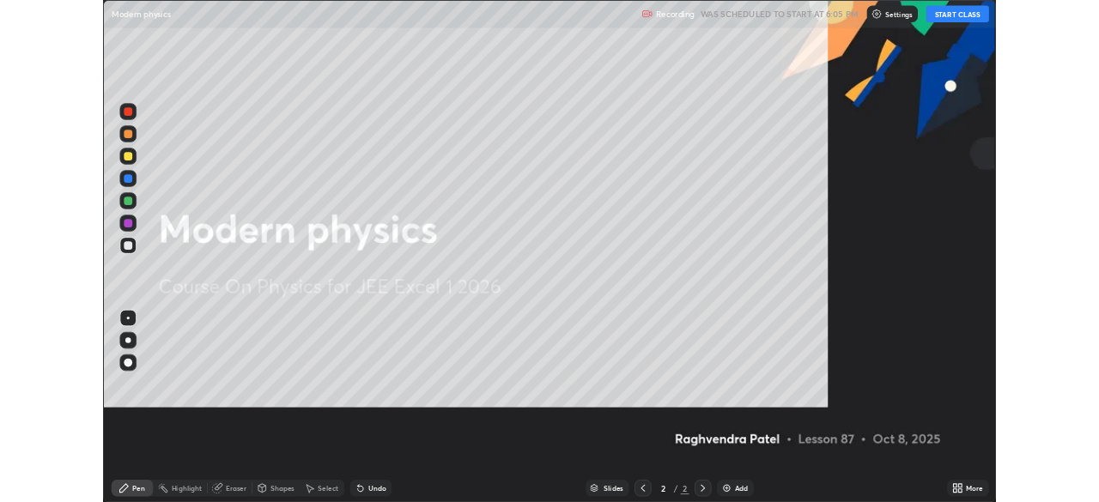
scroll to position [618, 1099]
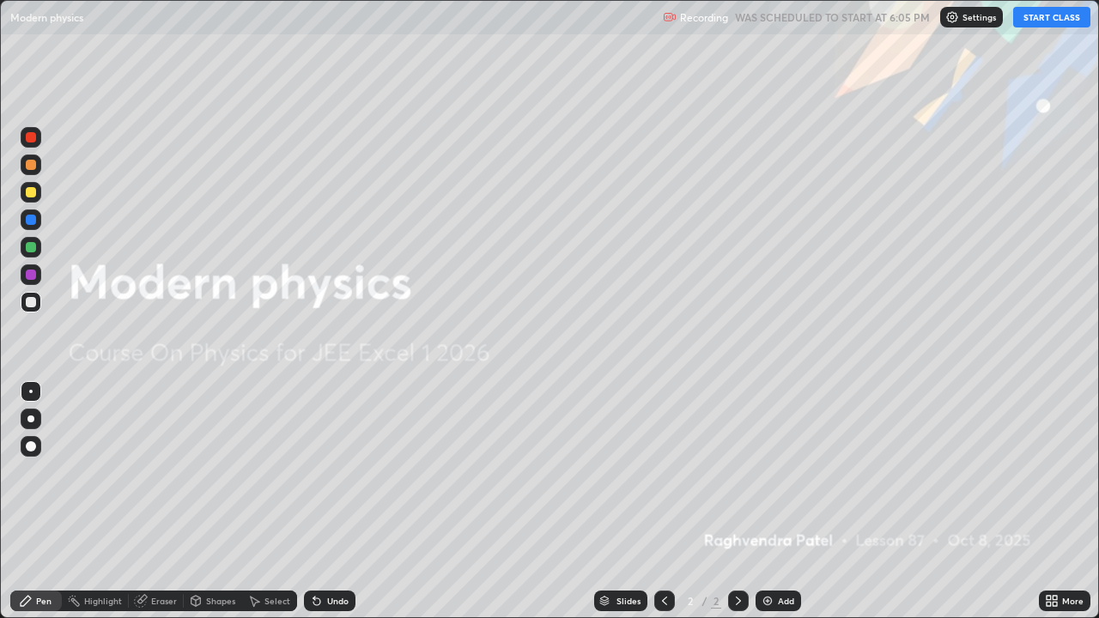
click at [1049, 18] on button "START CLASS" at bounding box center [1051, 17] width 77 height 21
click at [775, 502] on div "Add" at bounding box center [779, 601] width 46 height 21
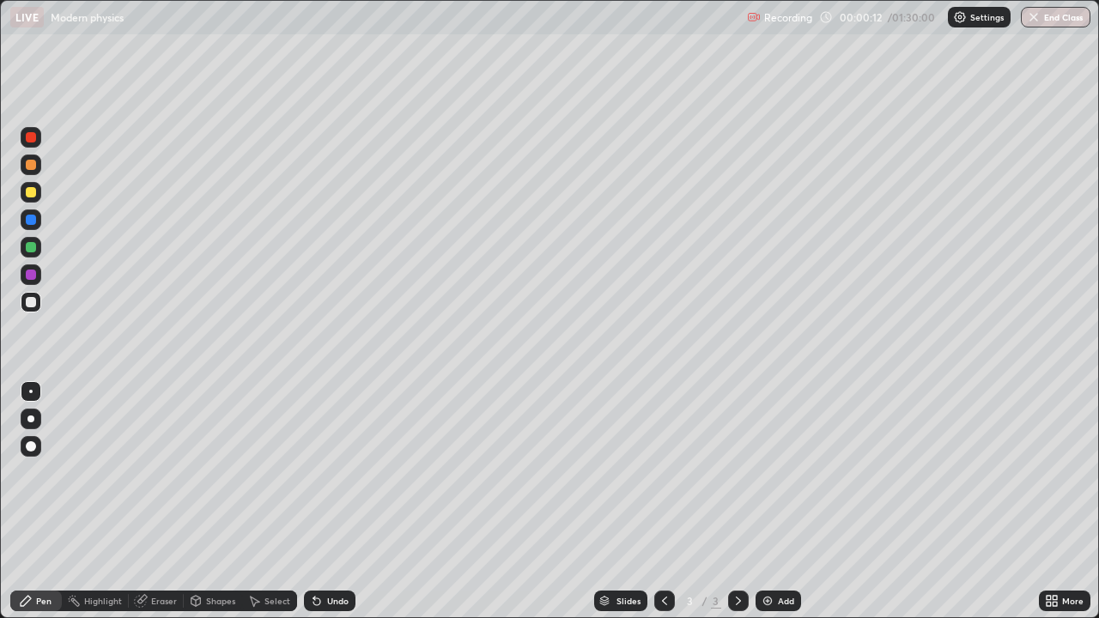
click at [34, 190] on div at bounding box center [31, 192] width 10 height 10
click at [37, 303] on div at bounding box center [31, 302] width 21 height 21
click at [215, 502] on div "Shapes" at bounding box center [220, 601] width 29 height 9
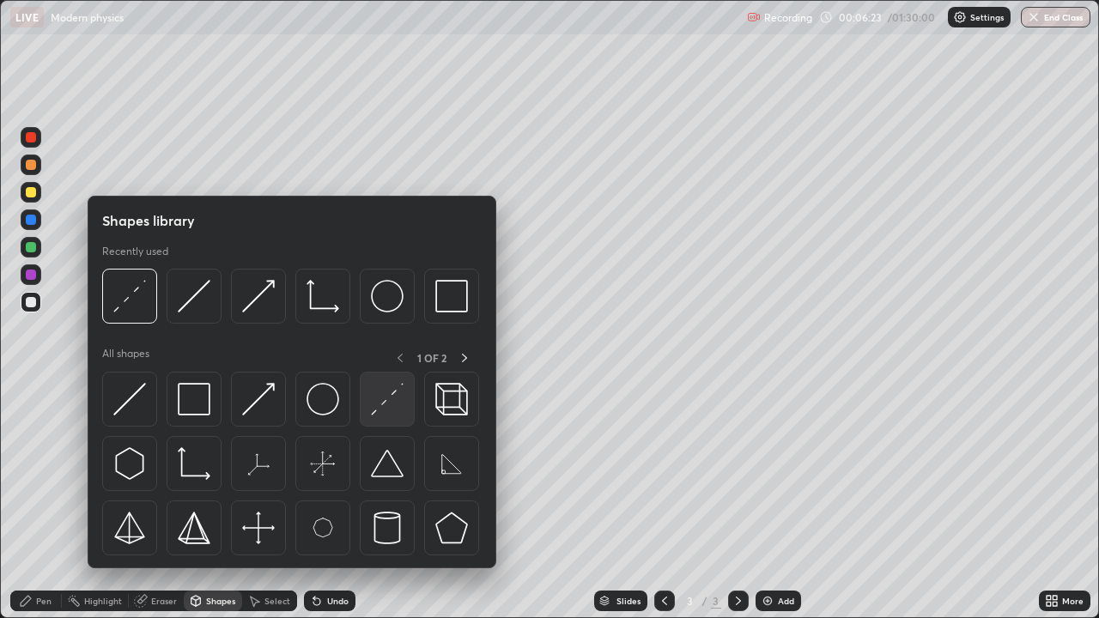
click at [403, 408] on img at bounding box center [387, 399] width 33 height 33
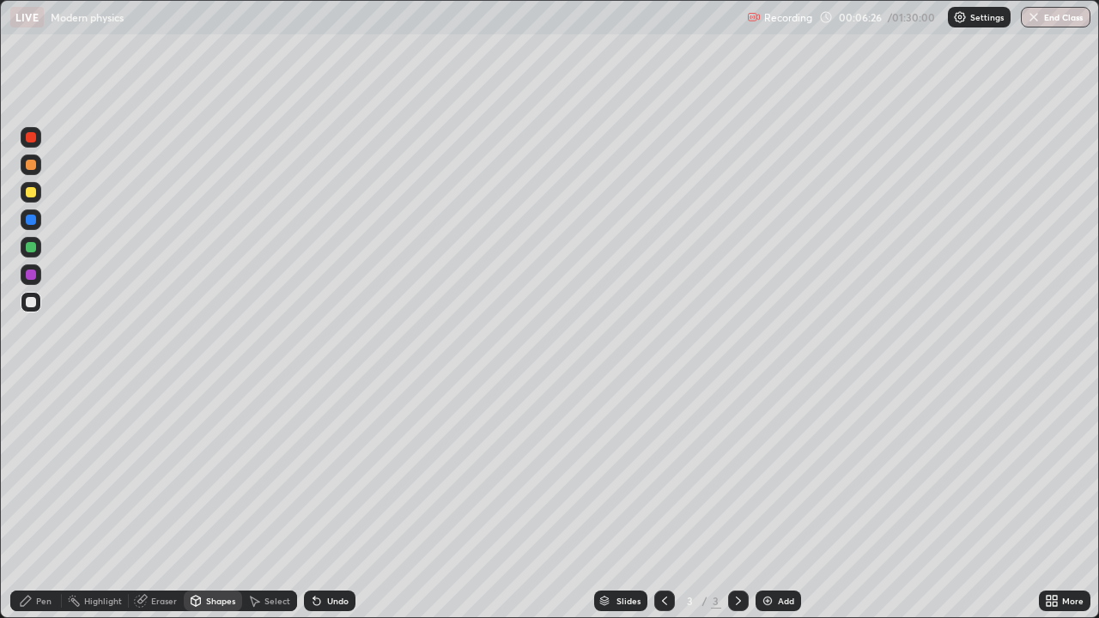
click at [37, 502] on div "Pen" at bounding box center [36, 601] width 52 height 21
click at [342, 502] on div "Undo" at bounding box center [330, 601] width 52 height 21
click at [778, 502] on div "Add" at bounding box center [786, 601] width 16 height 9
click at [222, 502] on div "Shapes" at bounding box center [213, 601] width 58 height 21
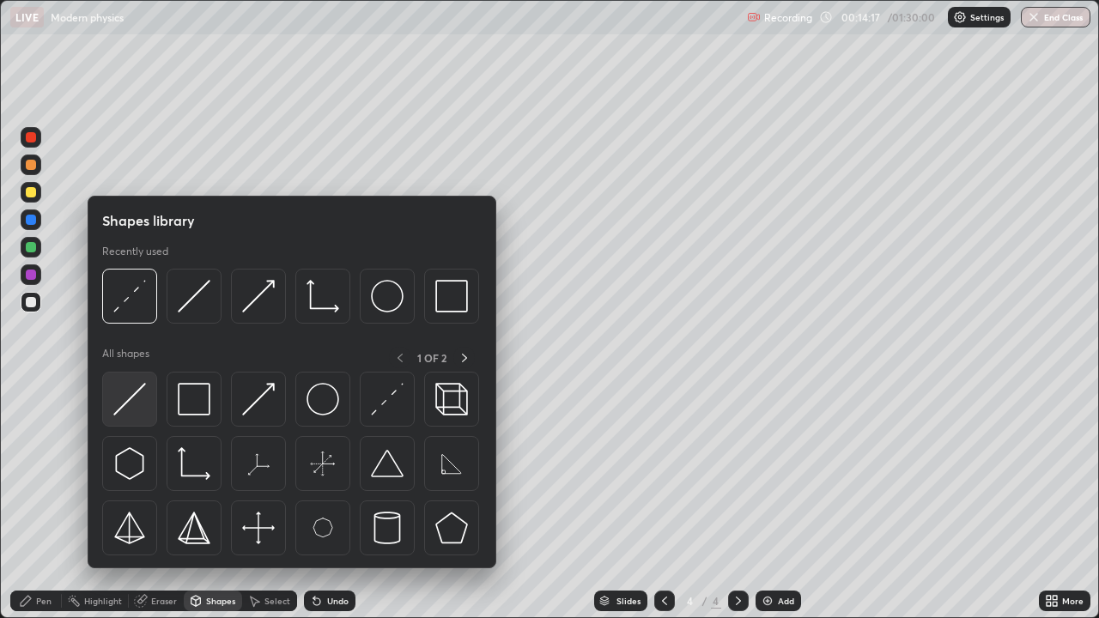
click at [140, 400] on img at bounding box center [129, 399] width 33 height 33
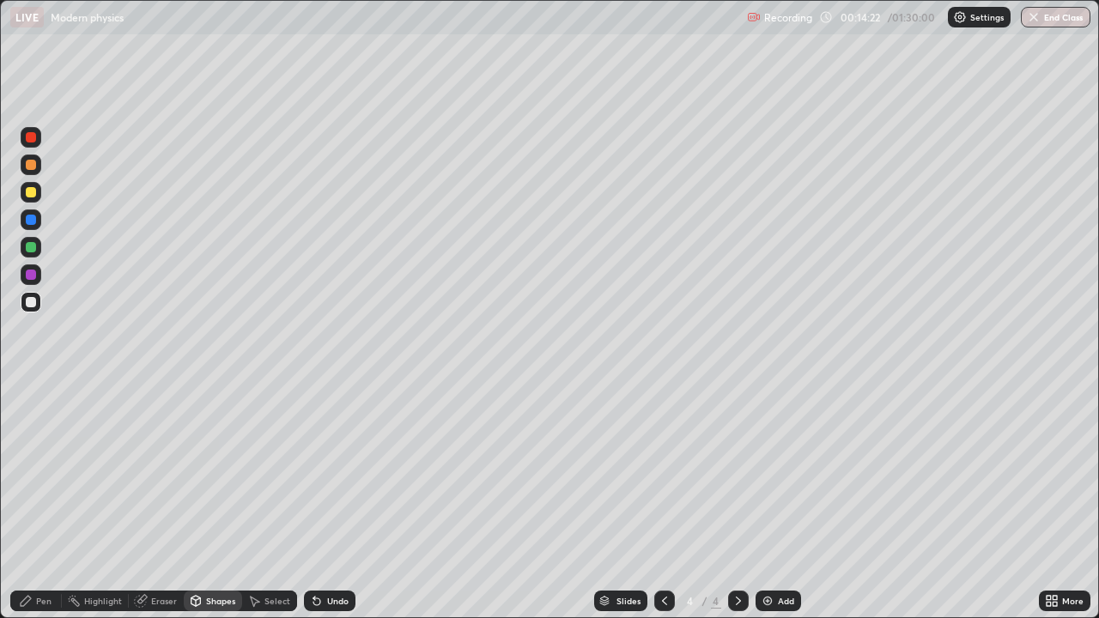
click at [43, 502] on div "Pen" at bounding box center [43, 601] width 15 height 9
click at [224, 502] on div "Shapes" at bounding box center [220, 601] width 29 height 9
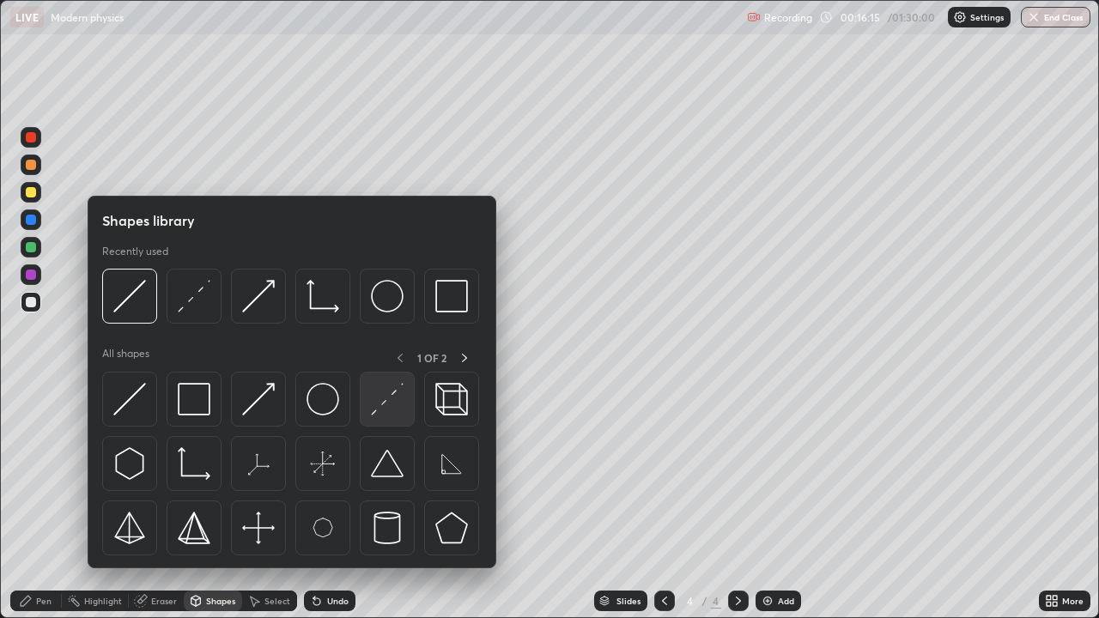
click at [377, 398] on img at bounding box center [387, 399] width 33 height 33
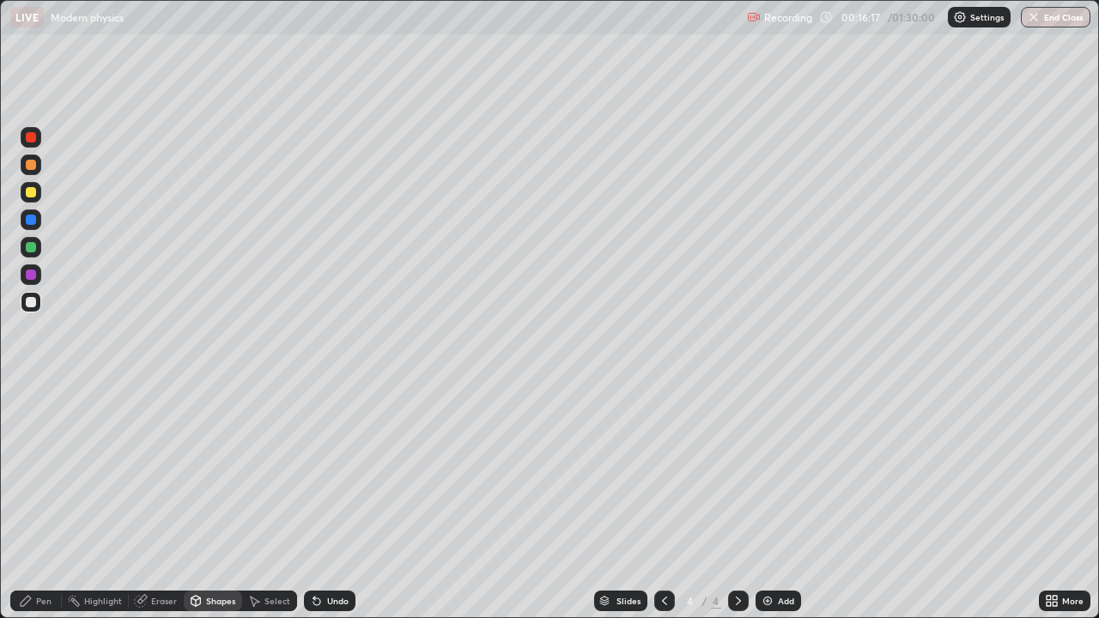
click at [45, 502] on div "Pen" at bounding box center [43, 601] width 15 height 9
click at [222, 502] on div "Shapes" at bounding box center [220, 601] width 29 height 9
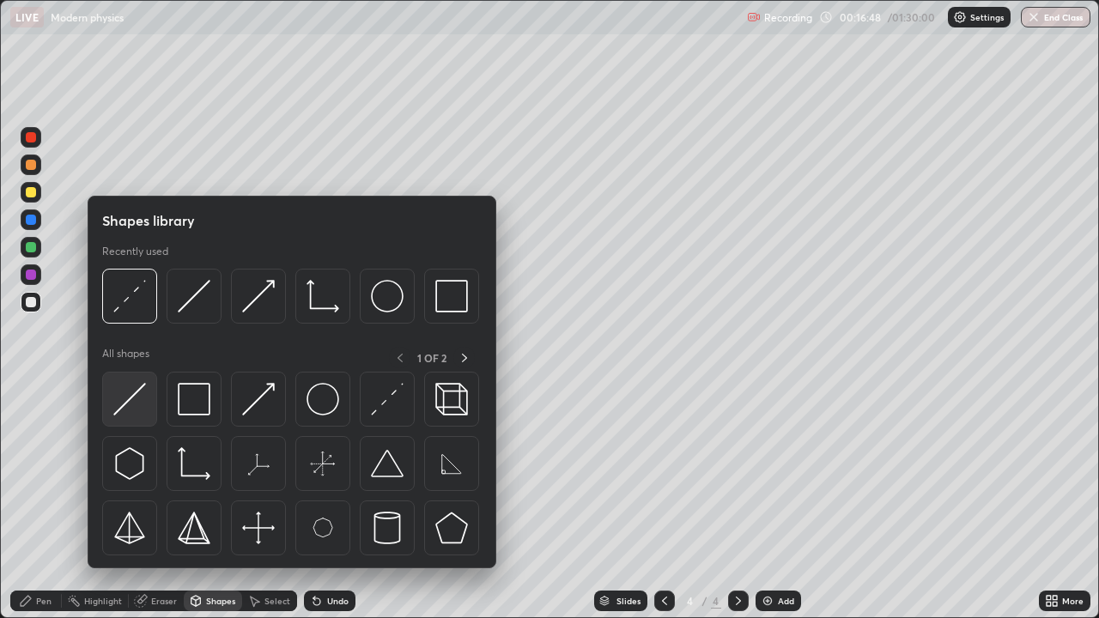
click at [140, 396] on img at bounding box center [129, 399] width 33 height 33
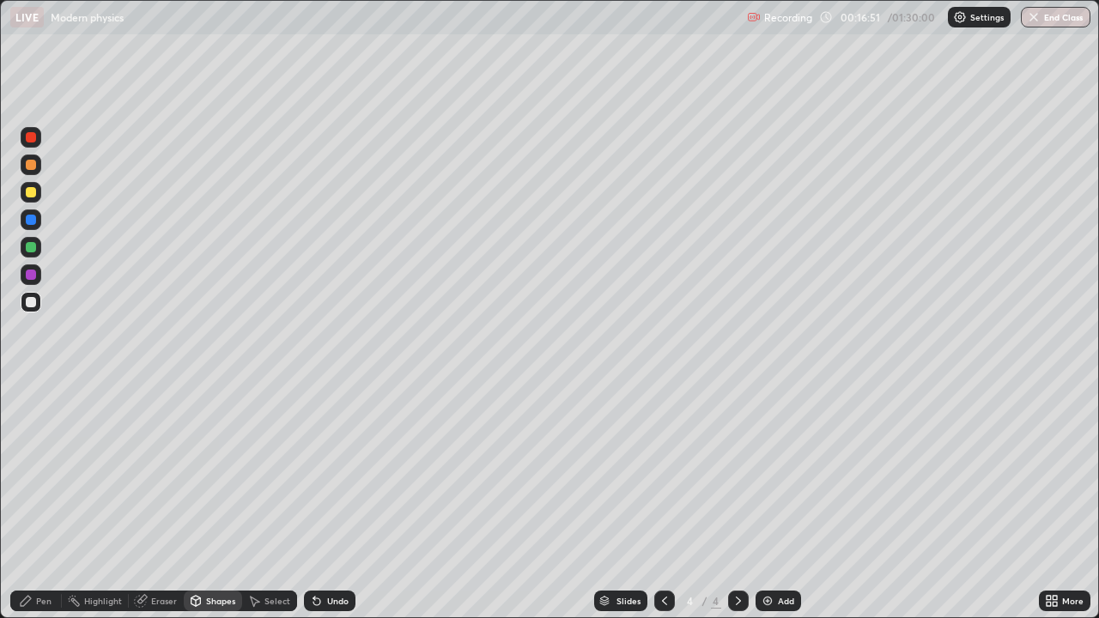
click at [49, 502] on div "Pen" at bounding box center [43, 601] width 15 height 9
click at [774, 502] on div "Add" at bounding box center [779, 601] width 46 height 21
click at [31, 301] on div at bounding box center [31, 302] width 10 height 10
click at [330, 502] on div "Undo" at bounding box center [337, 601] width 21 height 9
click at [327, 502] on div "Undo" at bounding box center [337, 601] width 21 height 9
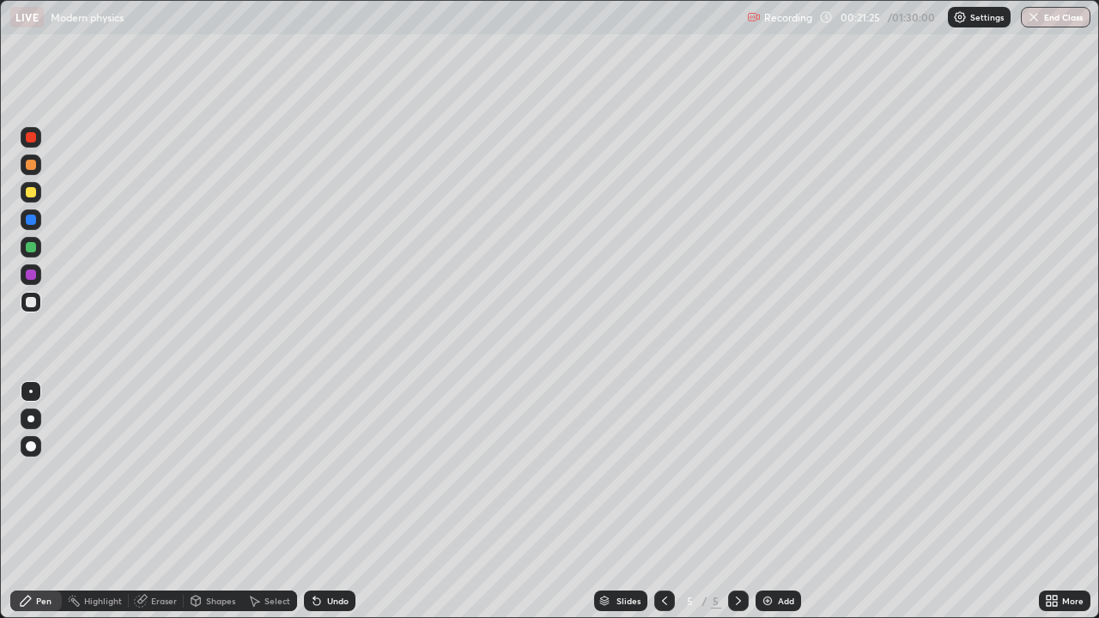
click at [321, 502] on div "Undo" at bounding box center [330, 601] width 52 height 21
click at [216, 502] on div "Shapes" at bounding box center [220, 601] width 29 height 9
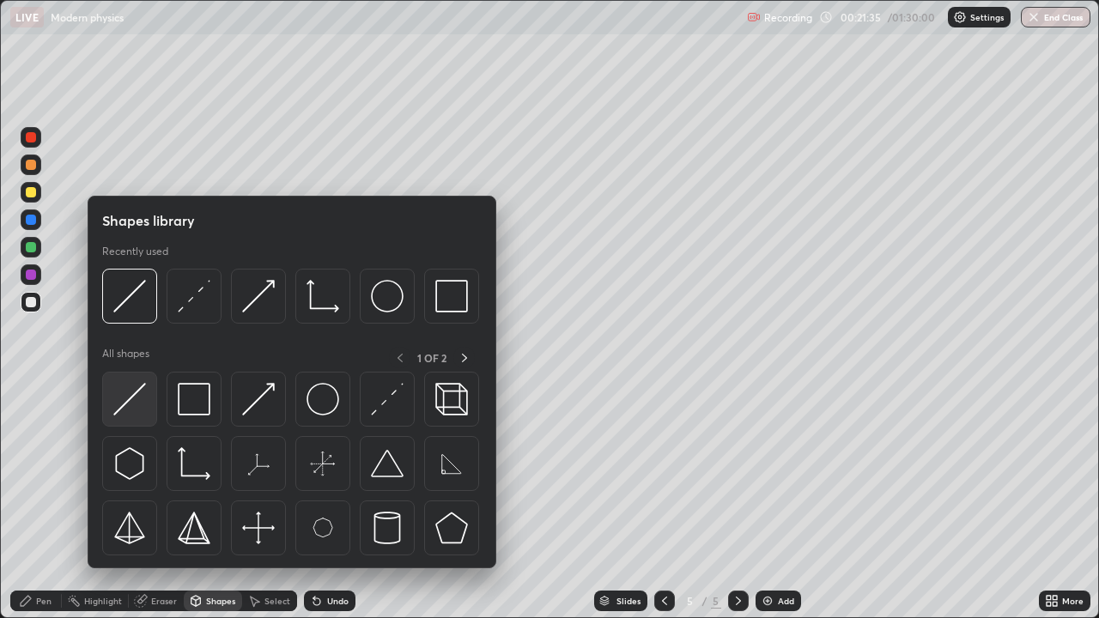
click at [143, 407] on img at bounding box center [129, 399] width 33 height 33
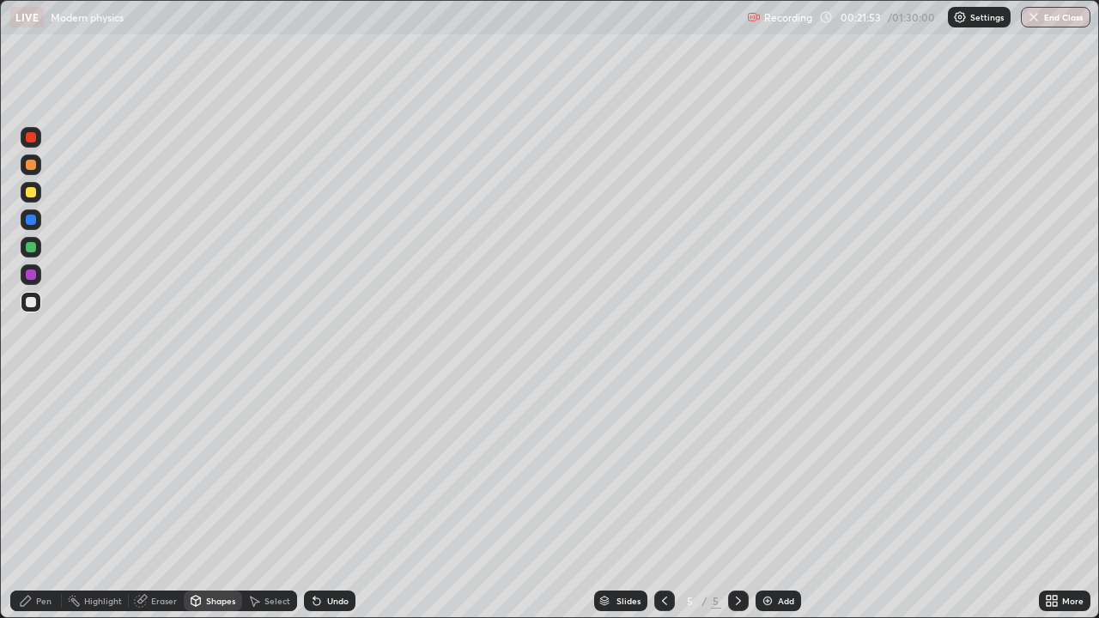
click at [39, 502] on div "Pen" at bounding box center [43, 601] width 15 height 9
click at [221, 502] on div "Shapes" at bounding box center [220, 601] width 29 height 9
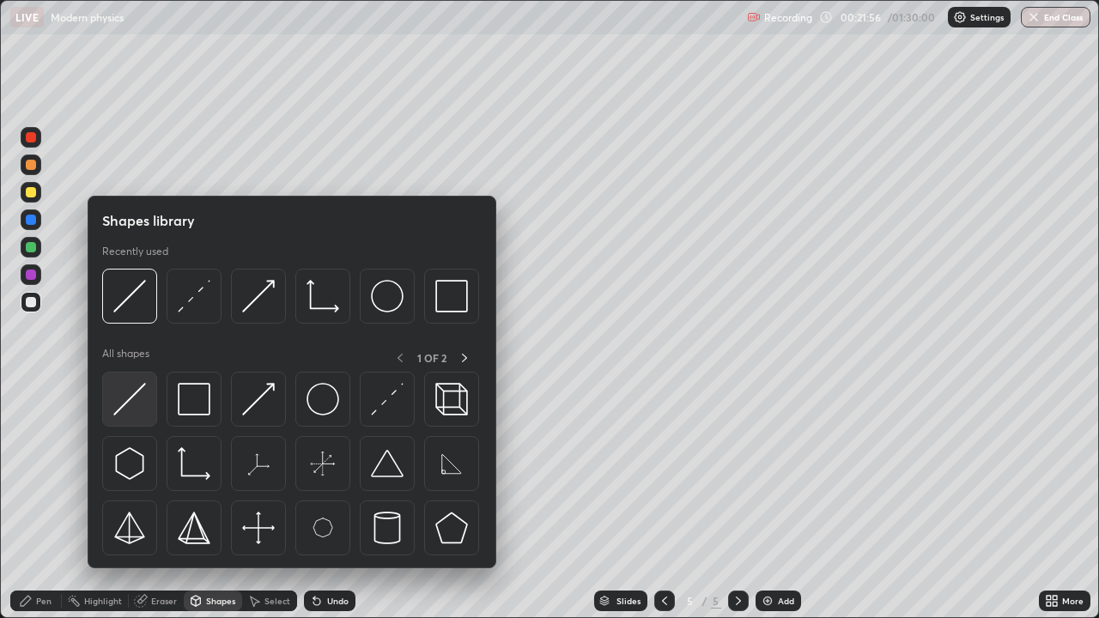
click at [139, 408] on img at bounding box center [129, 399] width 33 height 33
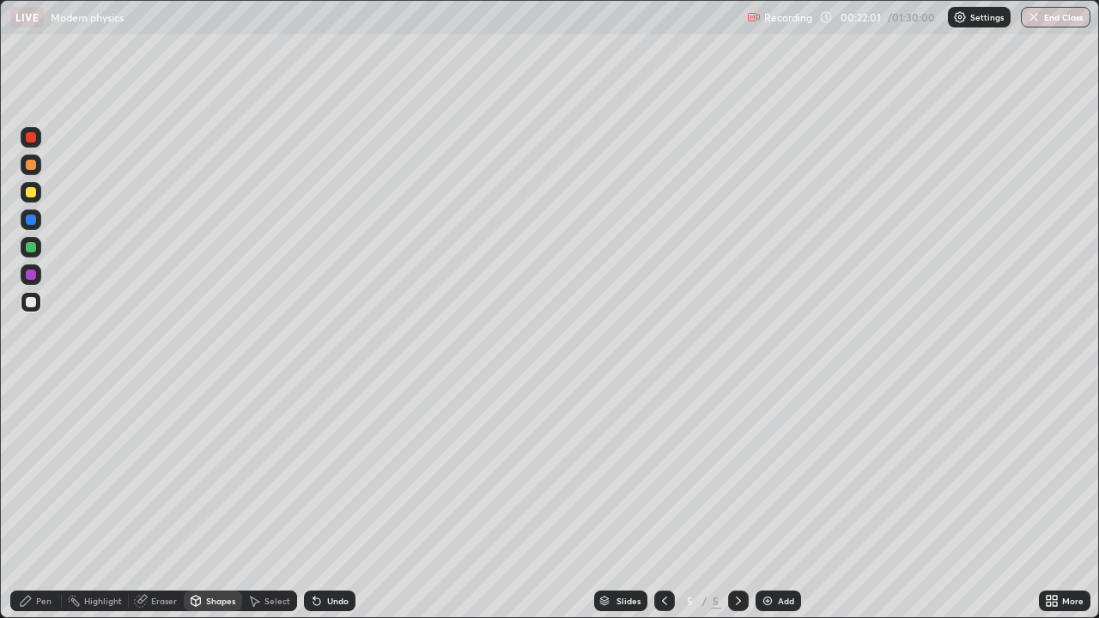
click at [46, 502] on div "Pen" at bounding box center [36, 601] width 52 height 21
click at [40, 194] on div at bounding box center [31, 192] width 21 height 21
click at [161, 502] on div "Eraser" at bounding box center [164, 601] width 26 height 9
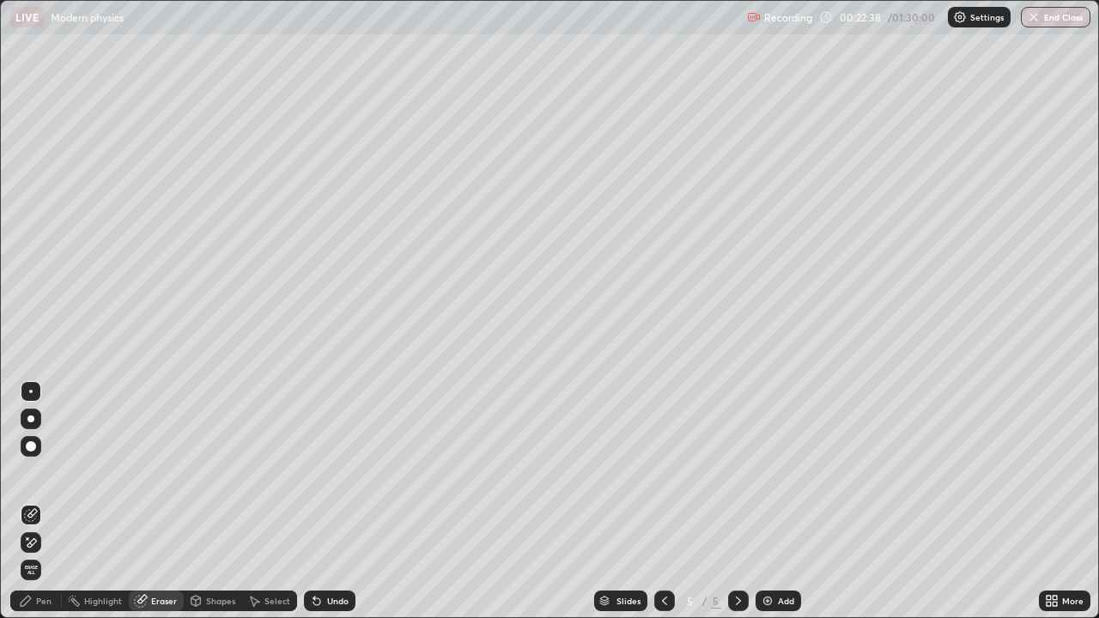
click at [52, 502] on div "Pen" at bounding box center [36, 601] width 52 height 21
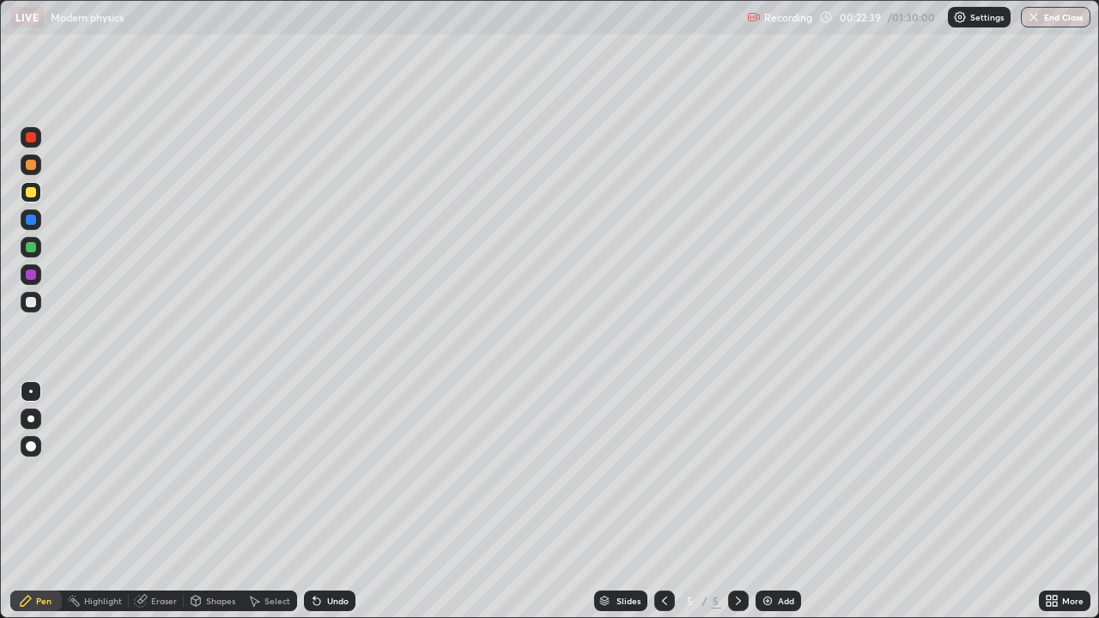
click at [39, 301] on div at bounding box center [31, 302] width 21 height 21
click at [34, 188] on div at bounding box center [31, 192] width 10 height 10
click at [316, 502] on icon at bounding box center [316, 602] width 7 height 7
click at [212, 502] on div "Shapes" at bounding box center [220, 601] width 29 height 9
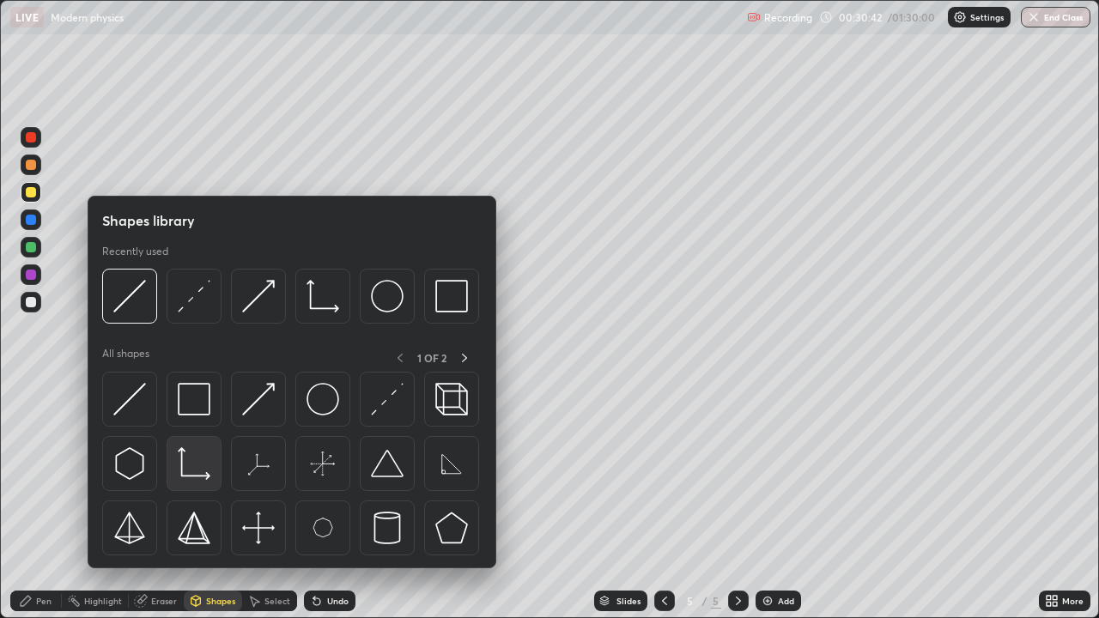
click at [188, 460] on img at bounding box center [194, 463] width 33 height 33
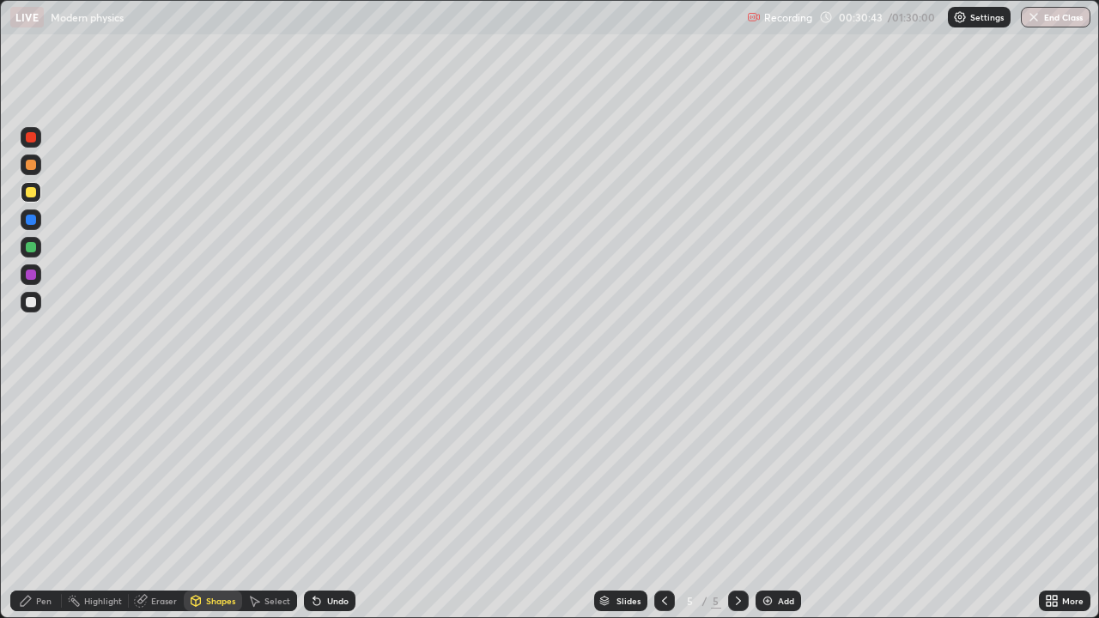
click at [38, 304] on div at bounding box center [31, 302] width 21 height 21
click at [56, 502] on div "Pen" at bounding box center [36, 601] width 52 height 21
click at [211, 502] on div "Shapes" at bounding box center [213, 601] width 58 height 21
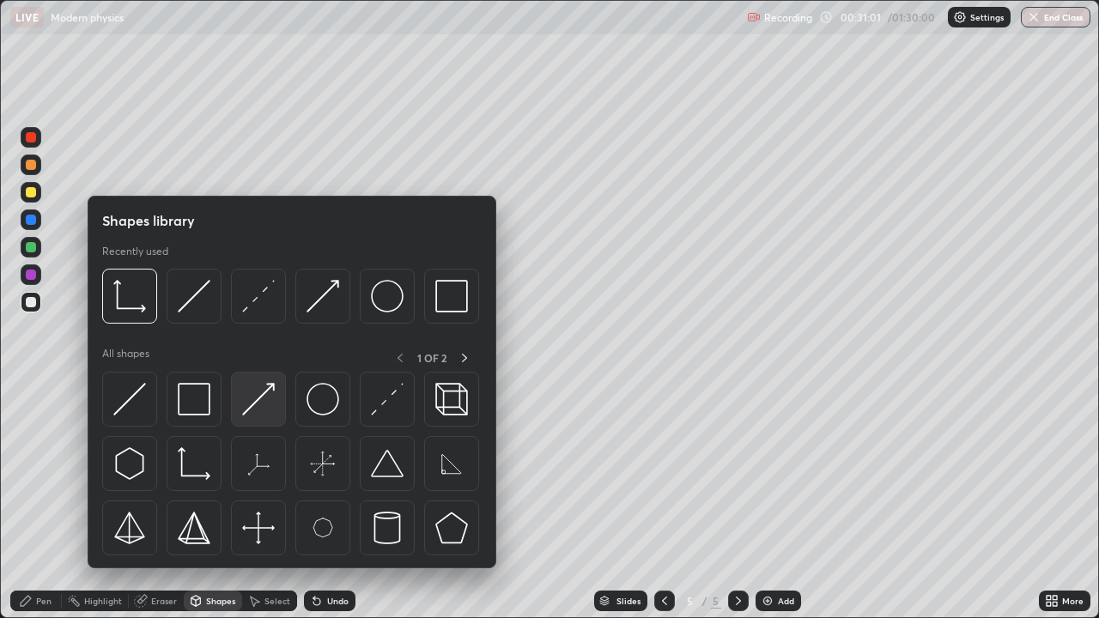
click at [262, 401] on img at bounding box center [258, 399] width 33 height 33
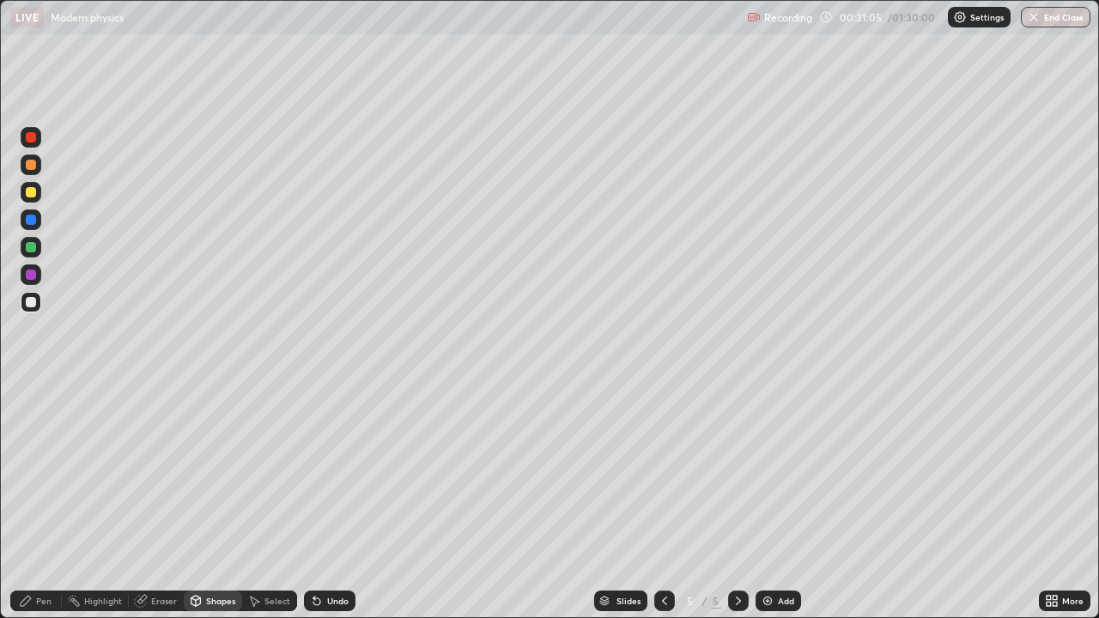
click at [47, 502] on div "Pen" at bounding box center [36, 601] width 52 height 21
click at [31, 191] on div at bounding box center [31, 192] width 10 height 10
click at [271, 502] on div "Select" at bounding box center [277, 601] width 26 height 9
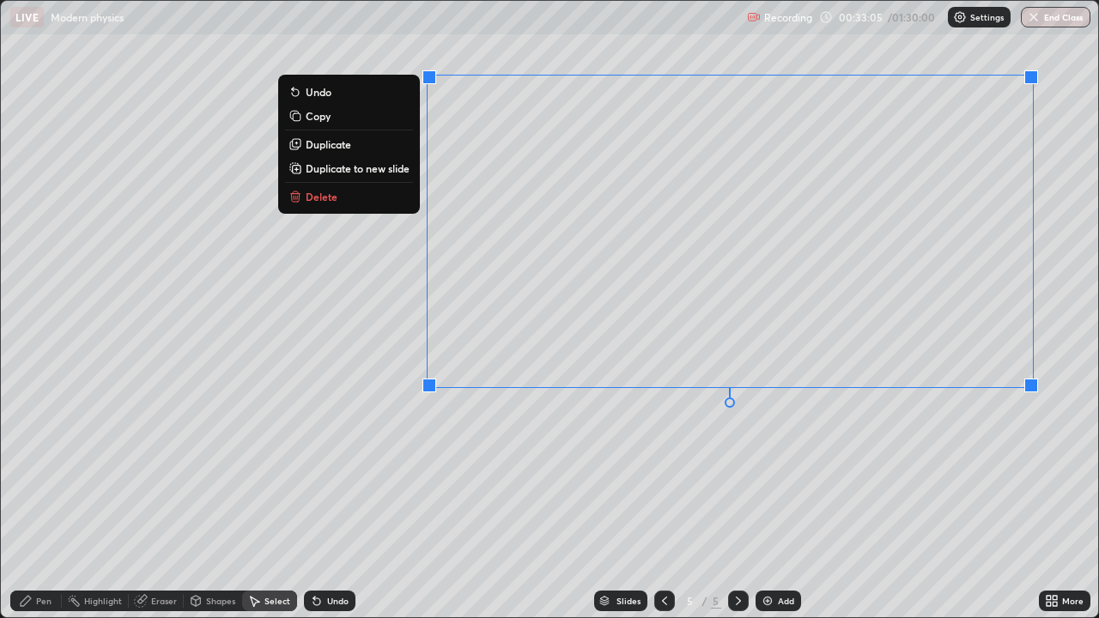
click at [666, 477] on div "0 ° Undo Copy Duplicate Duplicate to new slide Delete" at bounding box center [549, 309] width 1097 height 617
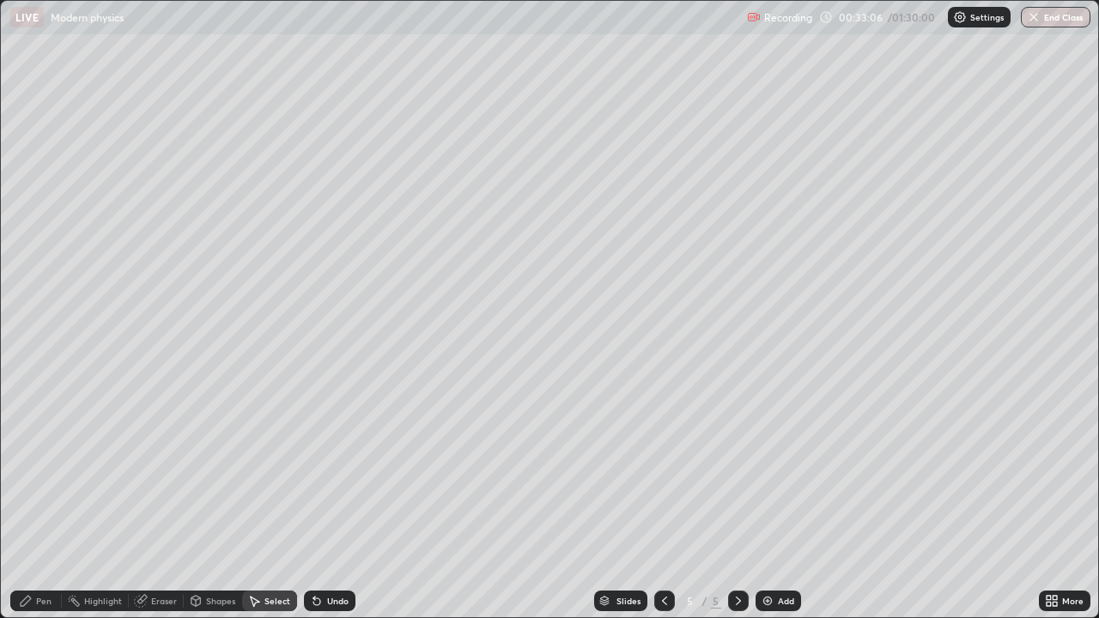
click at [212, 502] on div "Shapes" at bounding box center [220, 601] width 29 height 9
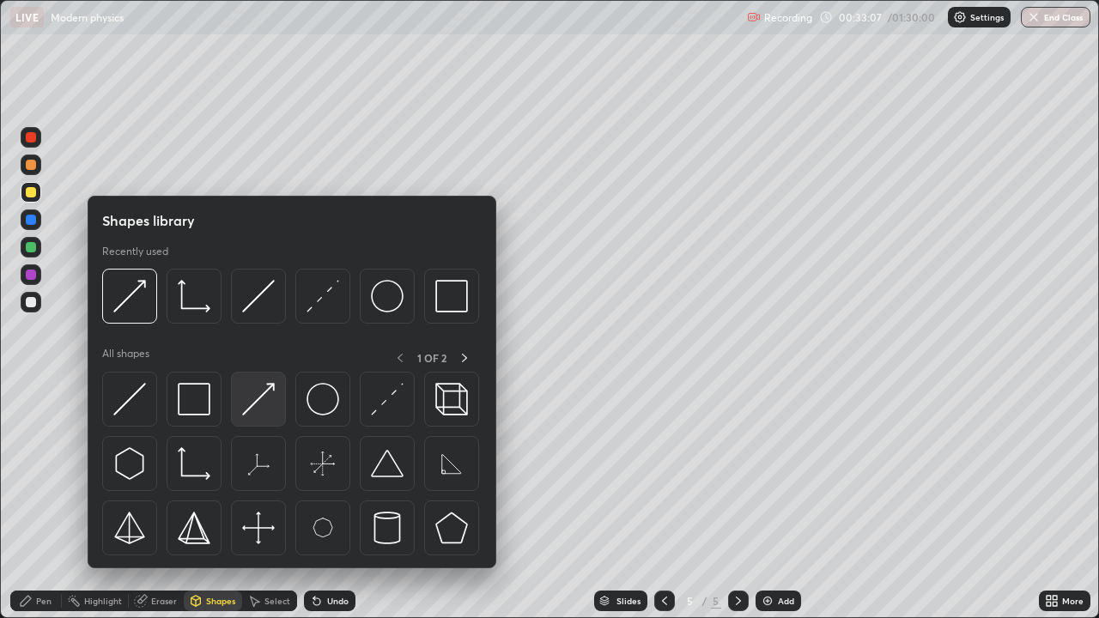
click at [267, 407] on img at bounding box center [258, 399] width 33 height 33
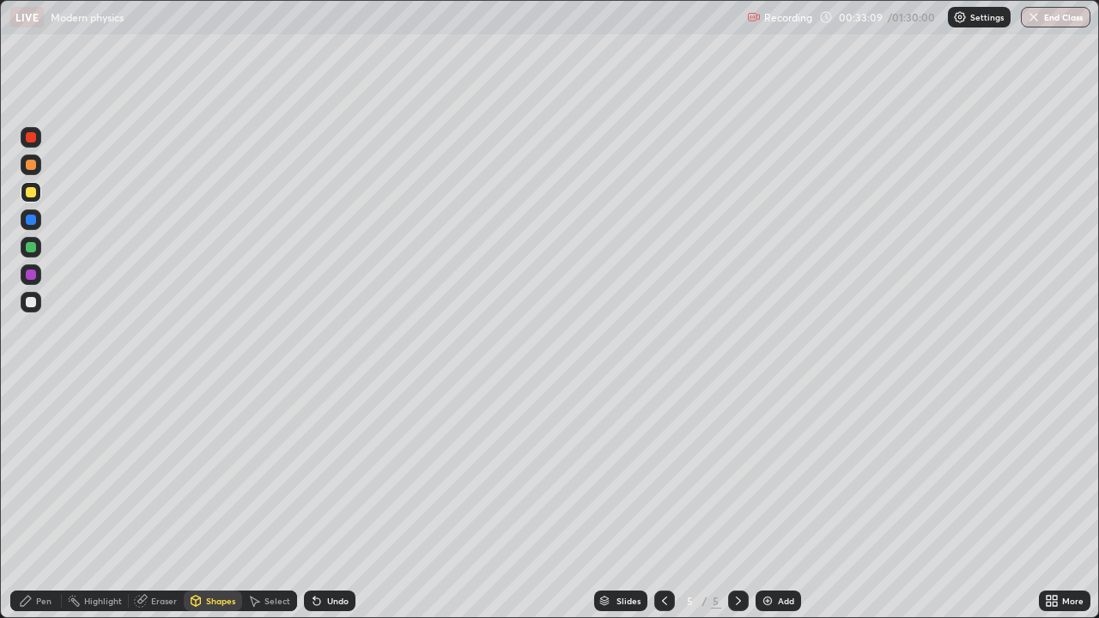
click at [333, 502] on div "Undo" at bounding box center [337, 601] width 21 height 9
click at [163, 502] on div "Eraser" at bounding box center [164, 601] width 26 height 9
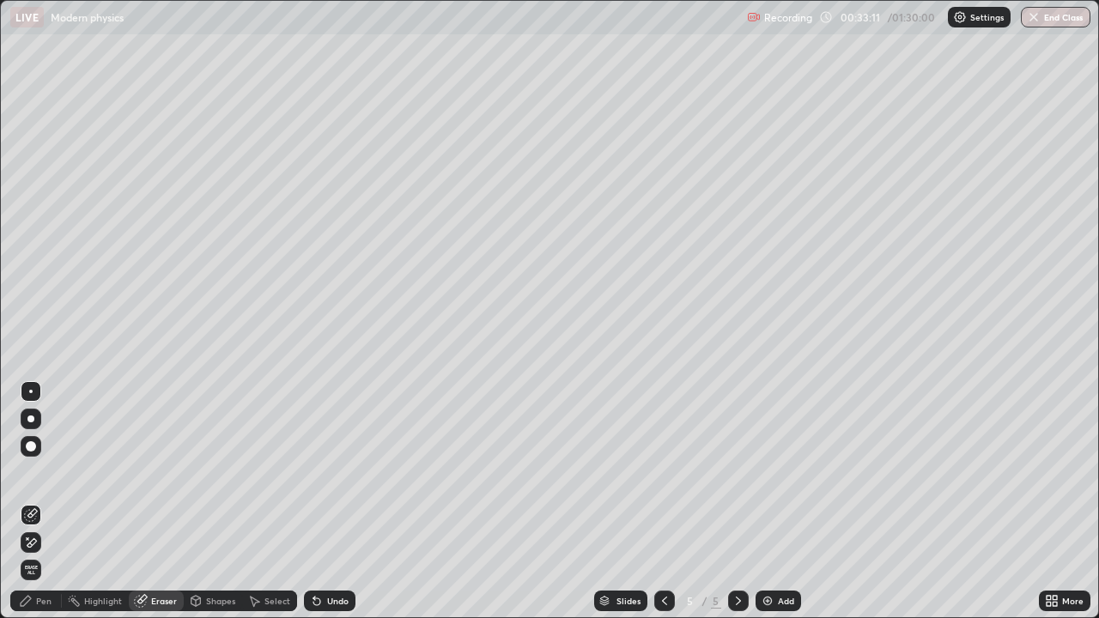
click at [214, 502] on div "Shapes" at bounding box center [220, 601] width 29 height 9
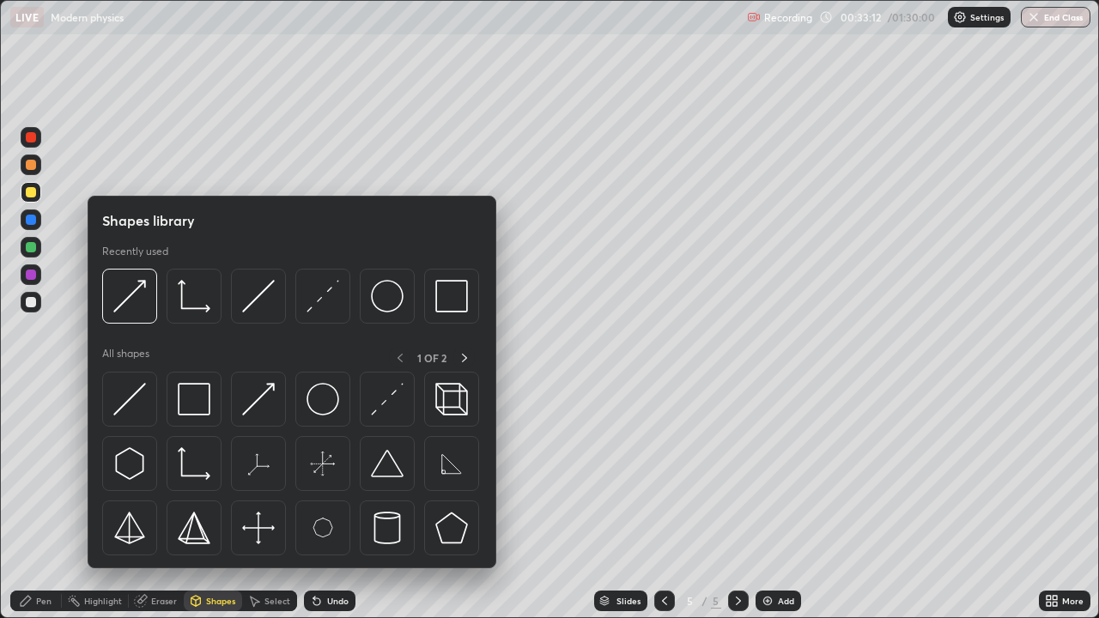
click at [39, 304] on div at bounding box center [31, 302] width 21 height 21
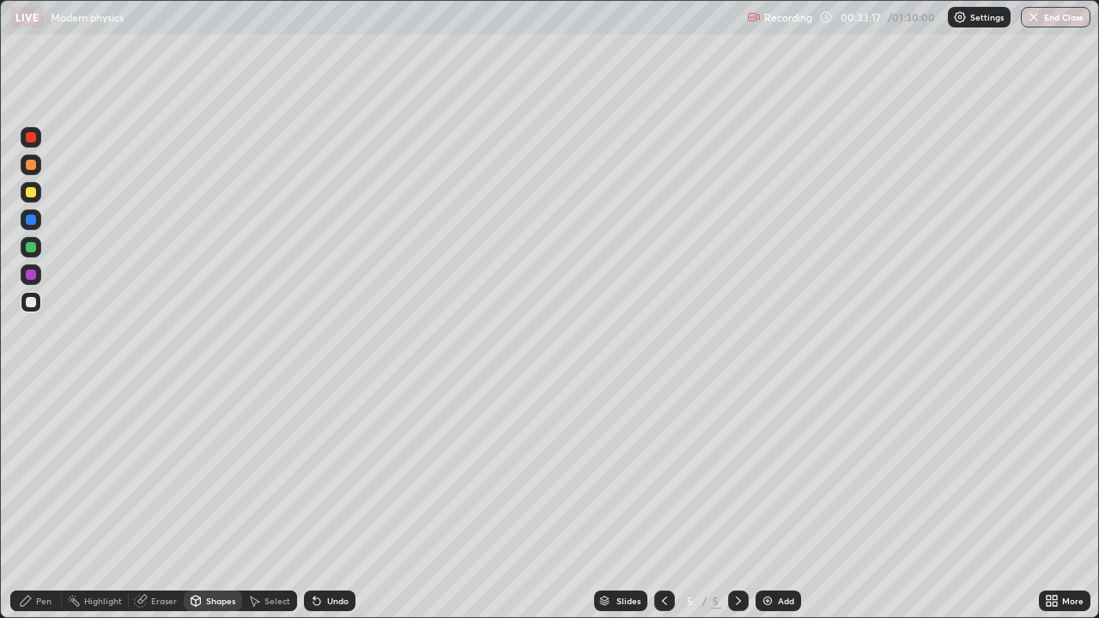
click at [40, 194] on div at bounding box center [31, 192] width 21 height 21
click at [44, 502] on div "Pen" at bounding box center [43, 601] width 15 height 9
click at [32, 302] on div at bounding box center [31, 302] width 10 height 10
click at [155, 502] on div "Eraser" at bounding box center [164, 601] width 26 height 9
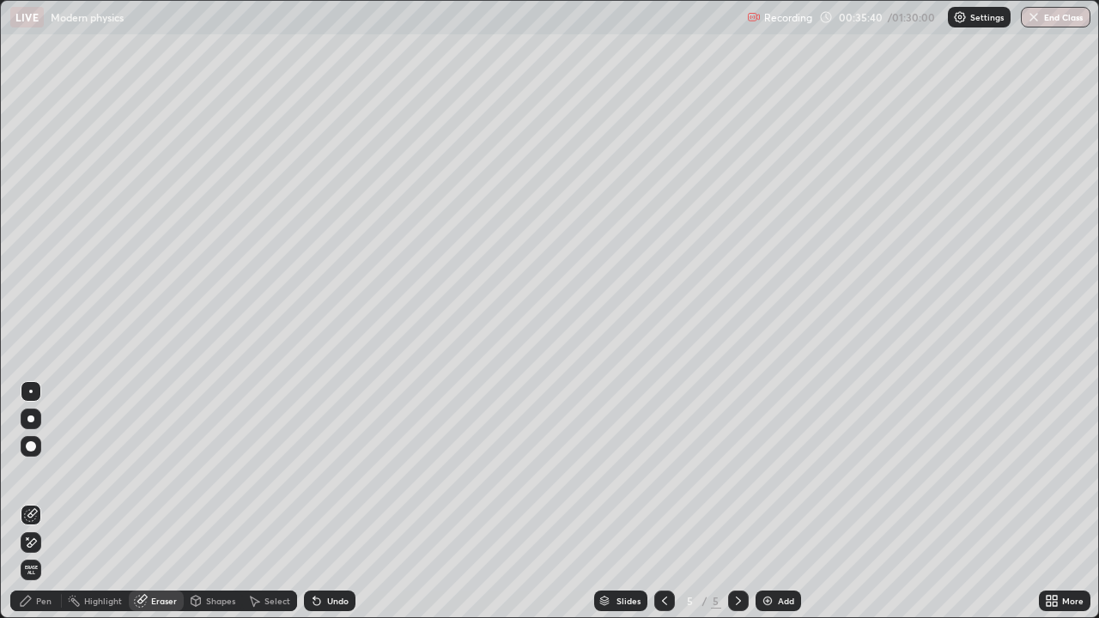
click at [46, 502] on div "Pen" at bounding box center [43, 601] width 15 height 9
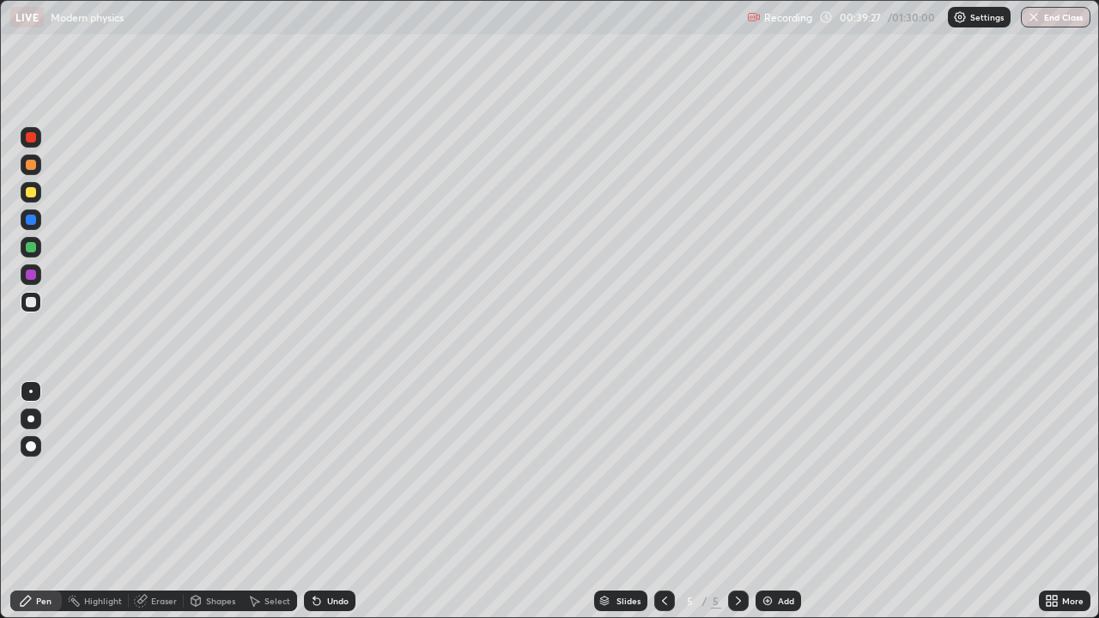
click at [787, 502] on div "Add" at bounding box center [779, 601] width 46 height 21
click at [229, 502] on div "Shapes" at bounding box center [213, 601] width 58 height 21
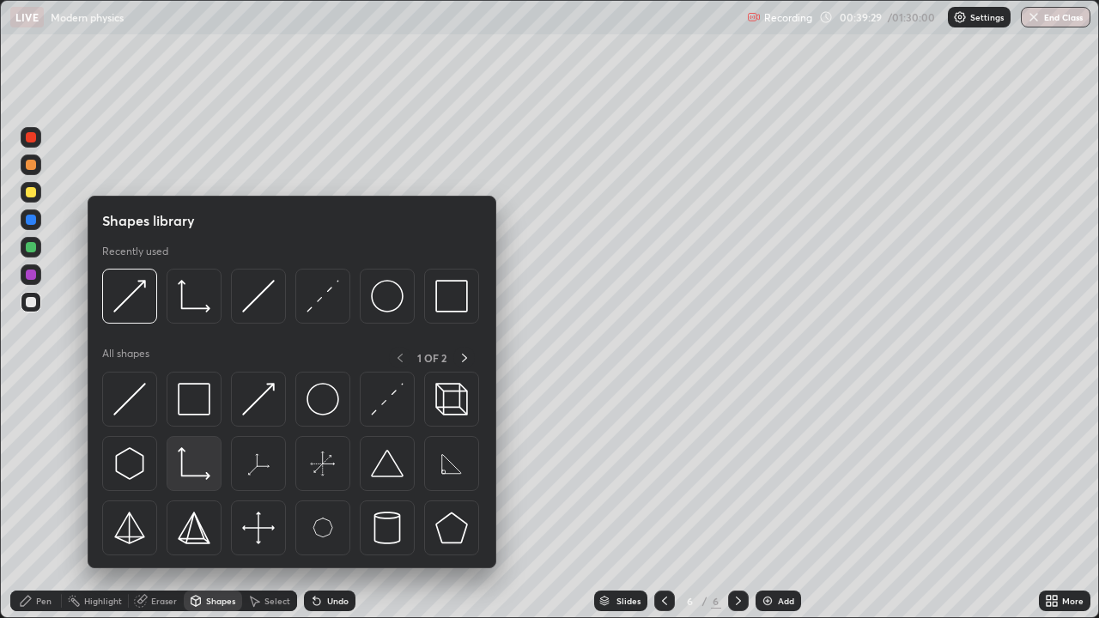
click at [208, 459] on img at bounding box center [194, 463] width 33 height 33
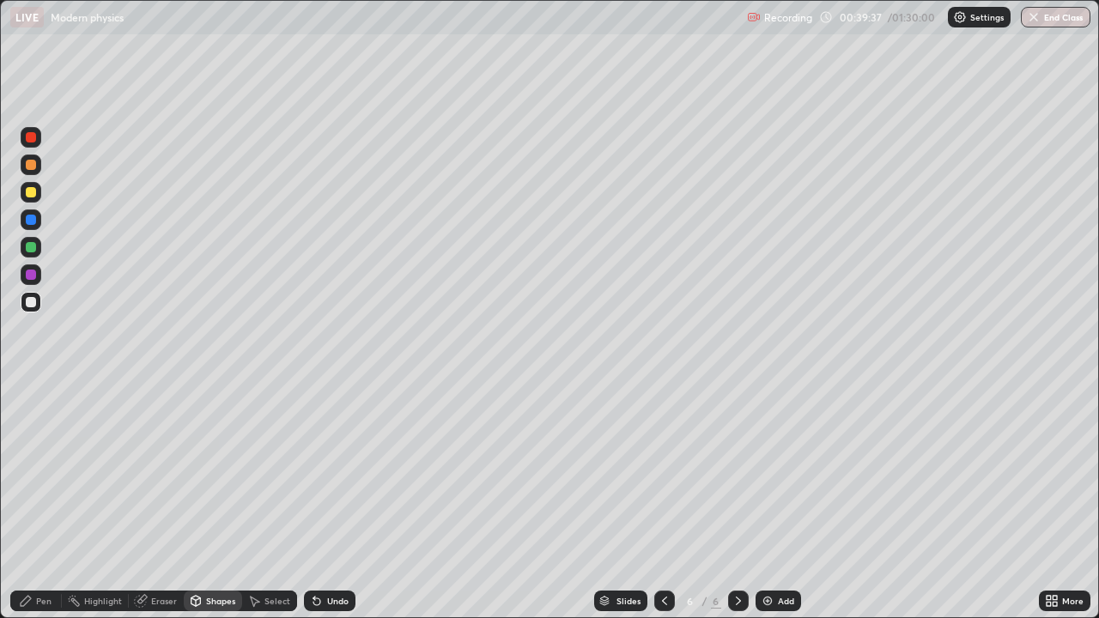
click at [46, 502] on div "Pen" at bounding box center [43, 601] width 15 height 9
click at [31, 193] on div at bounding box center [31, 192] width 10 height 10
click at [34, 190] on div at bounding box center [31, 192] width 10 height 10
click at [221, 502] on div "Shapes" at bounding box center [220, 601] width 29 height 9
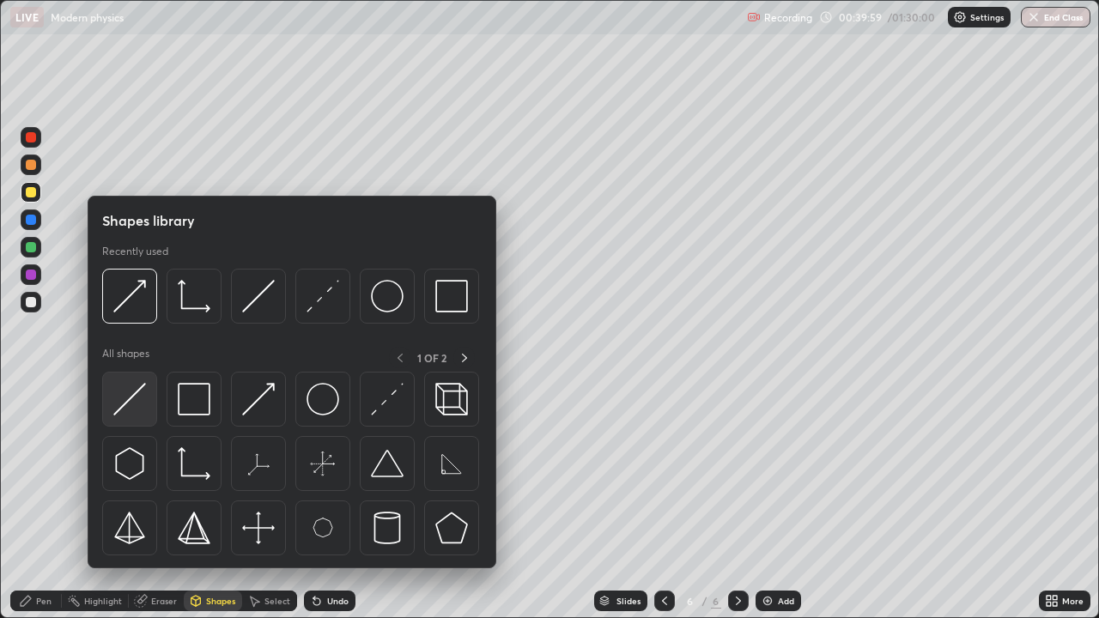
click at [140, 415] on img at bounding box center [129, 399] width 33 height 33
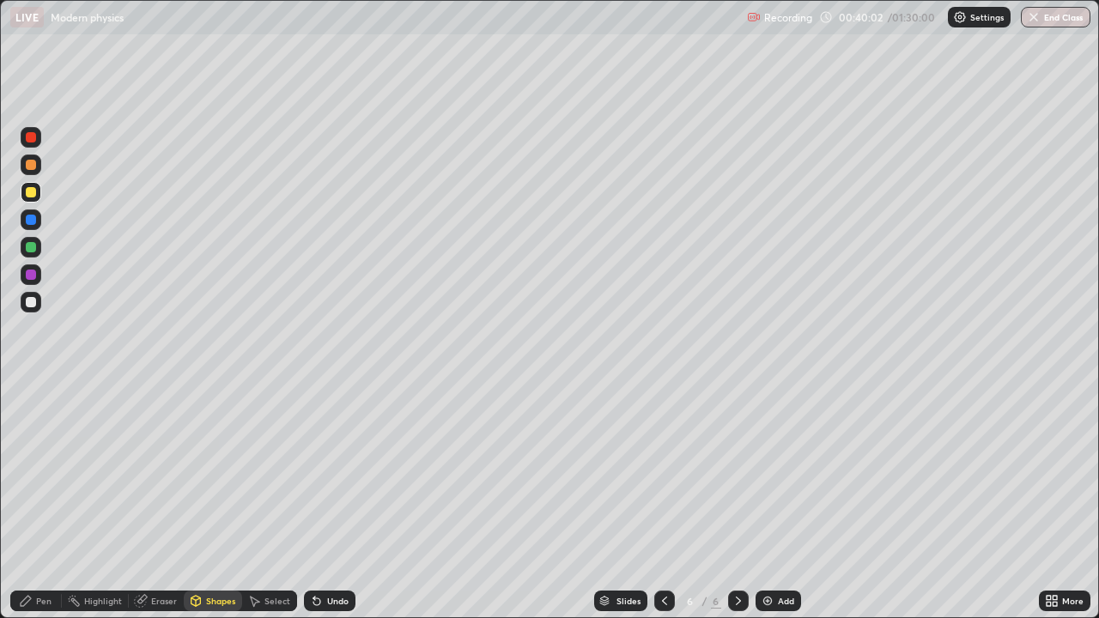
click at [48, 502] on div "Pen" at bounding box center [43, 601] width 15 height 9
click at [38, 305] on div at bounding box center [31, 302] width 21 height 21
click at [167, 502] on div "Eraser" at bounding box center [156, 601] width 55 height 21
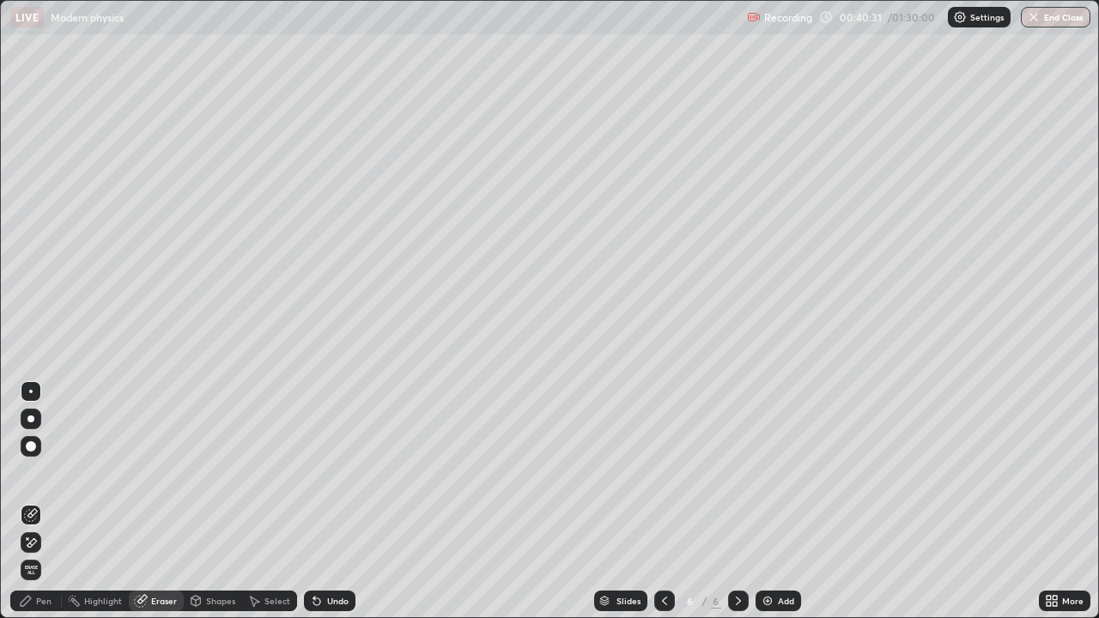
click at [258, 502] on icon at bounding box center [254, 601] width 14 height 14
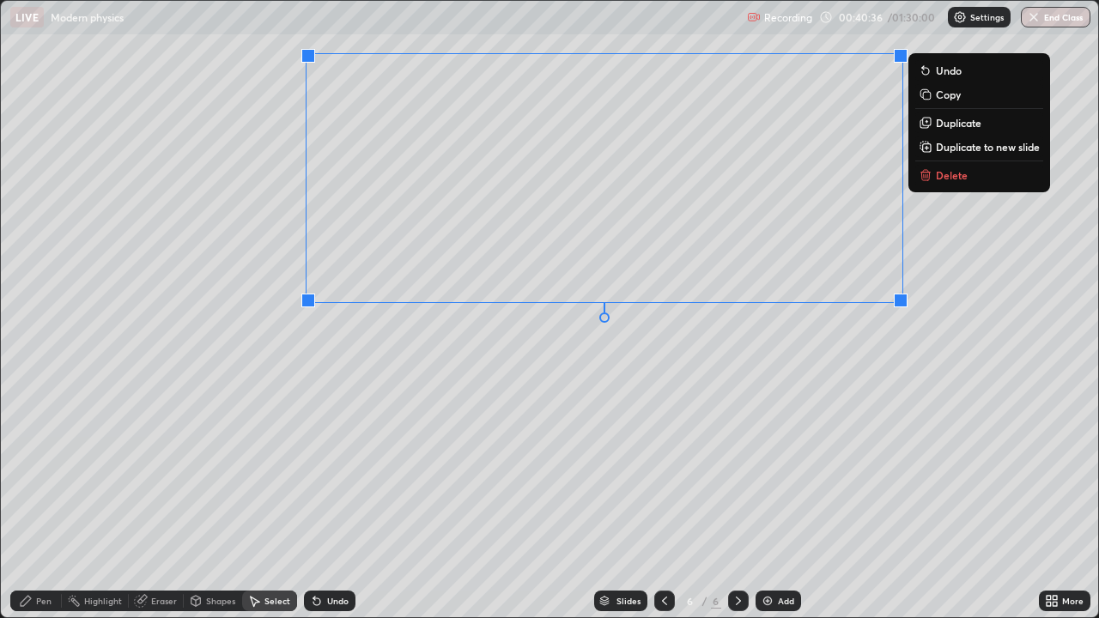
click at [672, 425] on div "0 ° Undo Copy Duplicate Duplicate to new slide Delete" at bounding box center [549, 309] width 1097 height 617
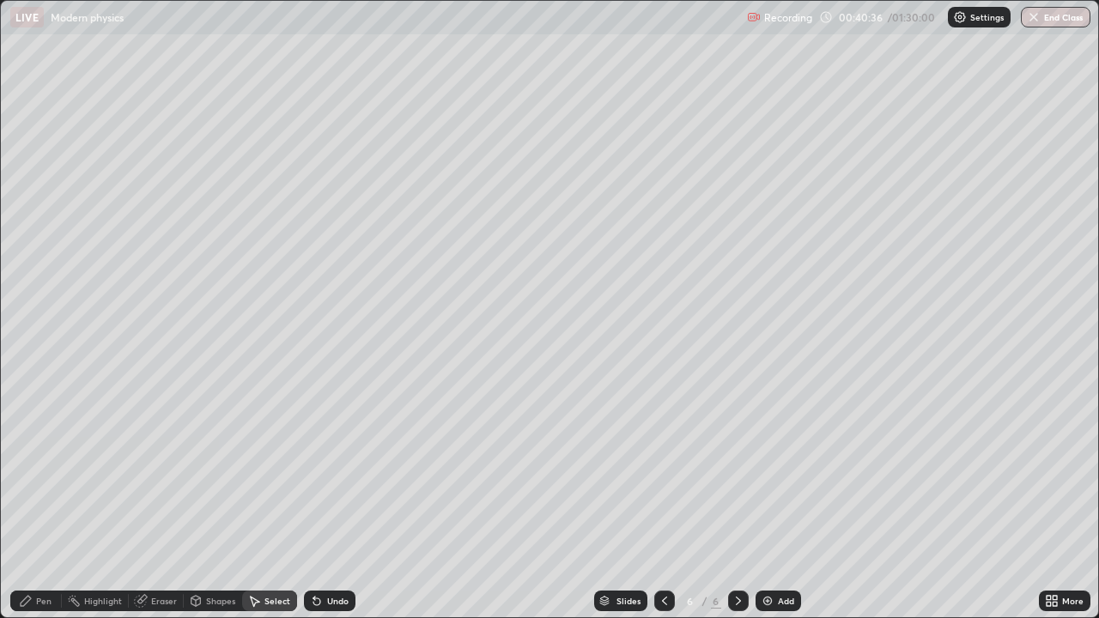
click at [216, 502] on div "Shapes" at bounding box center [220, 601] width 29 height 9
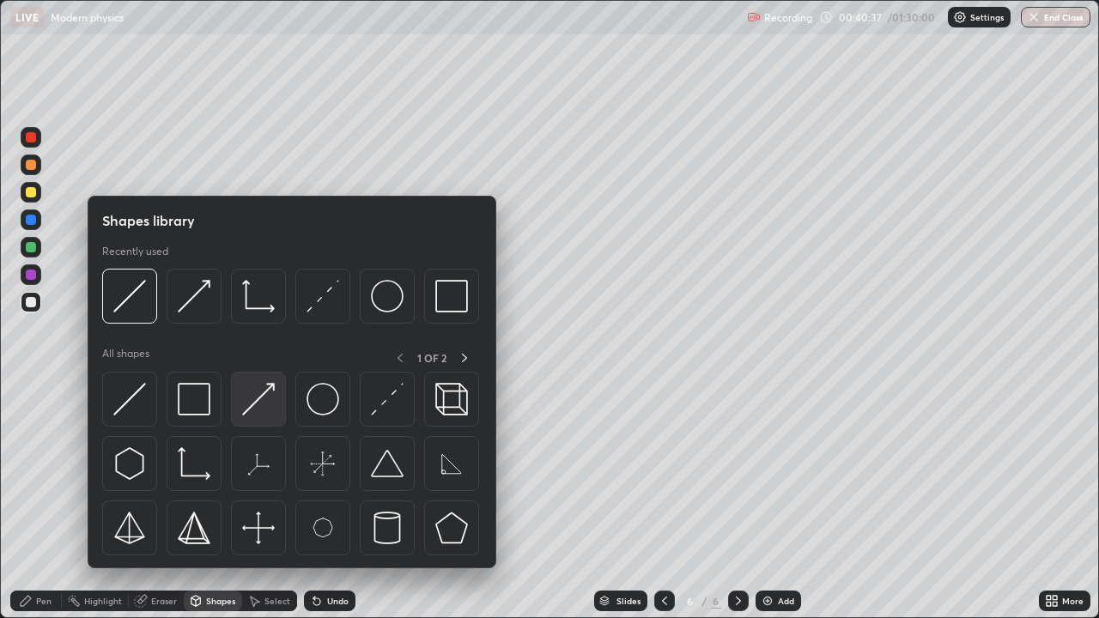
click at [257, 408] on img at bounding box center [258, 399] width 33 height 33
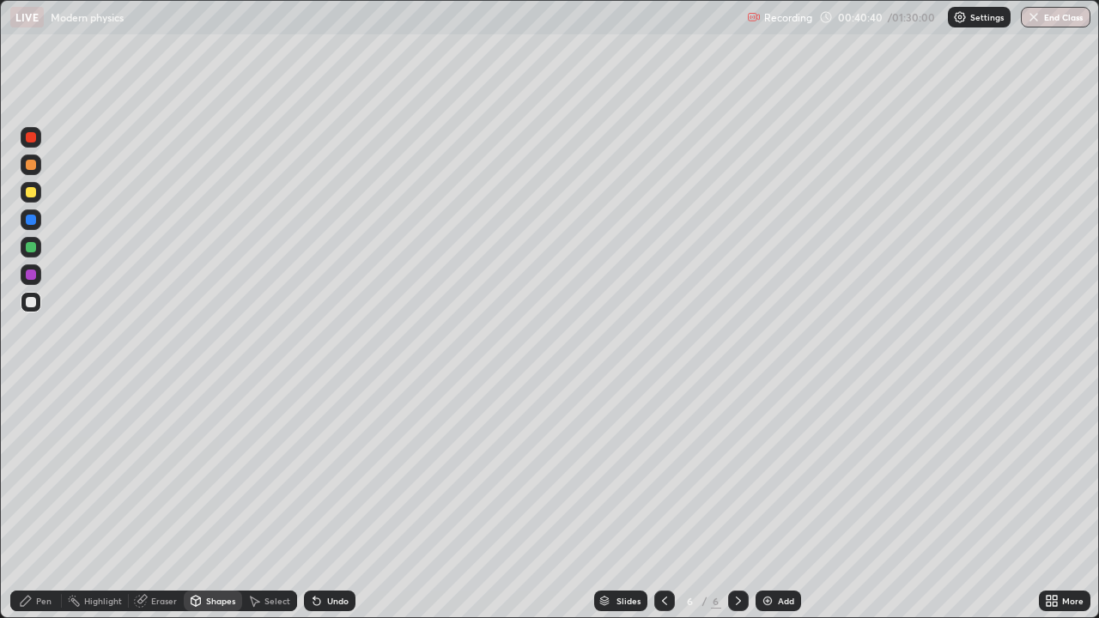
click at [55, 502] on div "Pen" at bounding box center [36, 601] width 52 height 21
click at [40, 194] on div at bounding box center [31, 192] width 21 height 21
click at [39, 300] on div at bounding box center [31, 302] width 21 height 21
click at [35, 196] on div at bounding box center [31, 192] width 21 height 21
click at [664, 502] on div at bounding box center [664, 601] width 21 height 21
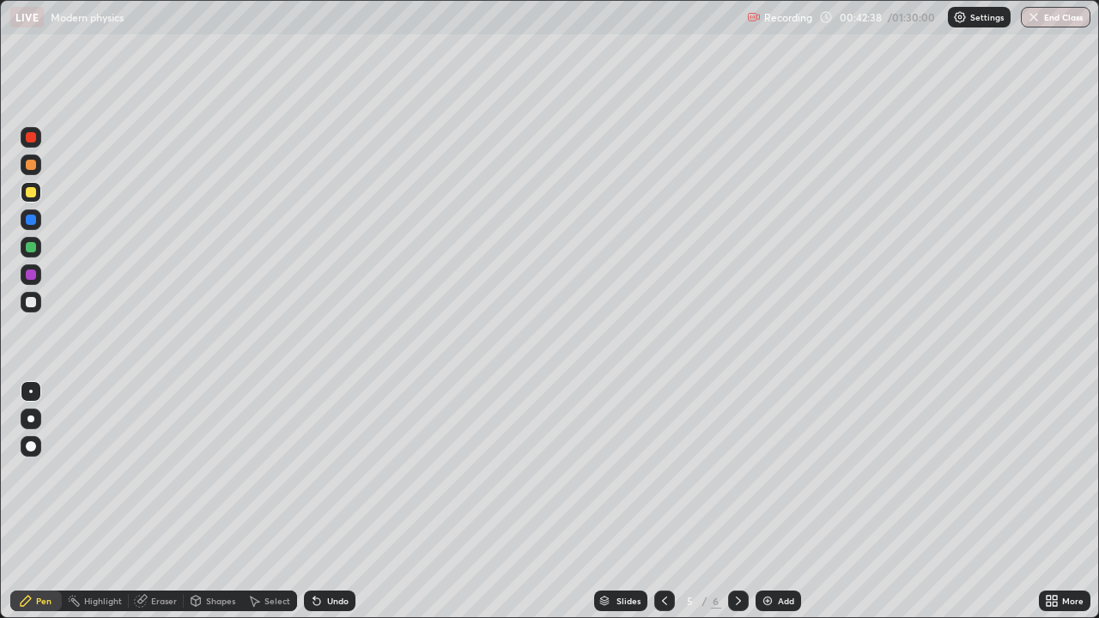
click at [736, 502] on icon at bounding box center [738, 601] width 5 height 9
click at [786, 502] on div "Add" at bounding box center [786, 601] width 16 height 9
click at [221, 502] on div "Shapes" at bounding box center [220, 601] width 29 height 9
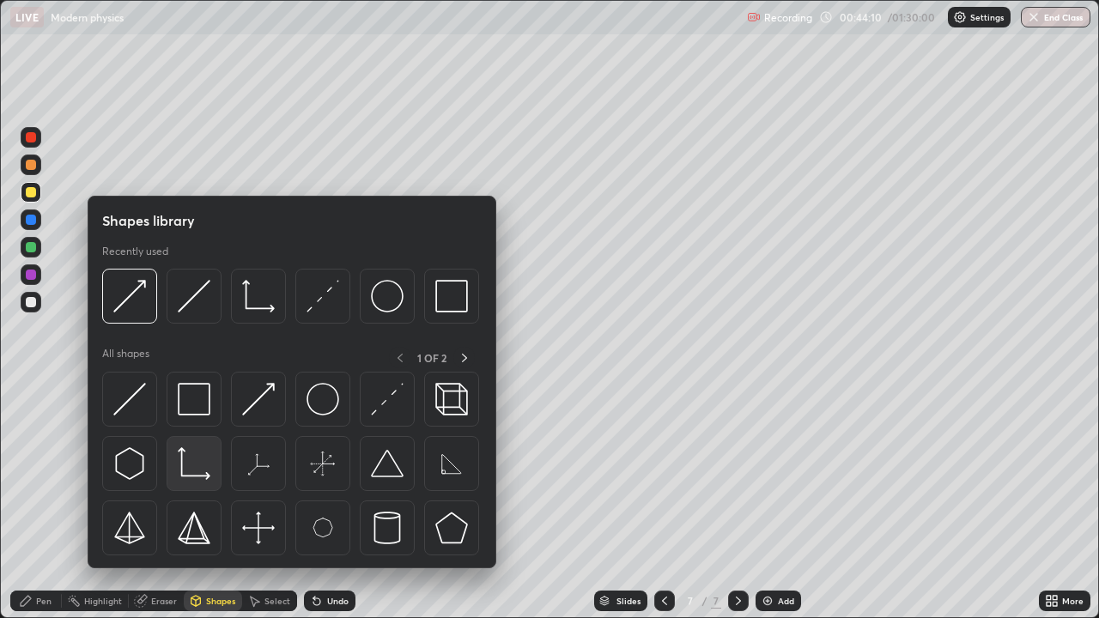
click at [196, 475] on img at bounding box center [194, 463] width 33 height 33
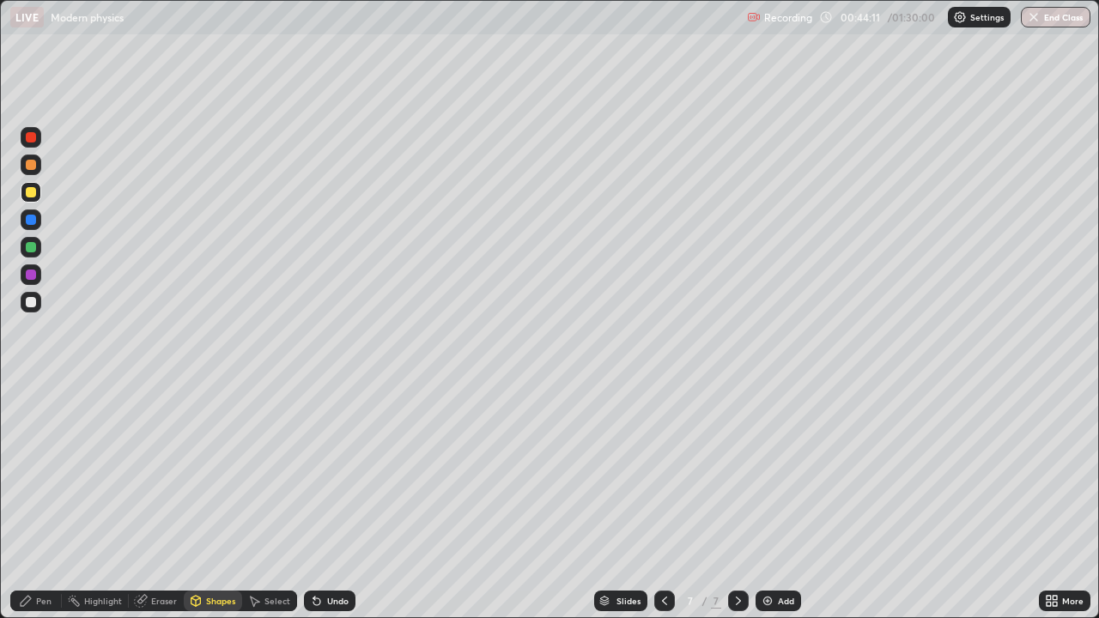
click at [38, 297] on div at bounding box center [31, 302] width 21 height 21
click at [215, 502] on div "Shapes" at bounding box center [220, 601] width 29 height 9
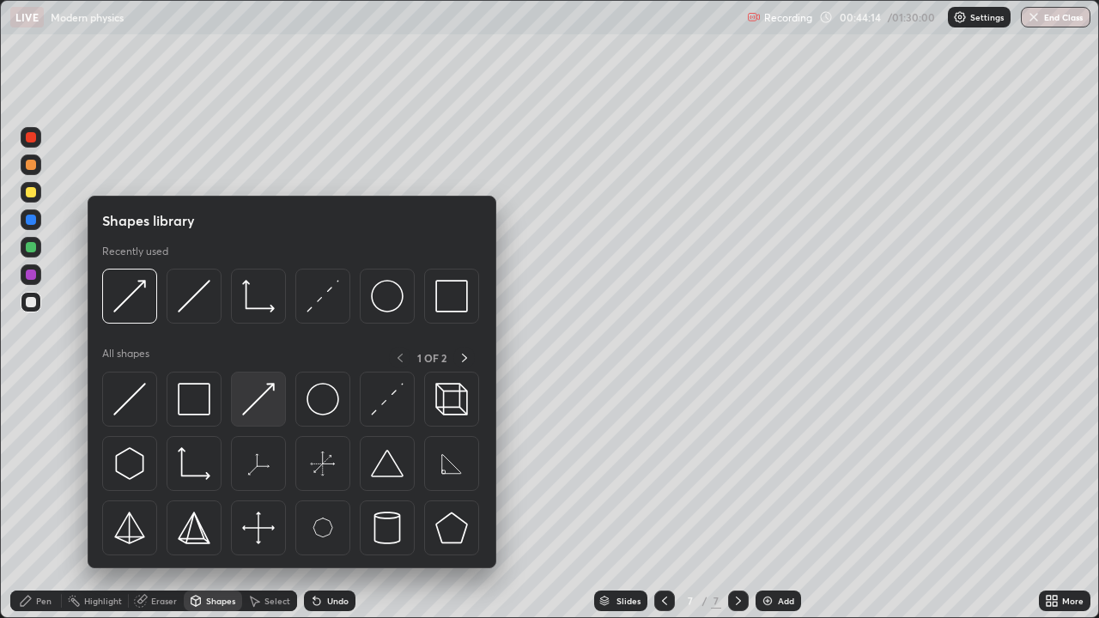
click at [257, 409] on img at bounding box center [258, 399] width 33 height 33
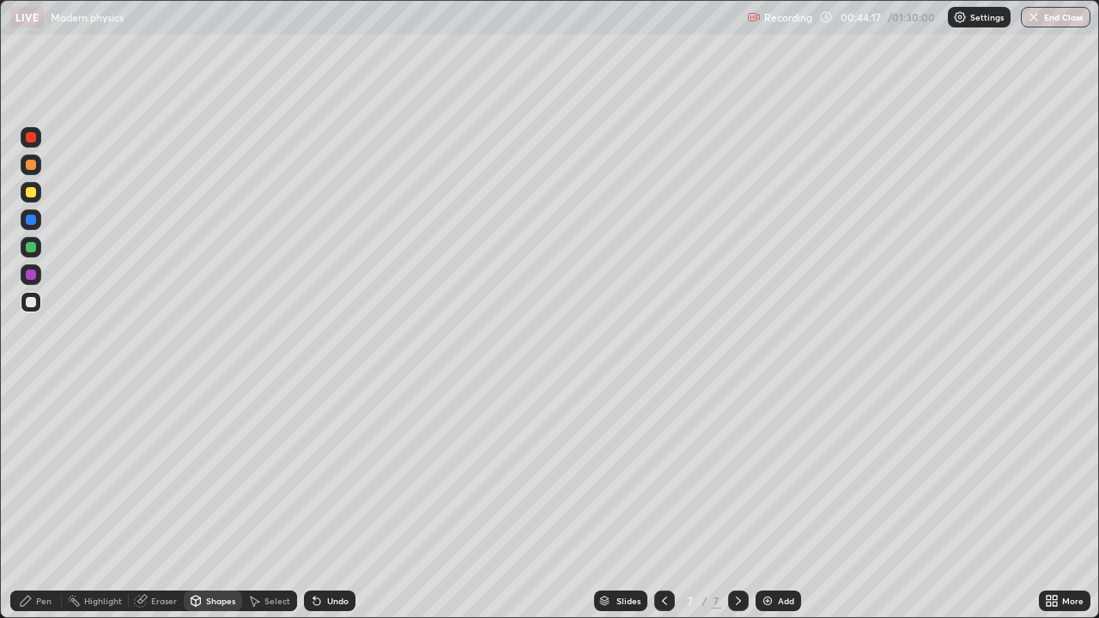
click at [221, 502] on div "Shapes" at bounding box center [220, 601] width 29 height 9
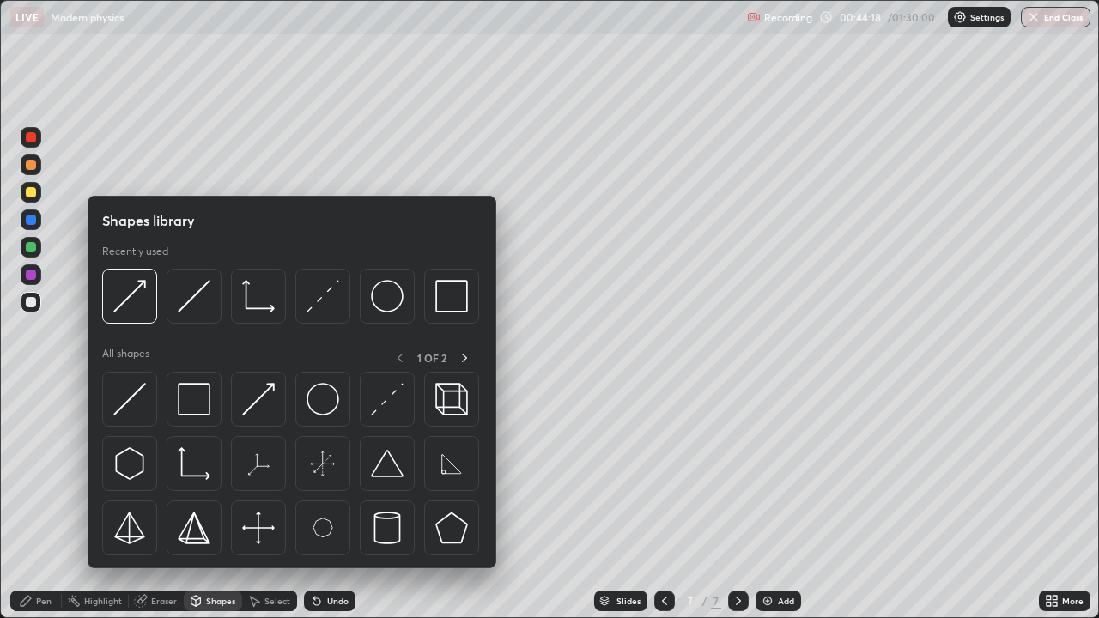
click at [40, 195] on div at bounding box center [31, 192] width 21 height 21
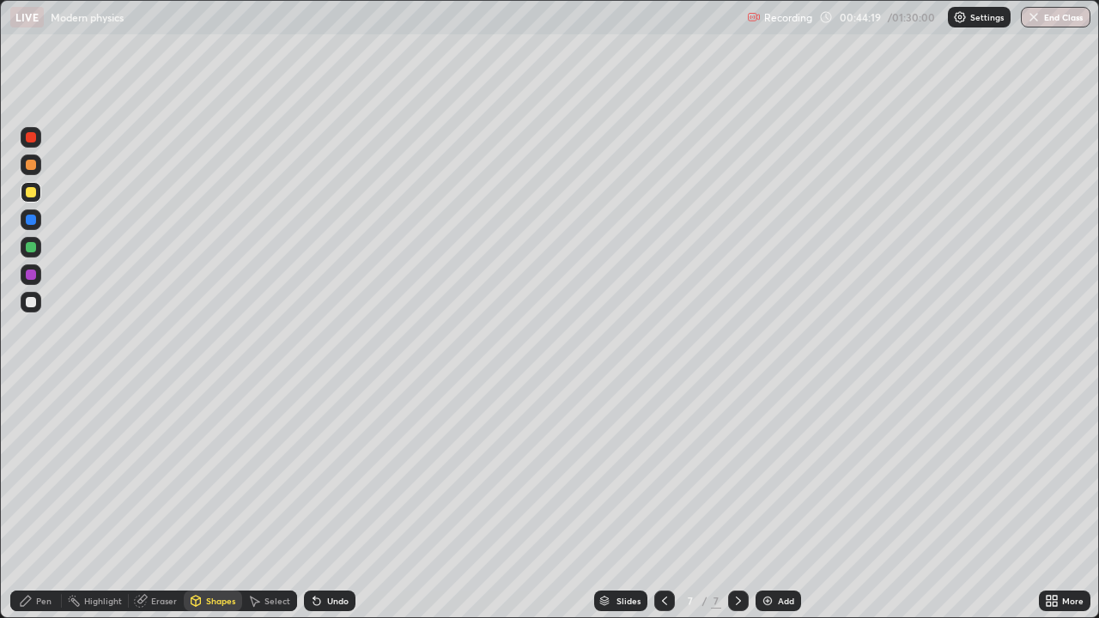
click at [52, 502] on div "Pen" at bounding box center [36, 601] width 52 height 21
click at [44, 250] on div at bounding box center [30, 247] width 27 height 27
click at [38, 168] on div at bounding box center [31, 165] width 21 height 21
click at [33, 302] on div at bounding box center [31, 302] width 10 height 10
click at [337, 502] on div "Undo" at bounding box center [337, 601] width 21 height 9
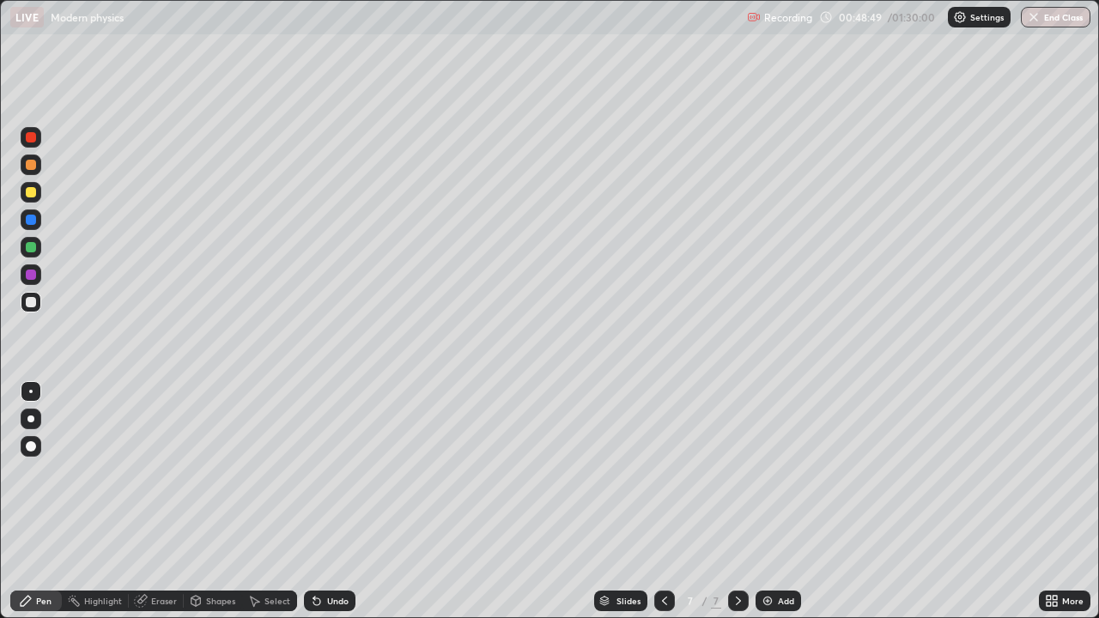
click at [777, 502] on div "Add" at bounding box center [779, 601] width 46 height 21
click at [38, 302] on div at bounding box center [31, 302] width 21 height 21
click at [322, 502] on div "Undo" at bounding box center [330, 601] width 52 height 21
click at [325, 502] on div "Undo" at bounding box center [330, 601] width 52 height 21
click at [334, 502] on div "Undo" at bounding box center [330, 601] width 52 height 21
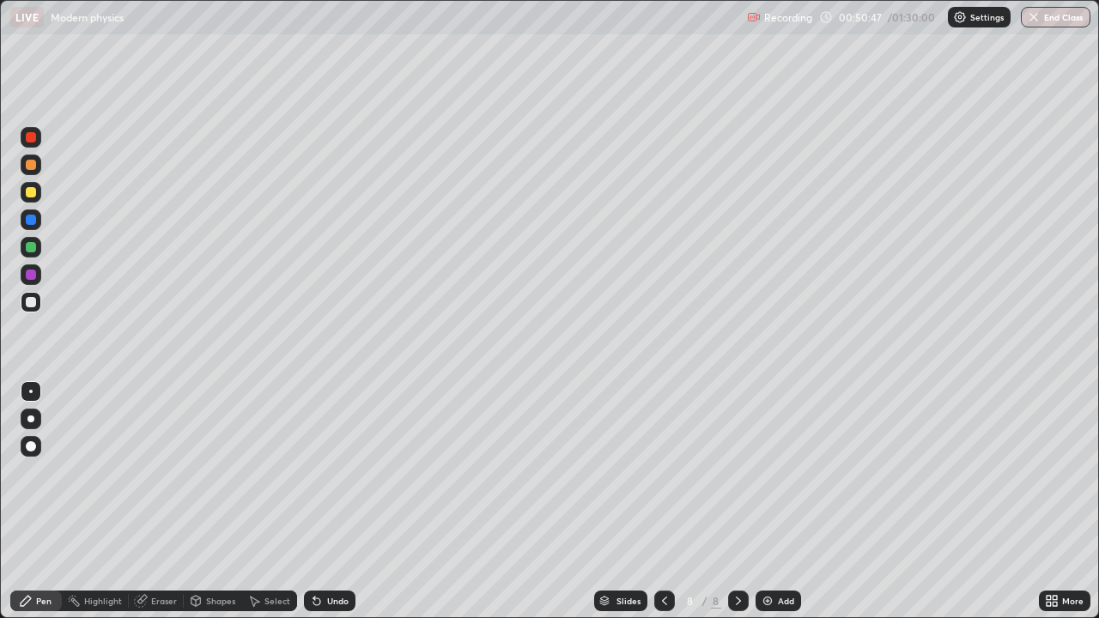
click at [327, 502] on div "Undo" at bounding box center [337, 601] width 21 height 9
click at [319, 502] on icon at bounding box center [317, 601] width 14 height 14
click at [1049, 502] on icon at bounding box center [1049, 598] width 4 height 4
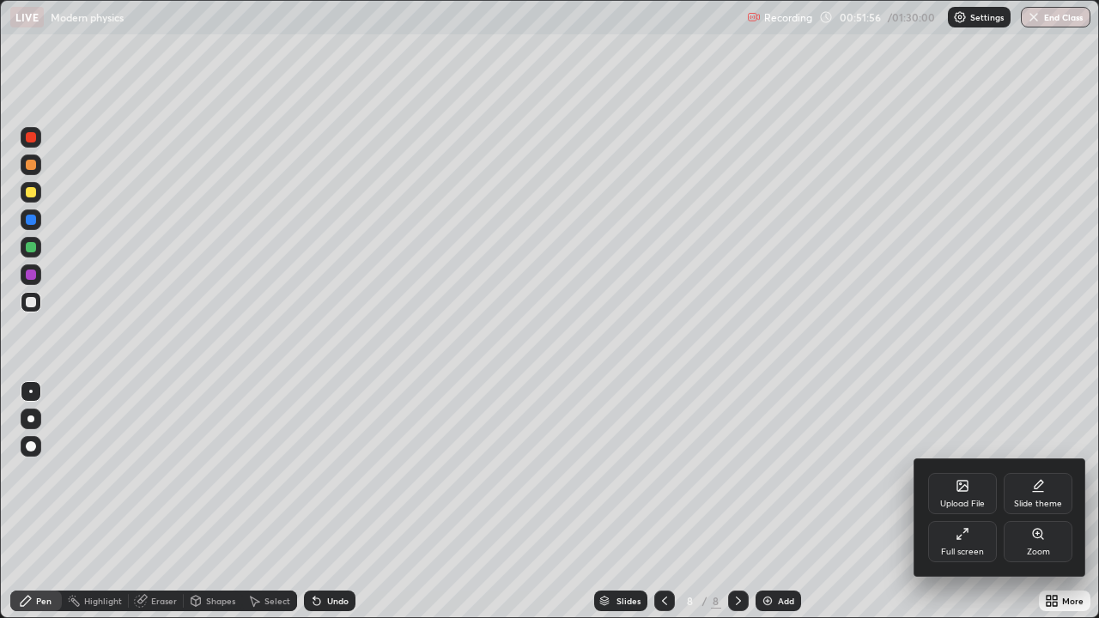
click at [971, 502] on div "Full screen" at bounding box center [962, 541] width 69 height 41
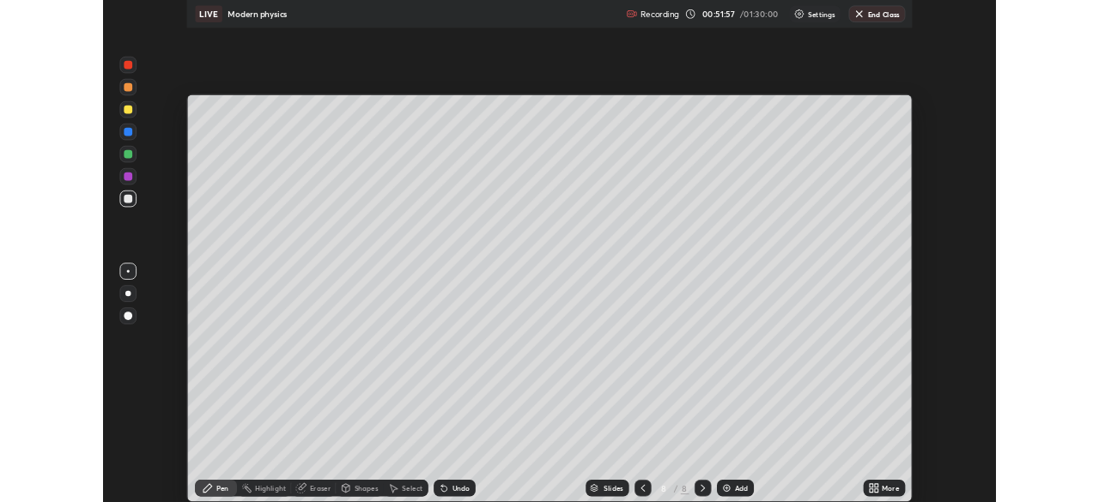
scroll to position [85372, 84775]
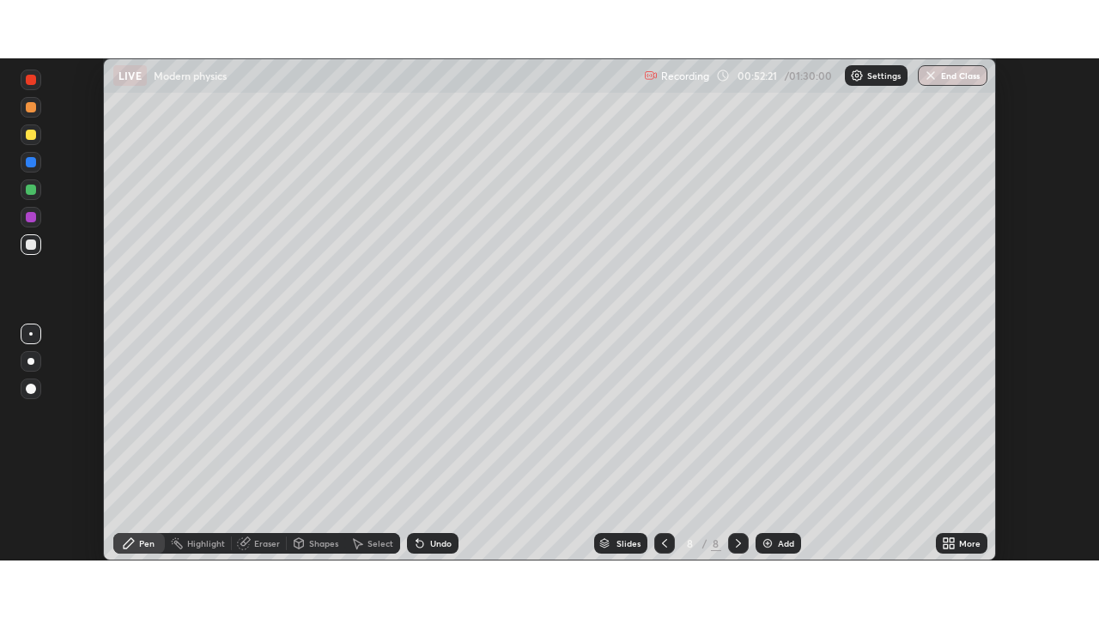
scroll to position [502, 1099]
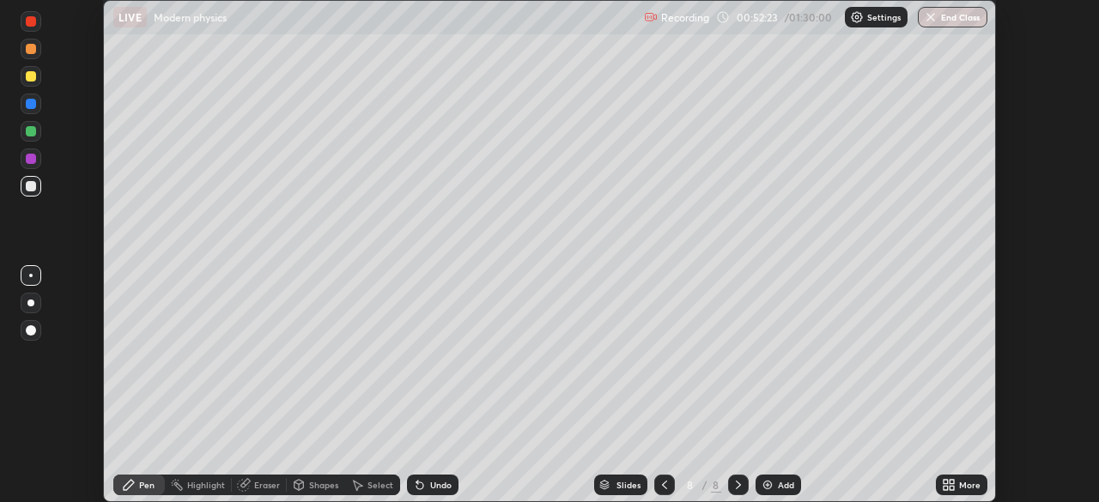
click at [948, 479] on icon at bounding box center [949, 485] width 14 height 14
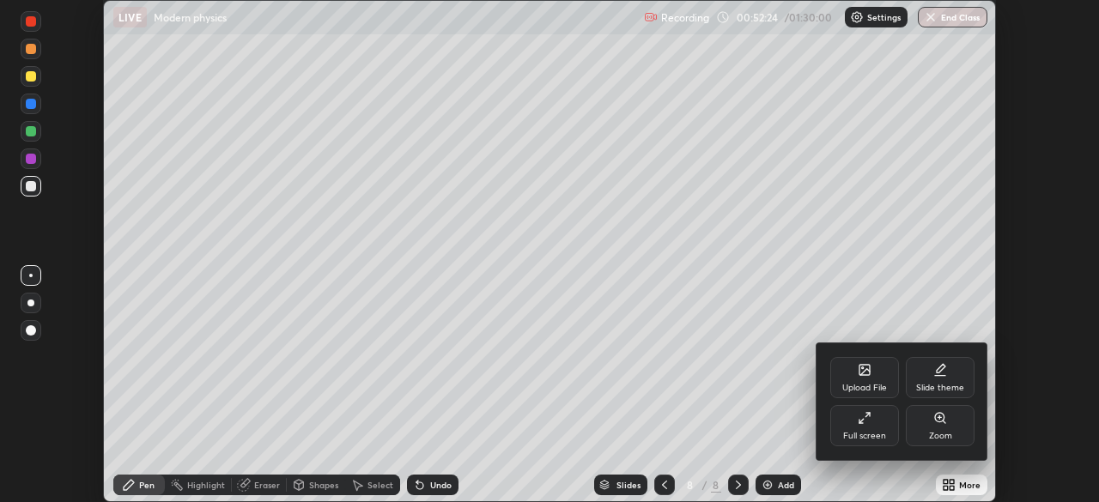
click at [854, 435] on div "Full screen" at bounding box center [864, 436] width 43 height 9
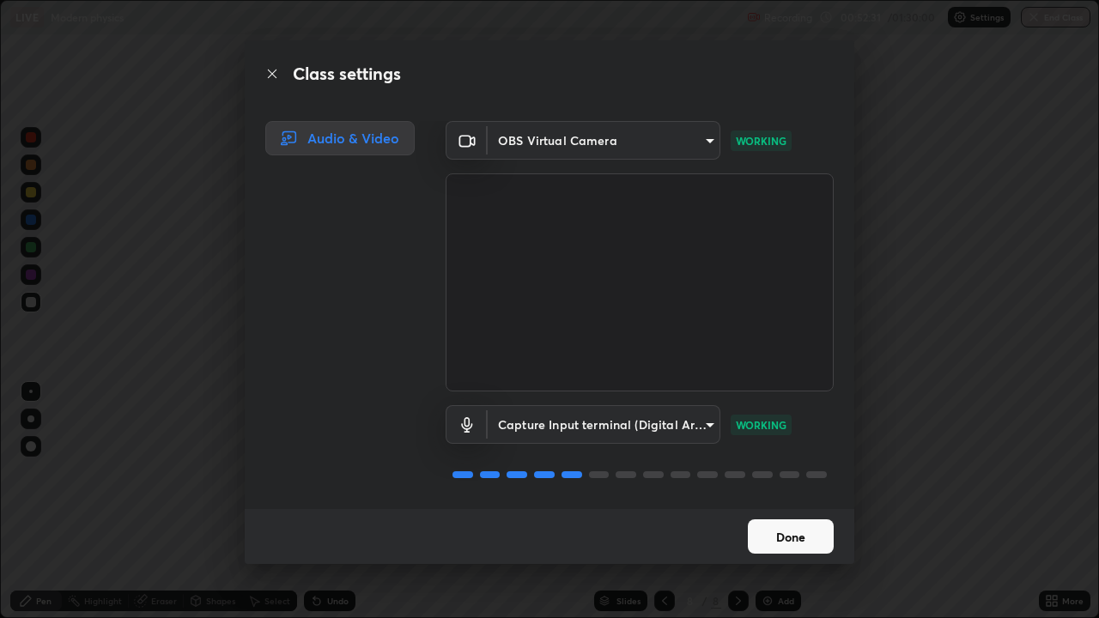
scroll to position [2, 0]
click at [798, 502] on button "Done" at bounding box center [791, 537] width 86 height 34
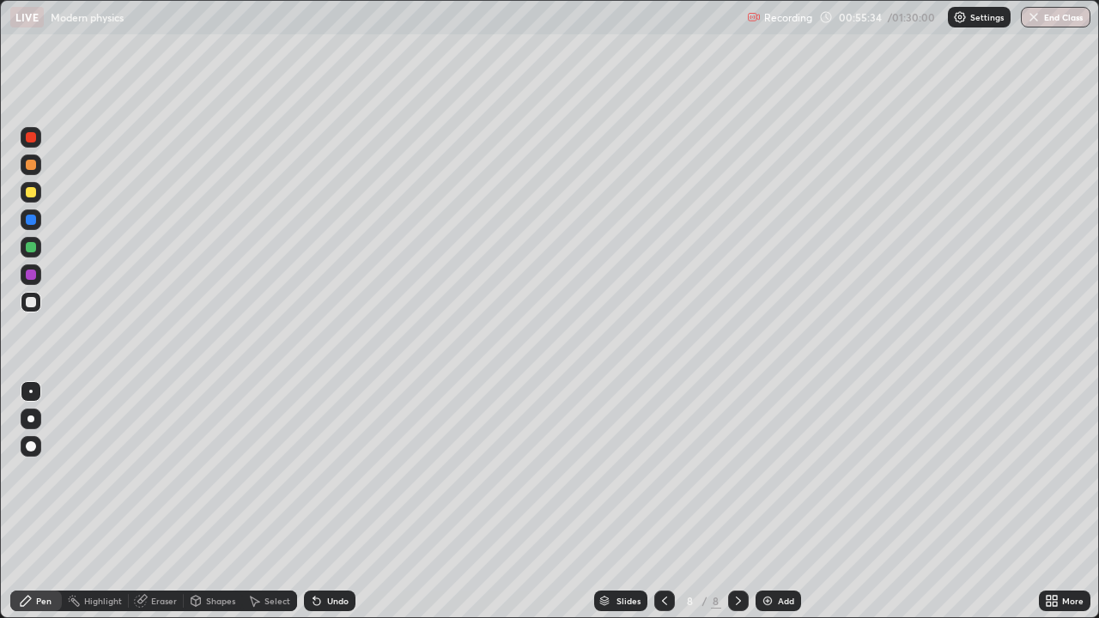
click at [658, 502] on icon at bounding box center [665, 601] width 14 height 14
click at [664, 502] on icon at bounding box center [664, 601] width 5 height 9
click at [663, 502] on icon at bounding box center [665, 601] width 14 height 14
click at [737, 502] on icon at bounding box center [739, 601] width 14 height 14
click at [735, 502] on icon at bounding box center [739, 601] width 14 height 14
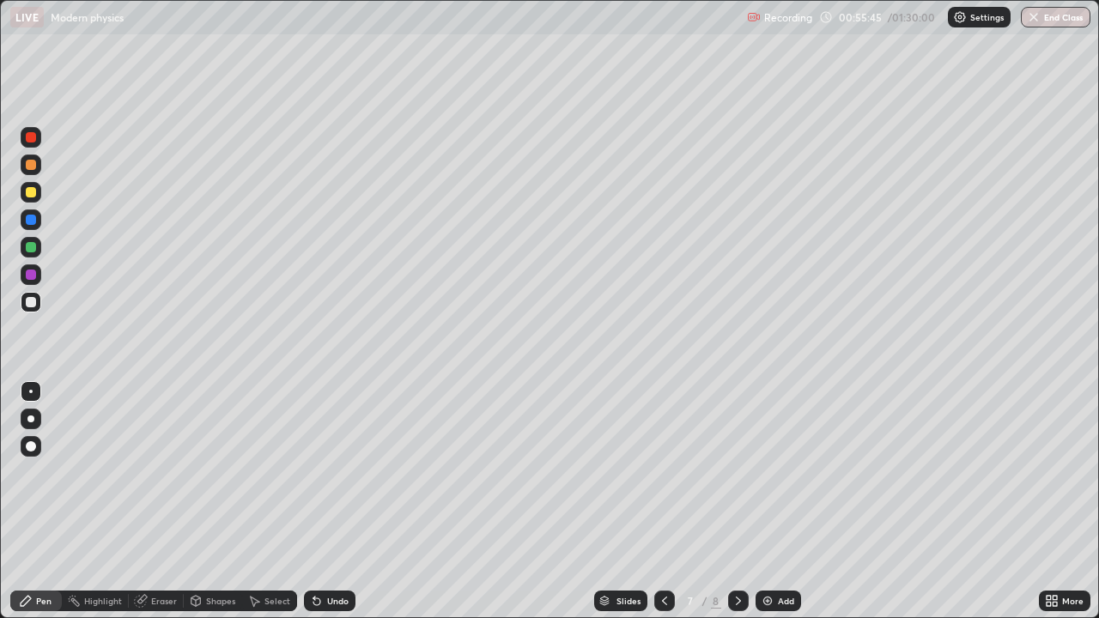
click at [736, 502] on icon at bounding box center [739, 601] width 14 height 14
click at [734, 502] on div at bounding box center [738, 601] width 21 height 21
click at [732, 502] on icon at bounding box center [739, 601] width 14 height 14
click at [729, 502] on div at bounding box center [738, 601] width 21 height 21
click at [775, 502] on div "Add" at bounding box center [779, 601] width 46 height 21
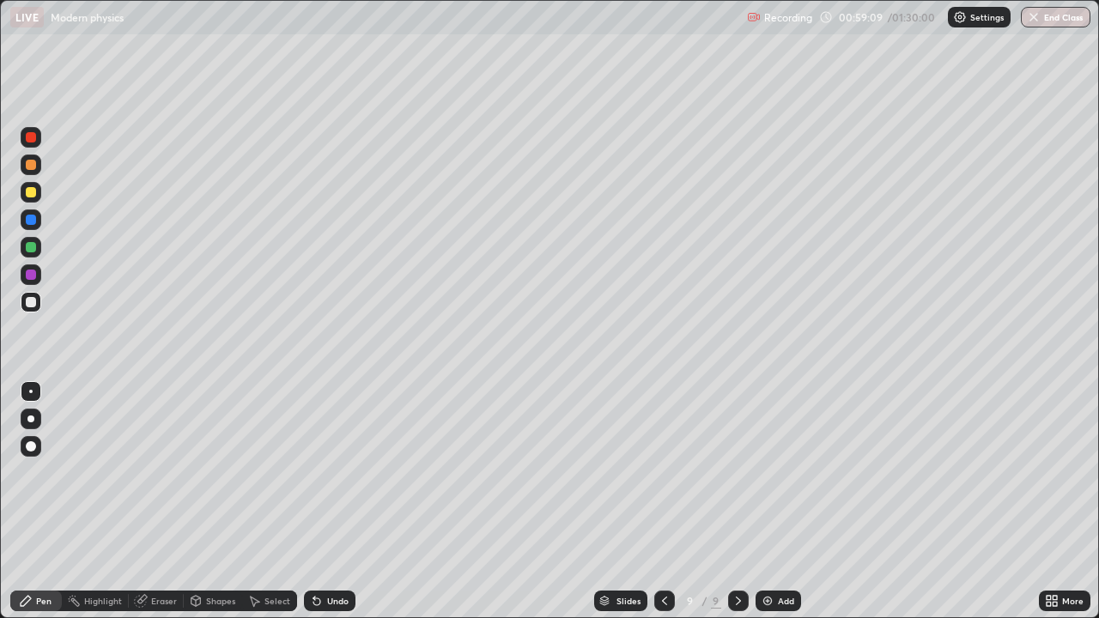
click at [37, 301] on div at bounding box center [31, 302] width 21 height 21
click at [327, 502] on div "Undo" at bounding box center [337, 601] width 21 height 9
click at [208, 502] on div "Shapes" at bounding box center [213, 601] width 58 height 21
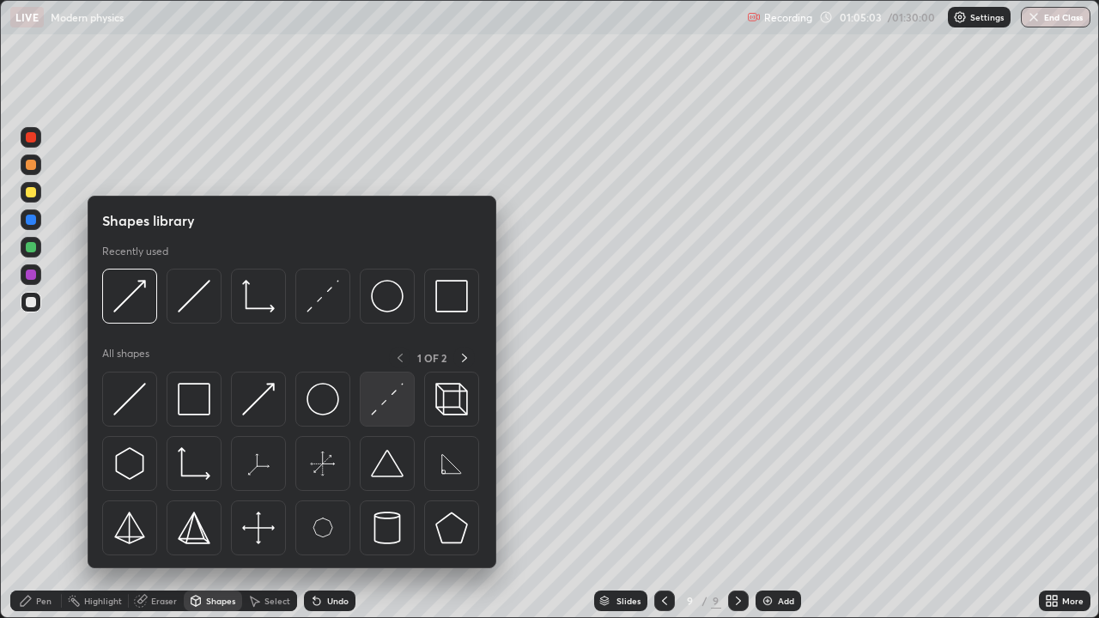
click at [379, 403] on img at bounding box center [387, 399] width 33 height 33
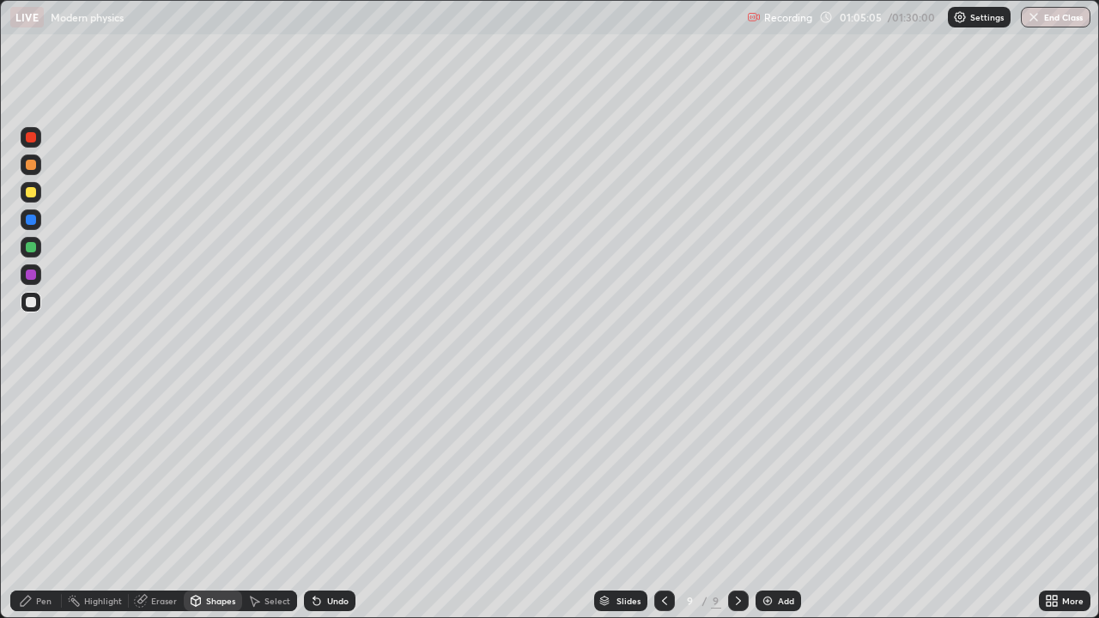
click at [38, 502] on div "Pen" at bounding box center [43, 601] width 15 height 9
click at [35, 305] on div at bounding box center [31, 302] width 10 height 10
click at [348, 502] on div "Undo" at bounding box center [330, 601] width 52 height 21
click at [343, 502] on div "Undo" at bounding box center [330, 601] width 52 height 21
click at [770, 502] on img at bounding box center [768, 601] width 14 height 14
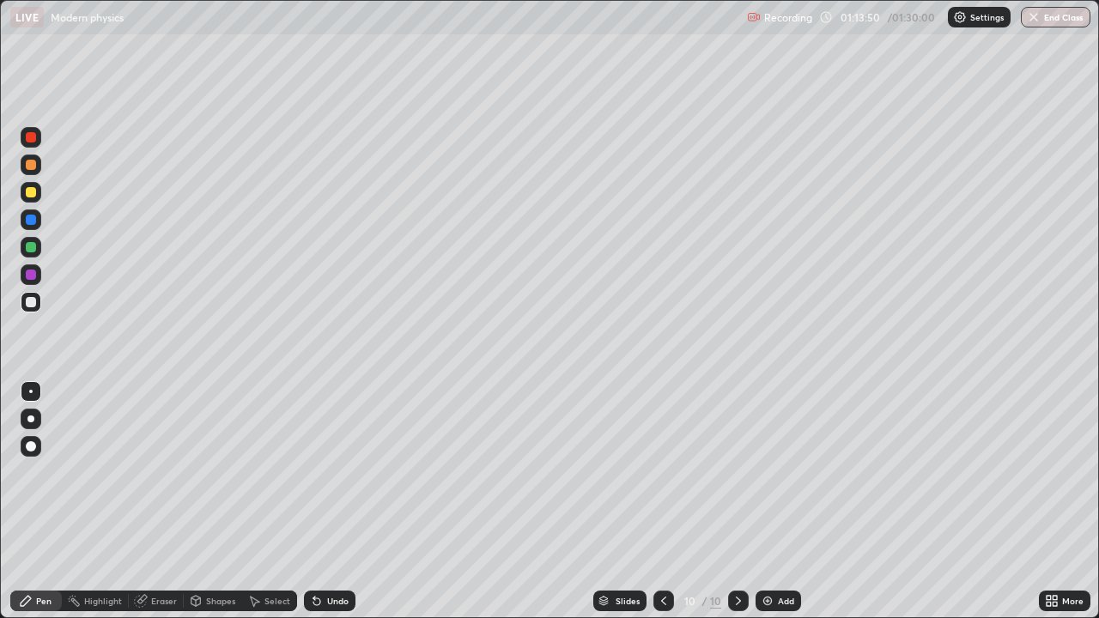
click at [39, 190] on div at bounding box center [31, 192] width 21 height 21
click at [207, 502] on div "Shapes" at bounding box center [220, 601] width 29 height 9
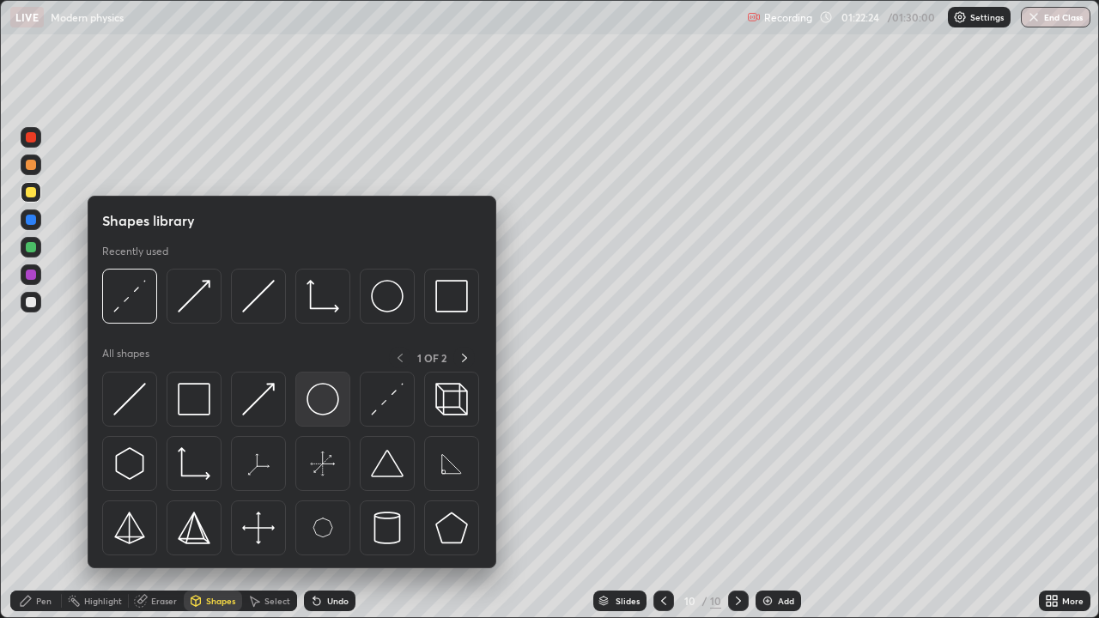
click at [317, 403] on img at bounding box center [323, 399] width 33 height 33
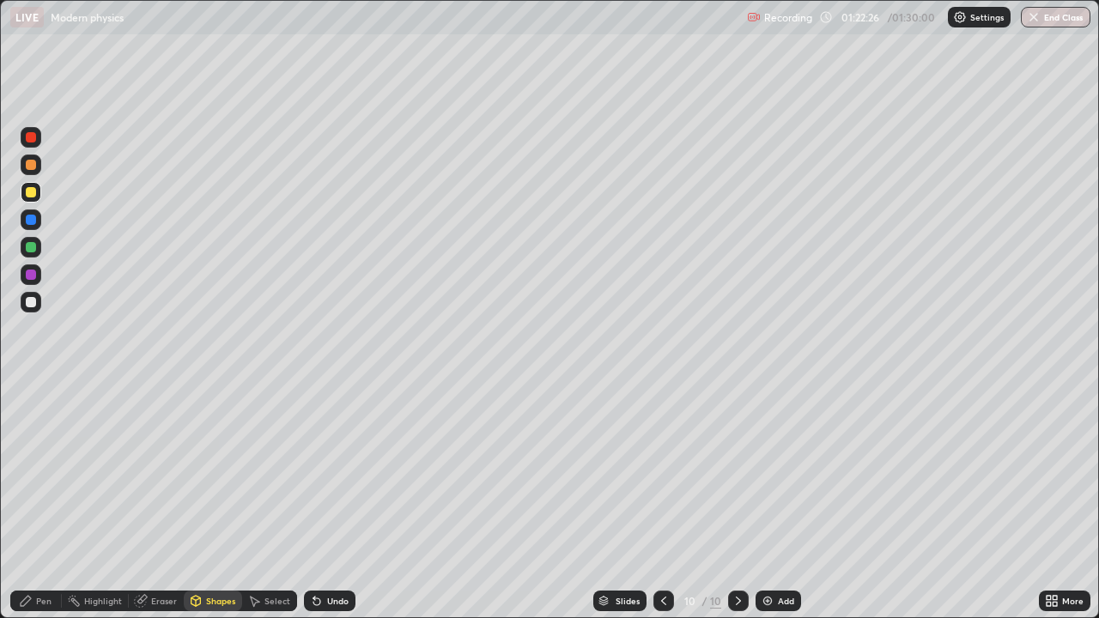
click at [39, 301] on div at bounding box center [31, 302] width 21 height 21
click at [320, 502] on div "Undo" at bounding box center [330, 601] width 52 height 21
click at [52, 502] on div "Pen" at bounding box center [36, 601] width 52 height 21
click at [337, 502] on div "Undo" at bounding box center [330, 601] width 52 height 21
click at [40, 169] on div at bounding box center [31, 165] width 21 height 21
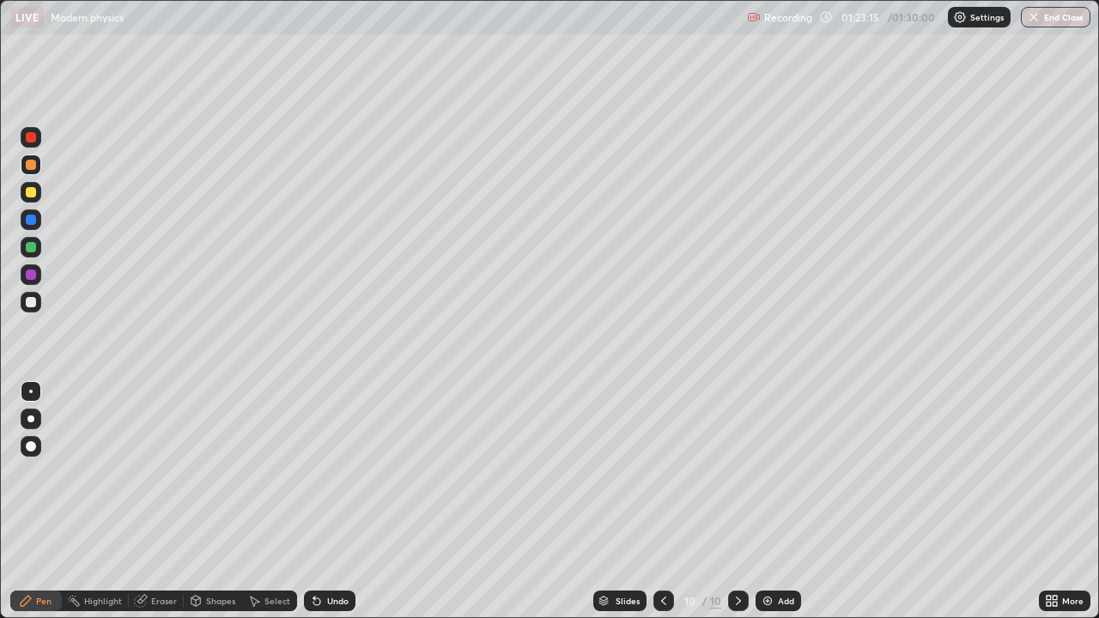
click at [348, 502] on div "Undo" at bounding box center [330, 601] width 52 height 21
click at [39, 300] on div at bounding box center [31, 302] width 21 height 21
click at [1059, 26] on button "End Class" at bounding box center [1057, 17] width 68 height 21
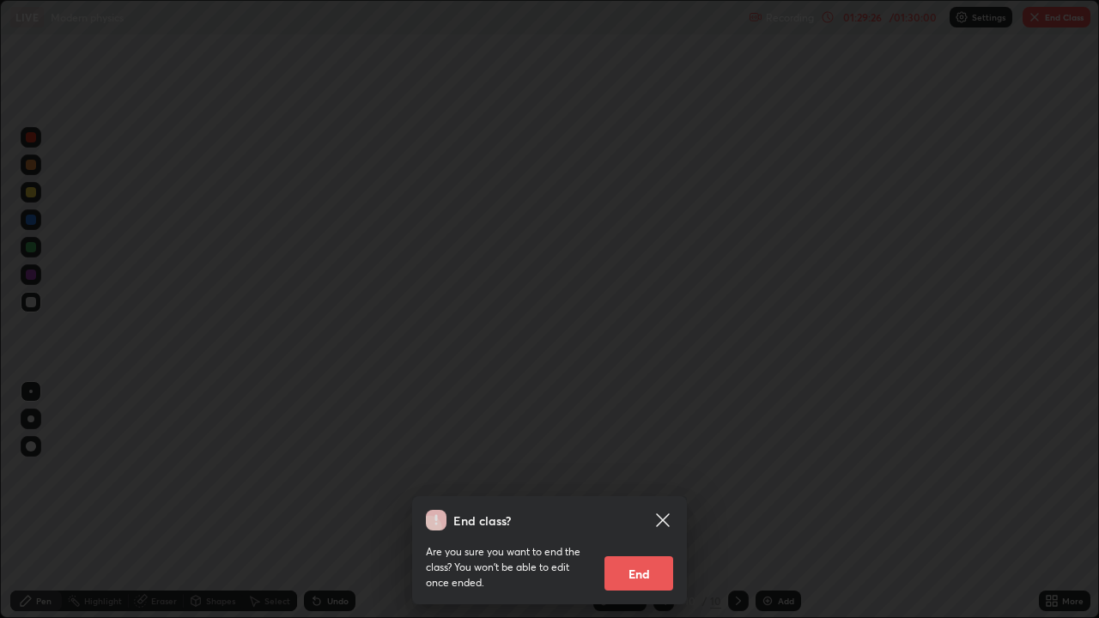
click at [649, 502] on button "End" at bounding box center [639, 573] width 69 height 34
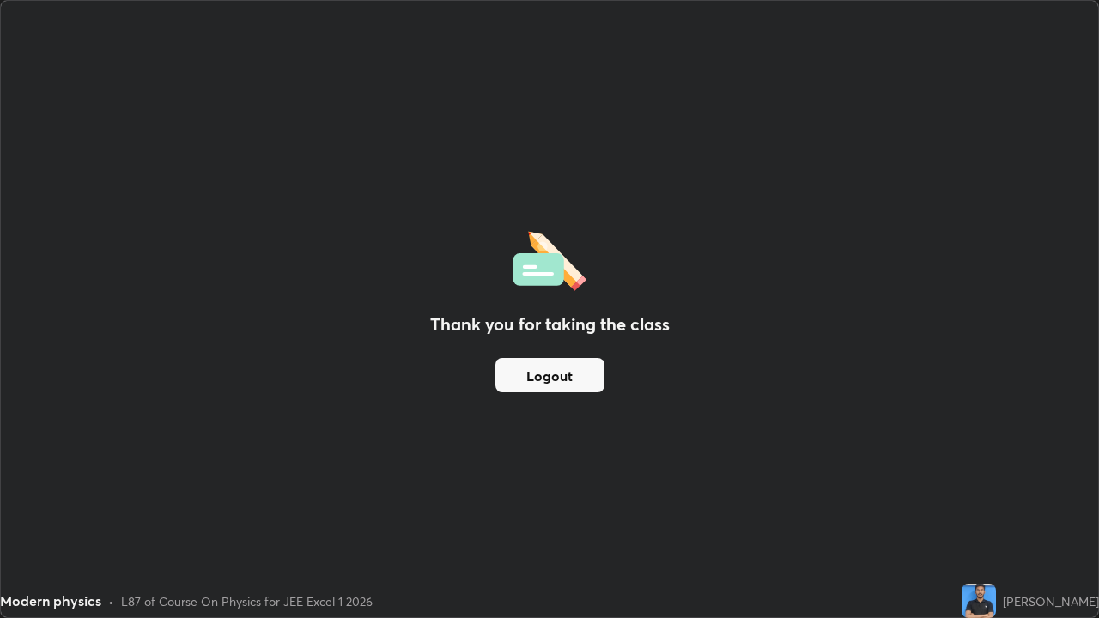
click at [569, 368] on button "Logout" at bounding box center [549, 375] width 109 height 34
